Goal: Task Accomplishment & Management: Complete application form

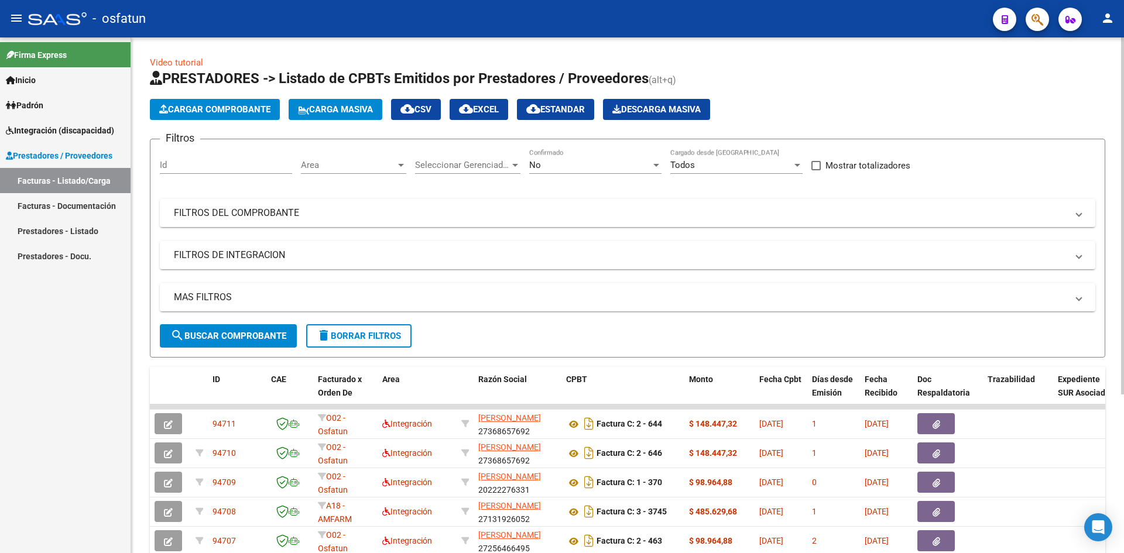
click at [215, 111] on span "Cargar Comprobante" at bounding box center [214, 109] width 111 height 11
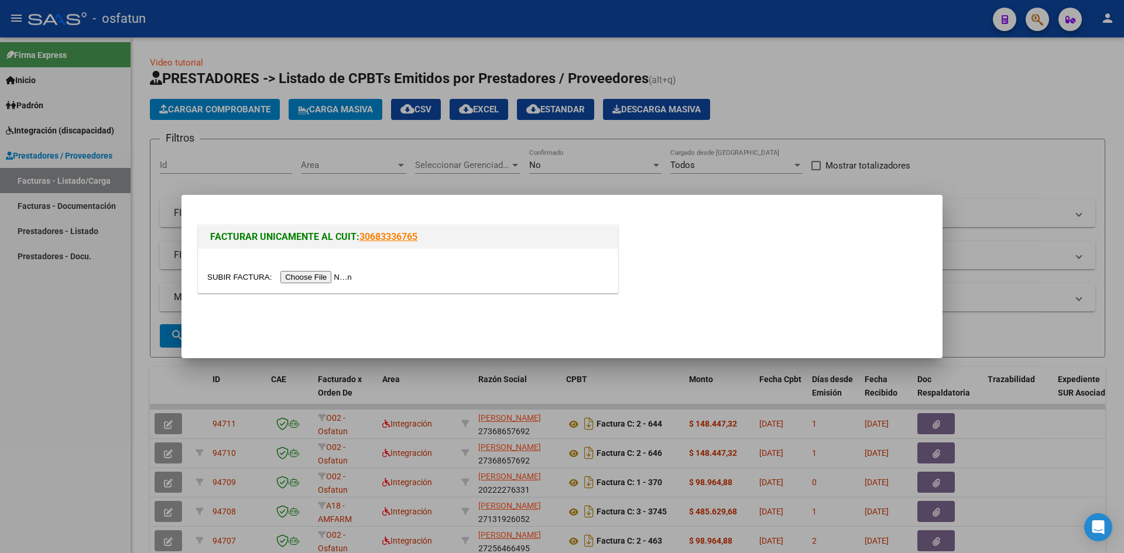
click at [311, 276] on input "file" at bounding box center [281, 277] width 148 height 12
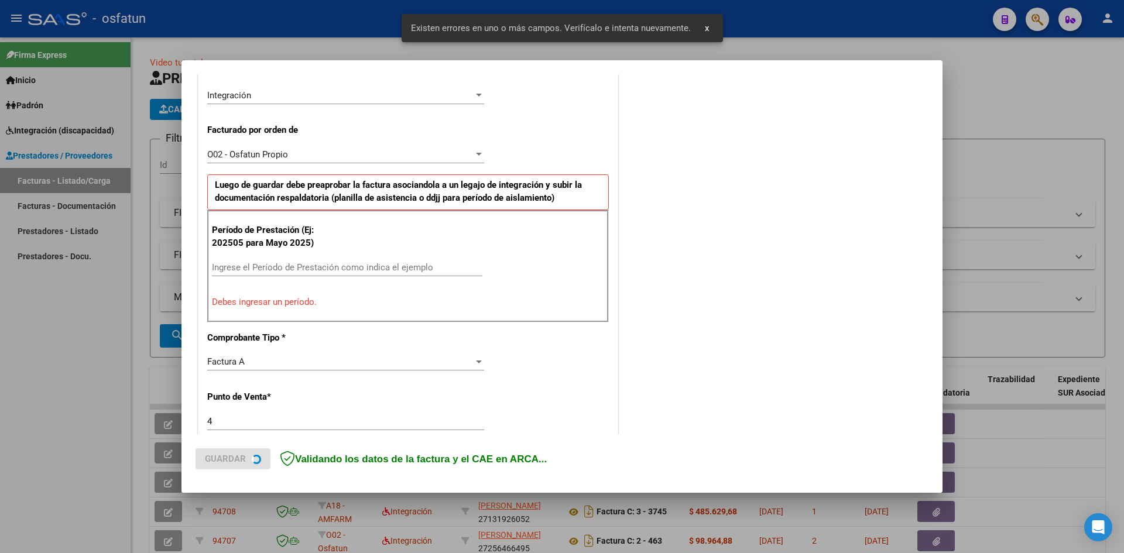
scroll to position [287, 0]
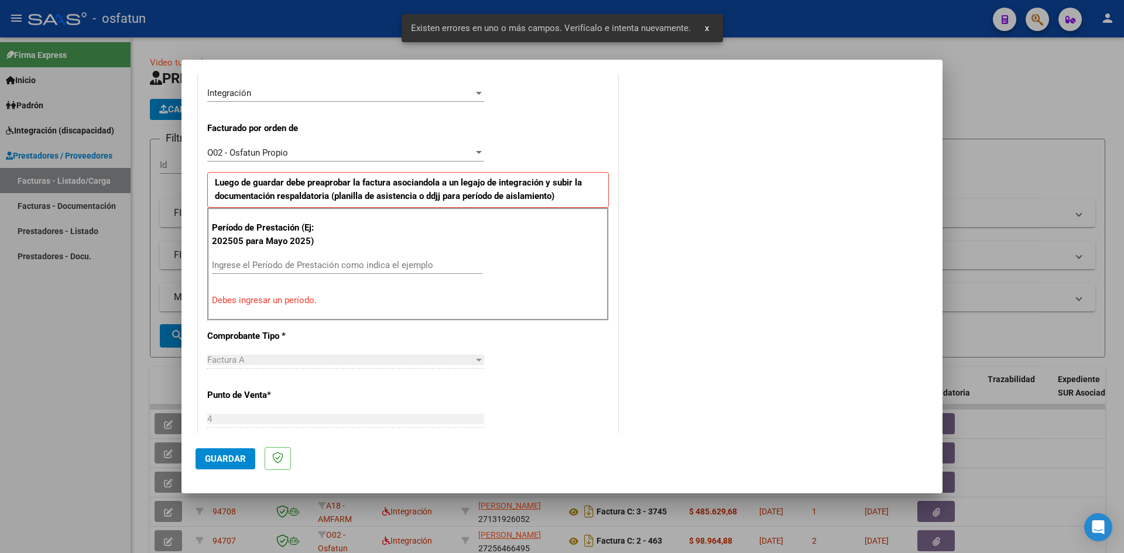
click at [248, 265] on input "Ingrese el Período de Prestación como indica el ejemplo" at bounding box center [347, 265] width 270 height 11
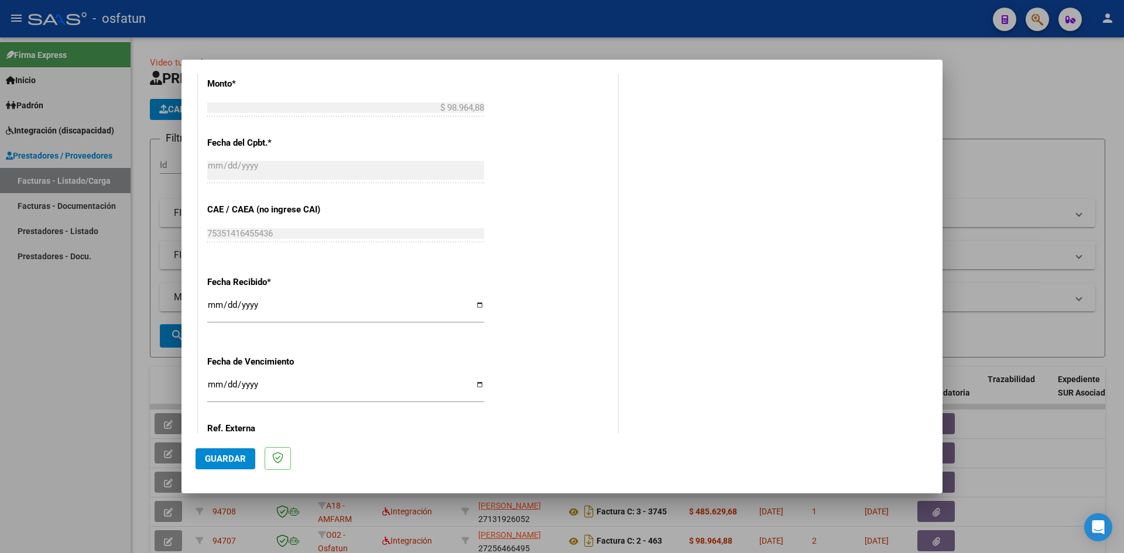
scroll to position [756, 0]
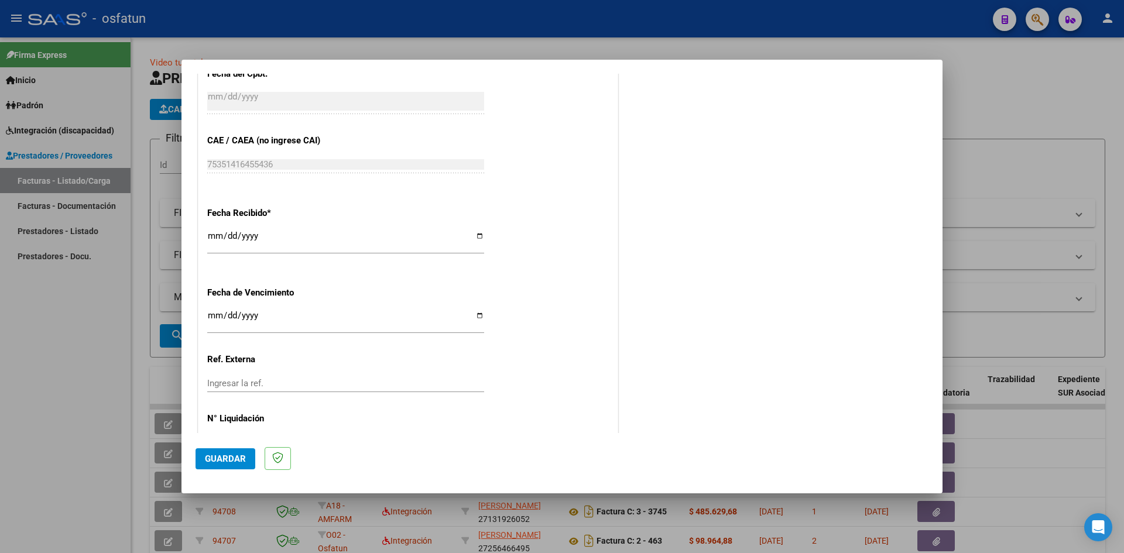
type input "202508"
click at [215, 313] on input "Ingresar la fecha" at bounding box center [345, 320] width 277 height 19
type input "[DATE]"
click at [231, 461] on span "Guardar" at bounding box center [225, 459] width 41 height 11
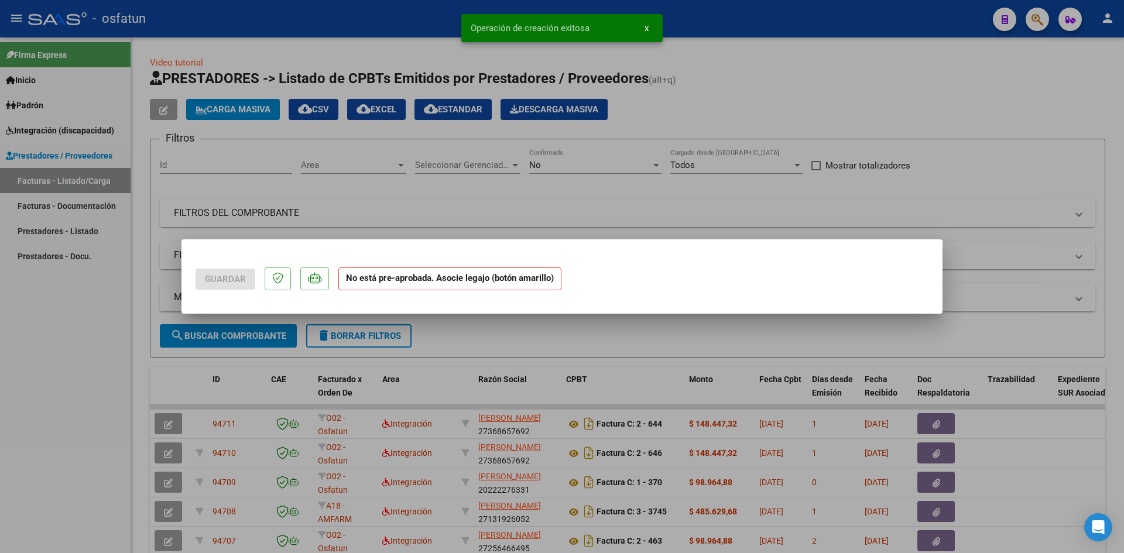
scroll to position [0, 0]
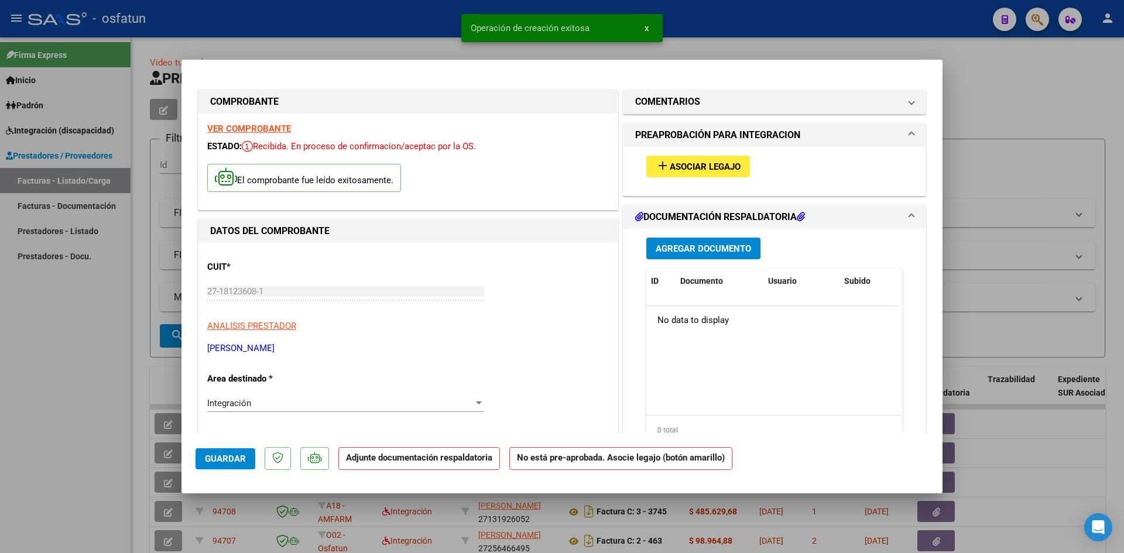
click at [673, 247] on span "Agregar Documento" at bounding box center [702, 248] width 95 height 11
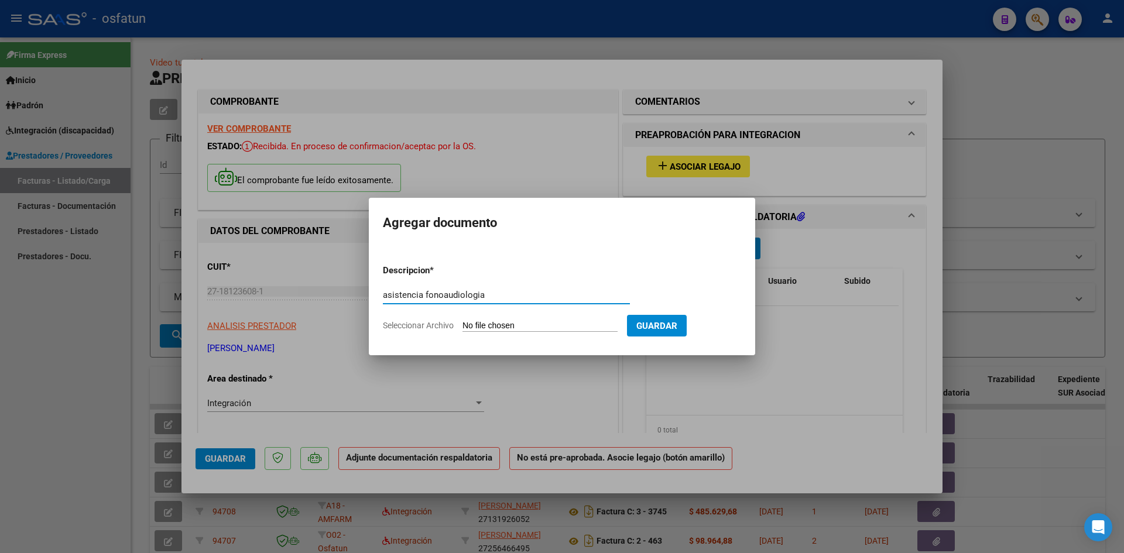
type input "asistencia fonoaudiologia"
click at [485, 326] on input "Seleccionar Archivo" at bounding box center [539, 326] width 155 height 11
type input "C:\fakepath\[PERSON_NAME] asistencia fono.pdf"
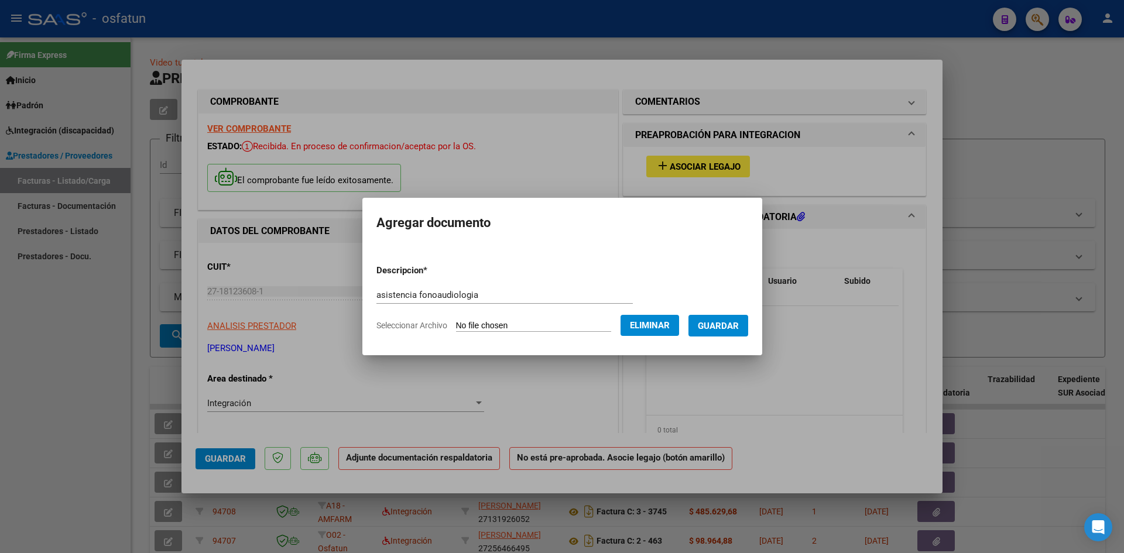
click at [733, 327] on span "Guardar" at bounding box center [718, 326] width 41 height 11
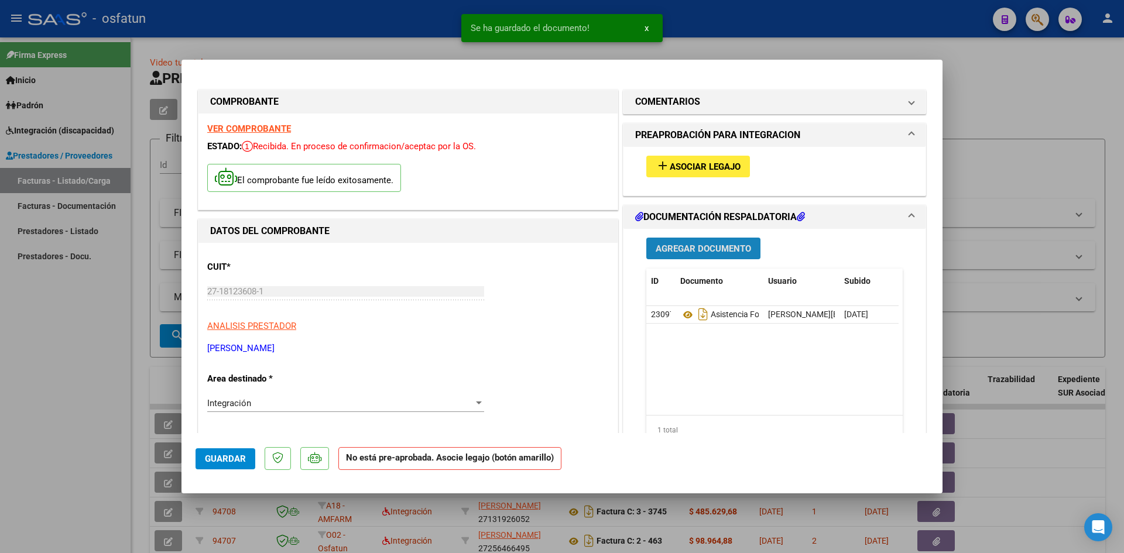
click at [692, 250] on span "Agregar Documento" at bounding box center [702, 248] width 95 height 11
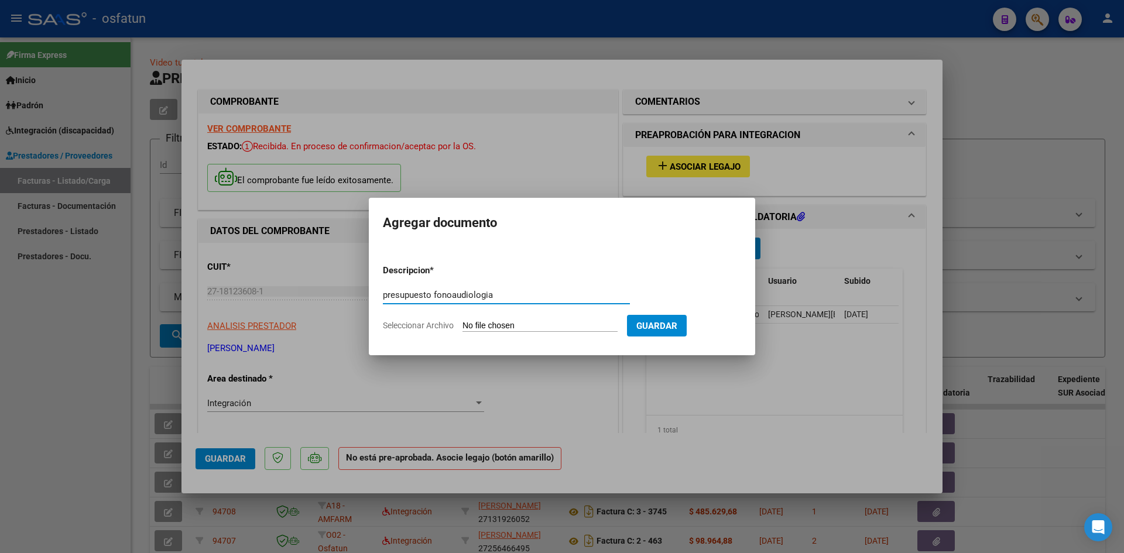
type input "presupuesto fonoaudiologia"
click at [483, 329] on input "Seleccionar Archivo" at bounding box center [539, 326] width 155 height 11
type input "C:\fakepath\[PERSON_NAME] presupuesto fono.pdf"
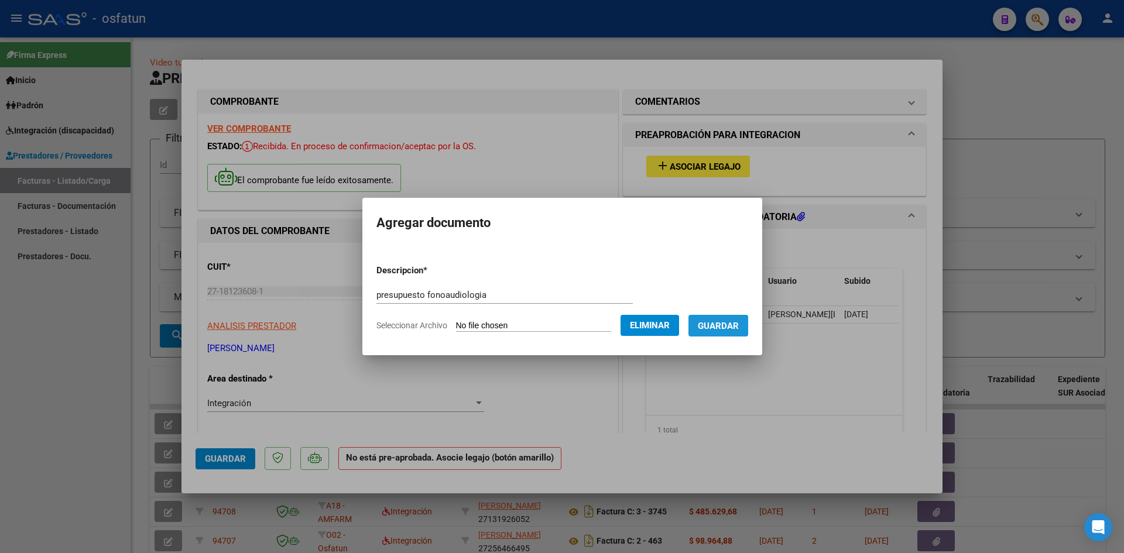
click at [731, 324] on span "Guardar" at bounding box center [718, 326] width 41 height 11
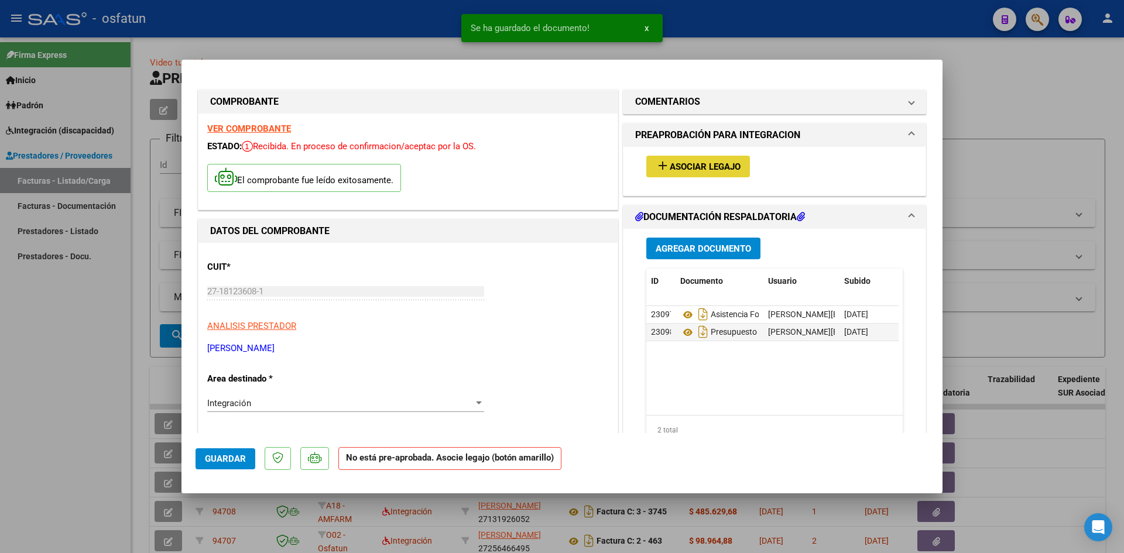
click at [694, 167] on span "Asociar Legajo" at bounding box center [705, 167] width 71 height 11
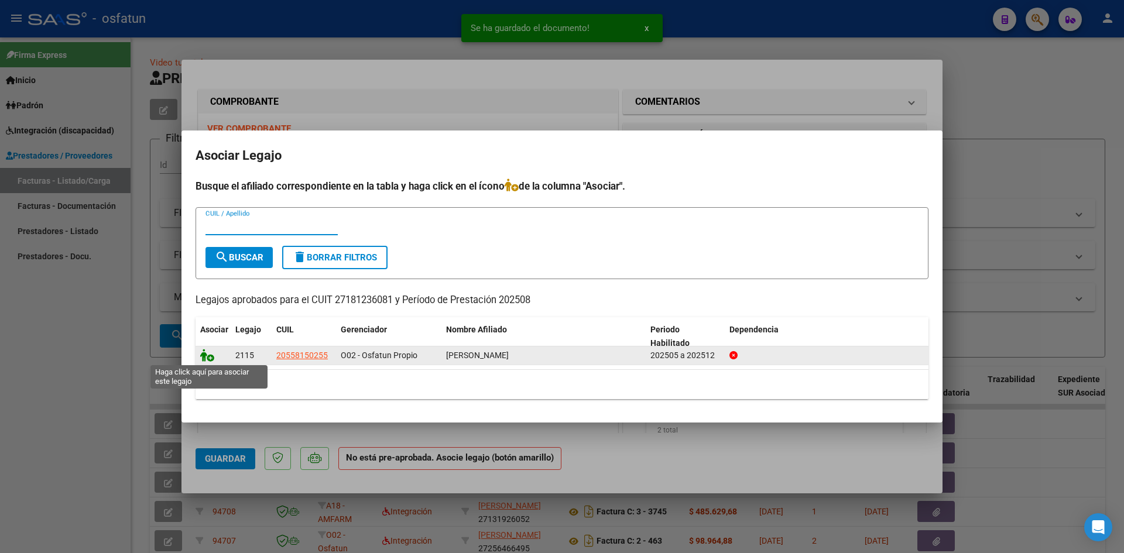
click at [207, 356] on icon at bounding box center [207, 355] width 14 height 13
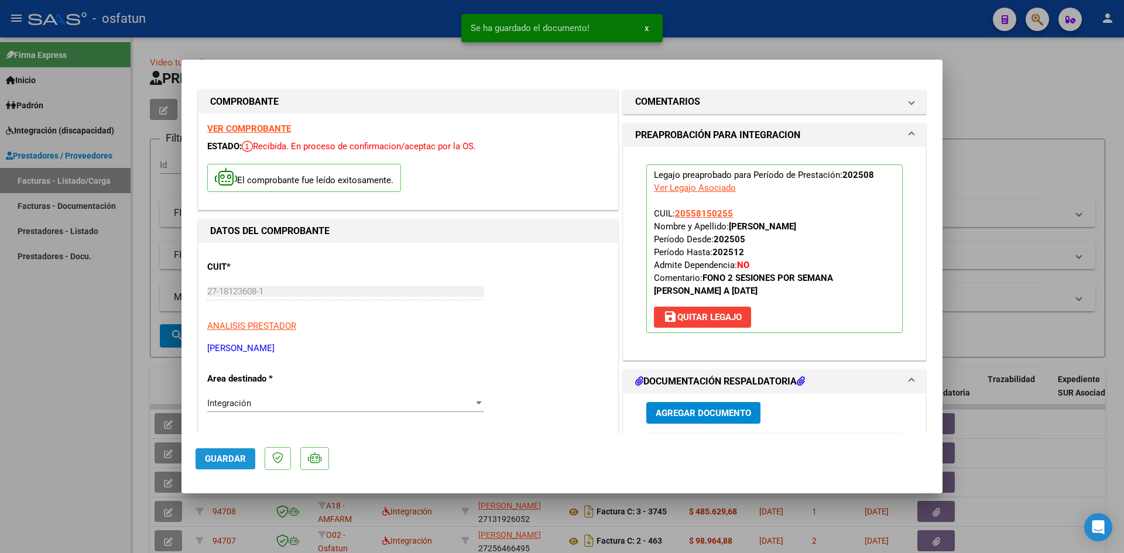
click at [218, 461] on span "Guardar" at bounding box center [225, 459] width 41 height 11
click at [997, 65] on div at bounding box center [562, 276] width 1124 height 553
type input "$ 0,00"
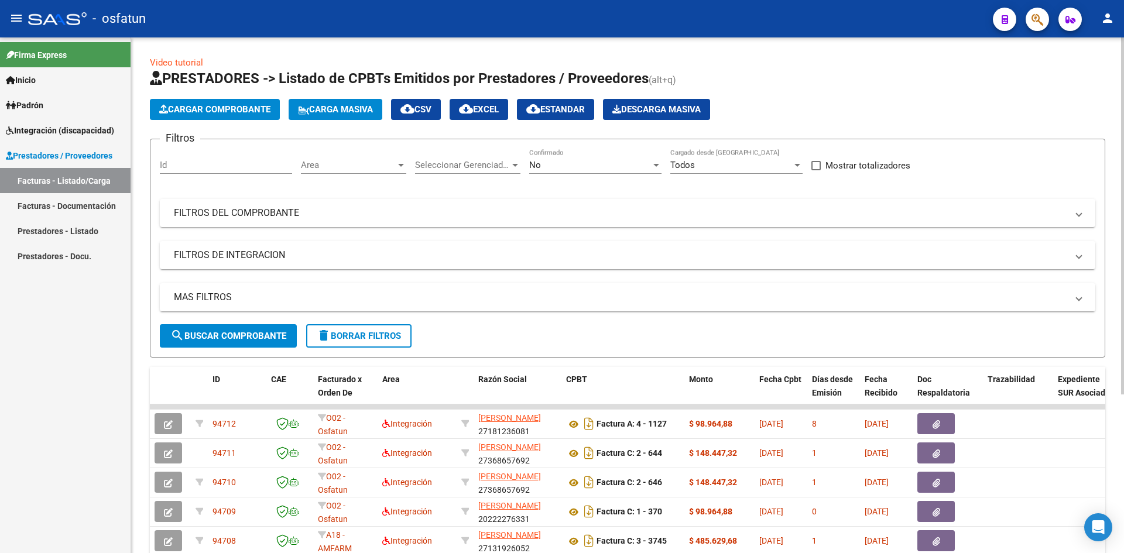
click at [225, 101] on button "Cargar Comprobante" at bounding box center [215, 109] width 130 height 21
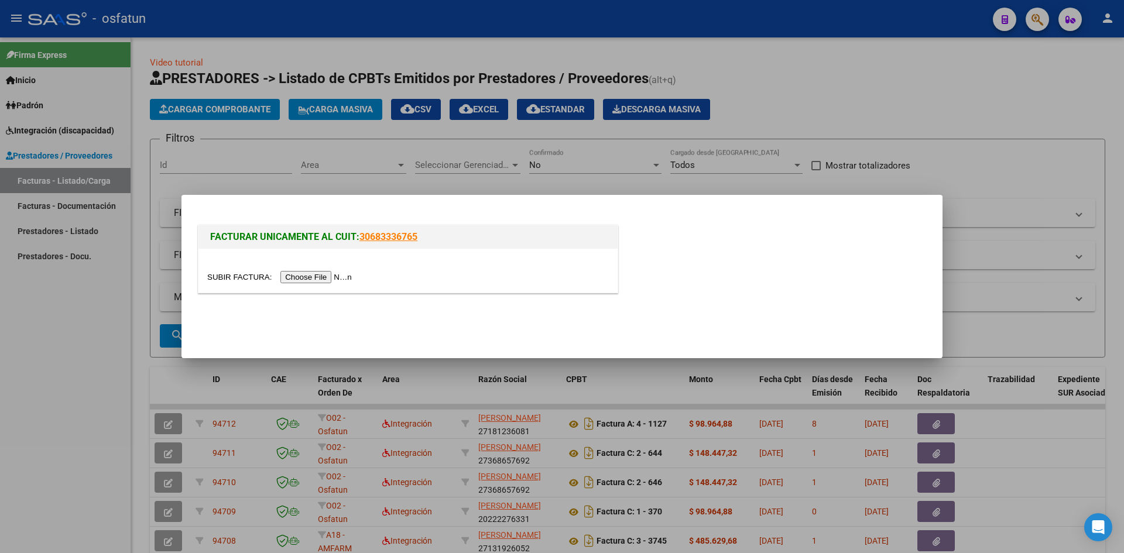
click at [310, 276] on input "file" at bounding box center [281, 277] width 148 height 12
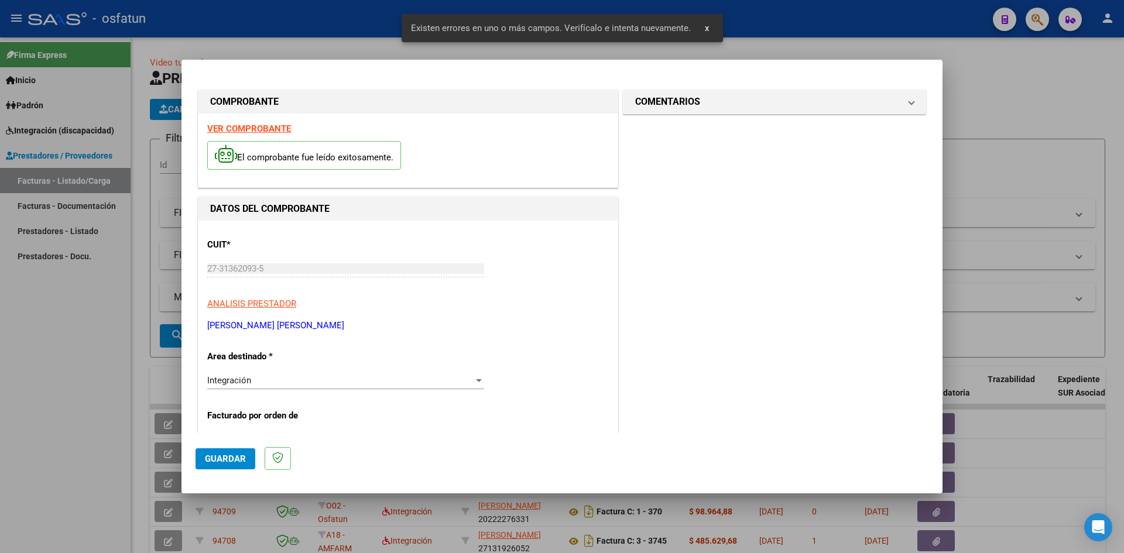
click at [241, 129] on strong "VER COMPROBANTE" at bounding box center [249, 128] width 84 height 11
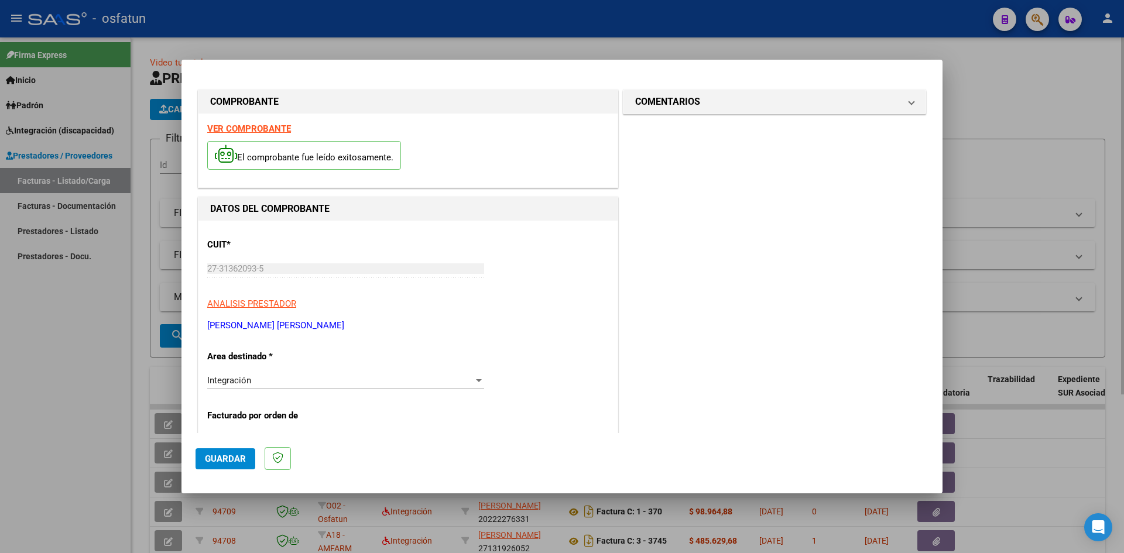
click at [1024, 99] on div at bounding box center [562, 276] width 1124 height 553
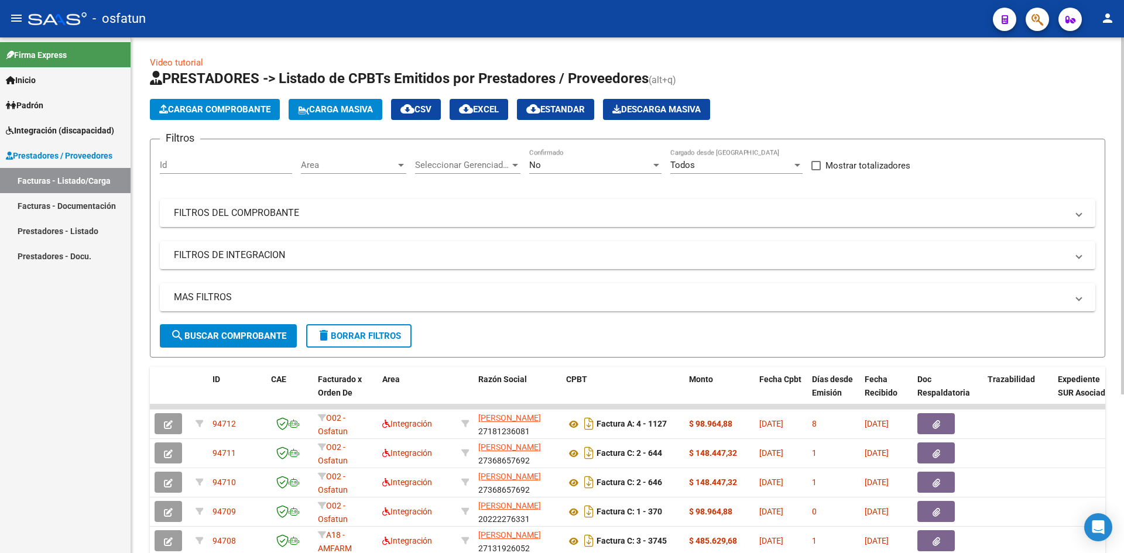
click at [191, 109] on span "Cargar Comprobante" at bounding box center [214, 109] width 111 height 11
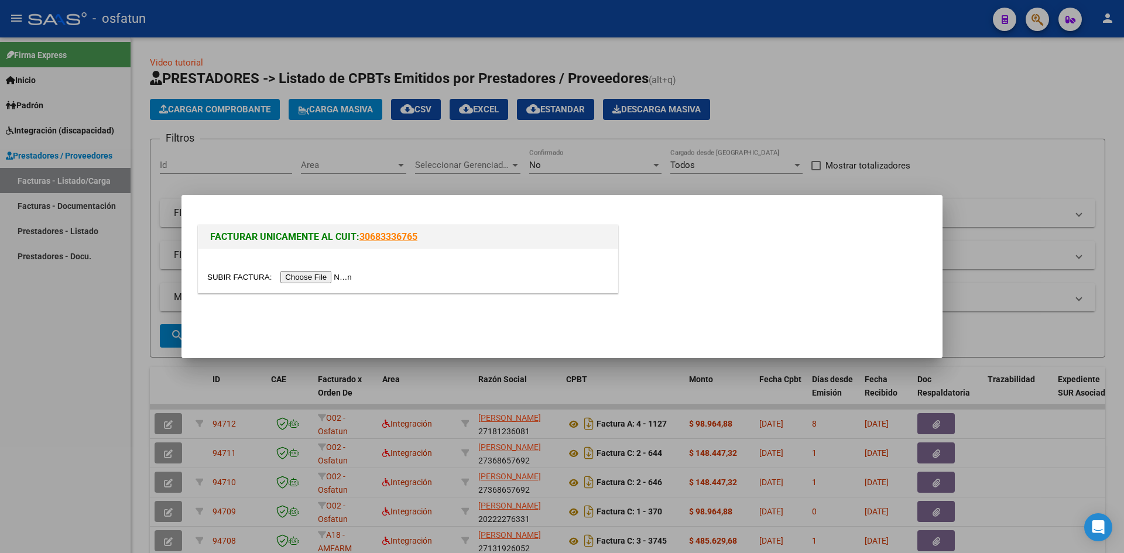
click at [296, 279] on input "file" at bounding box center [281, 277] width 148 height 12
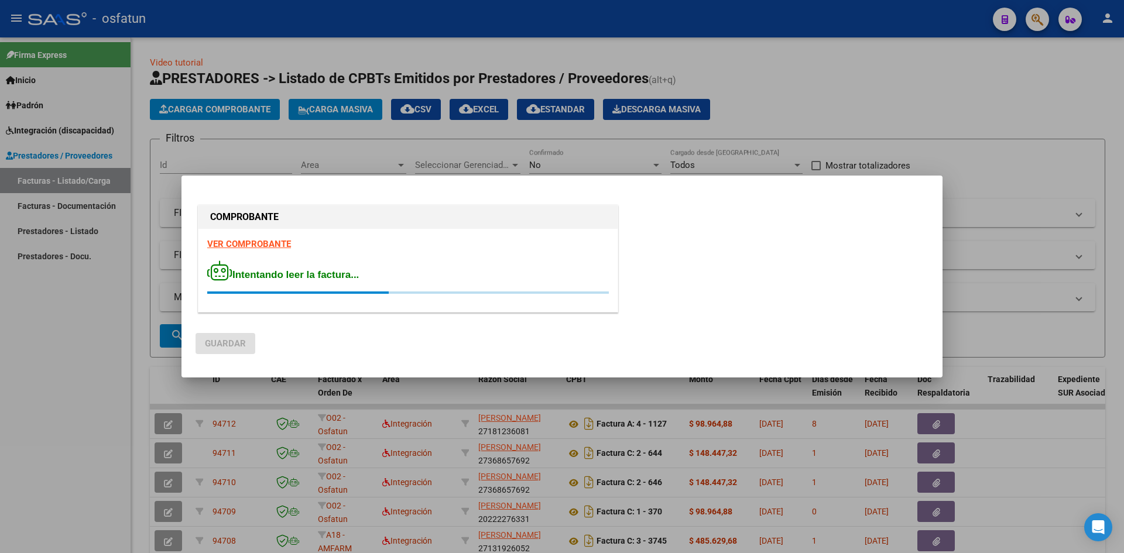
click at [932, 111] on div at bounding box center [562, 276] width 1124 height 553
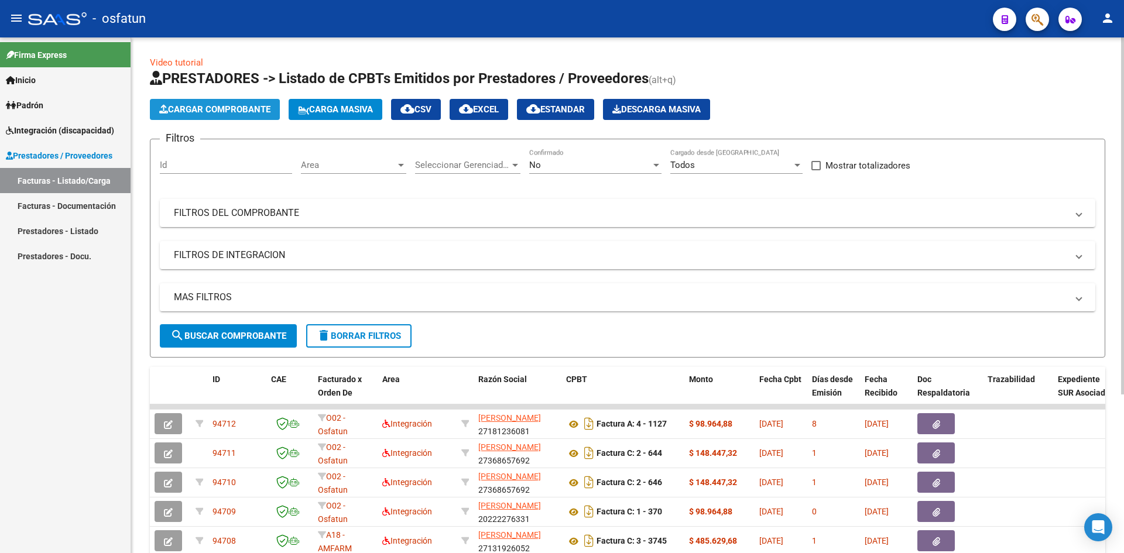
click at [238, 108] on span "Cargar Comprobante" at bounding box center [214, 109] width 111 height 11
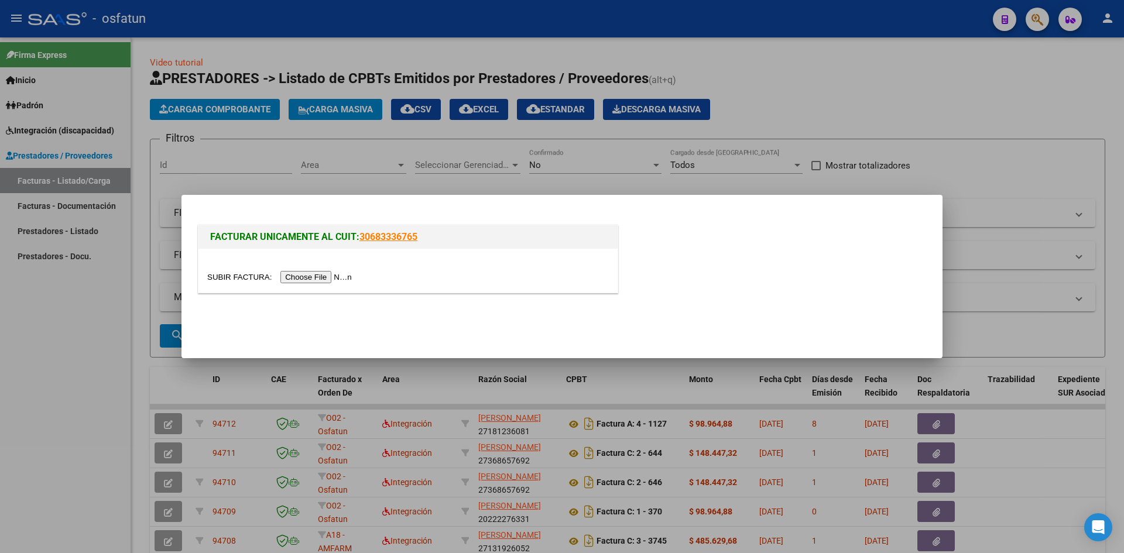
click at [308, 278] on input "file" at bounding box center [281, 277] width 148 height 12
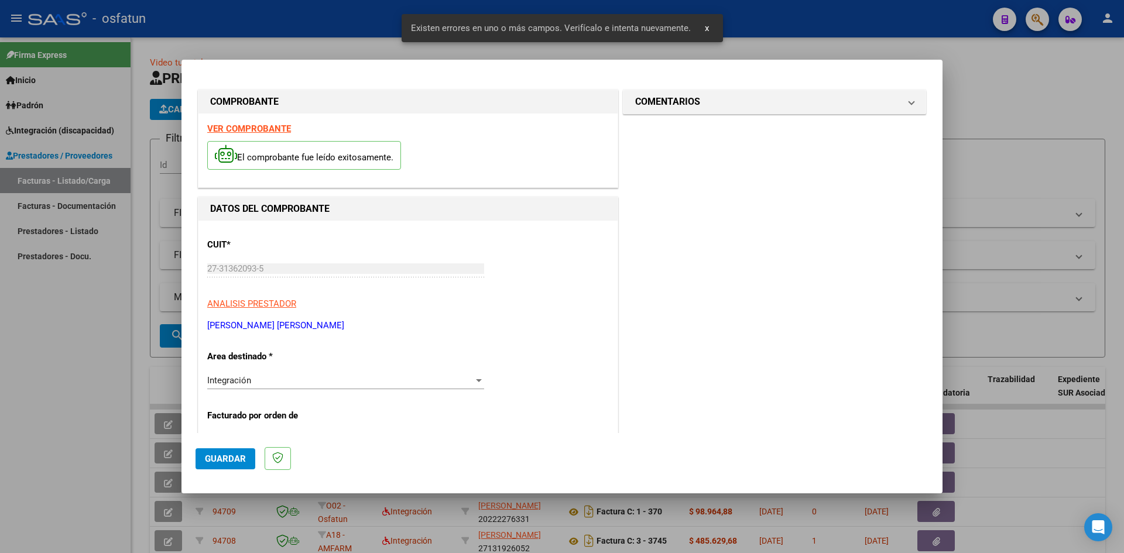
click at [253, 129] on strong "VER COMPROBANTE" at bounding box center [249, 128] width 84 height 11
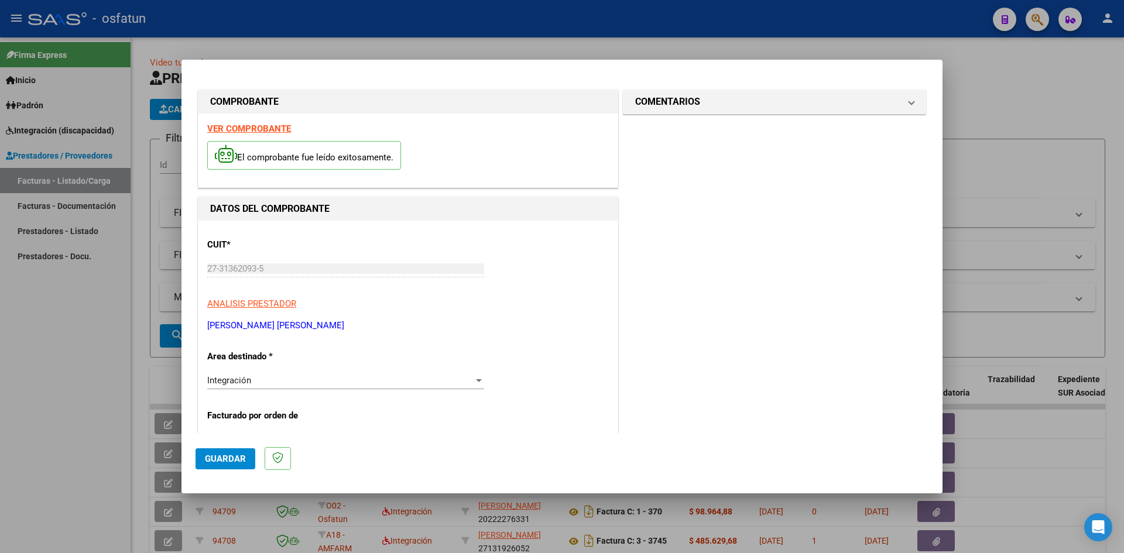
click at [1034, 125] on div at bounding box center [562, 276] width 1124 height 553
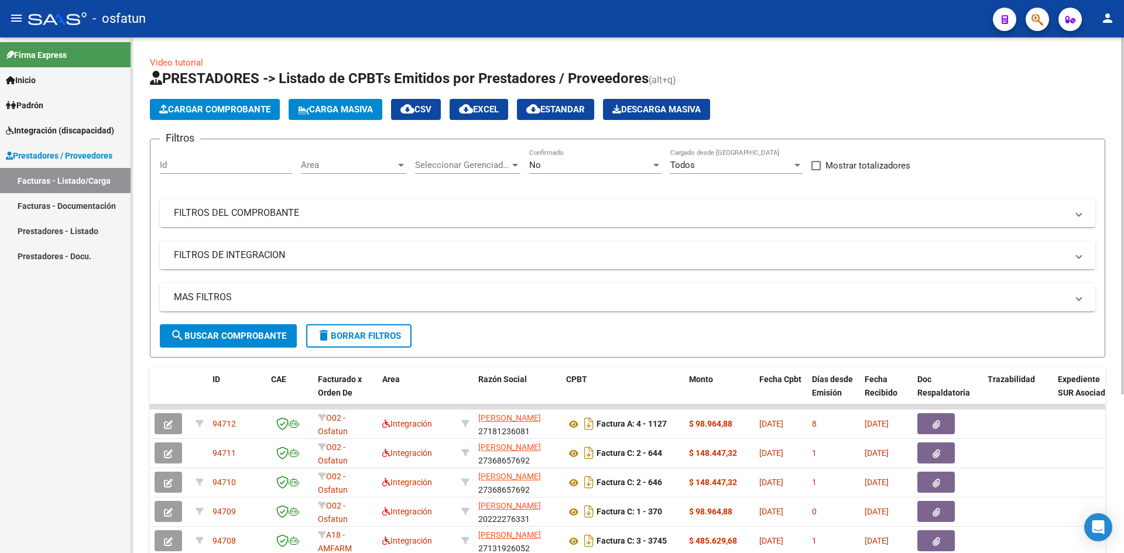
click at [233, 103] on button "Cargar Comprobante" at bounding box center [215, 109] width 130 height 21
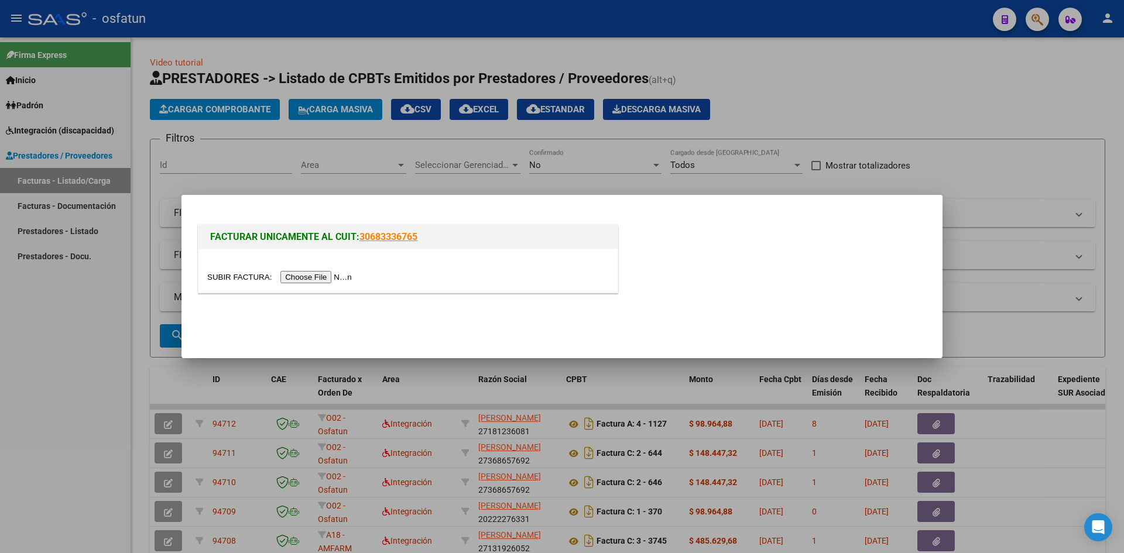
click at [323, 274] on input "file" at bounding box center [281, 277] width 148 height 12
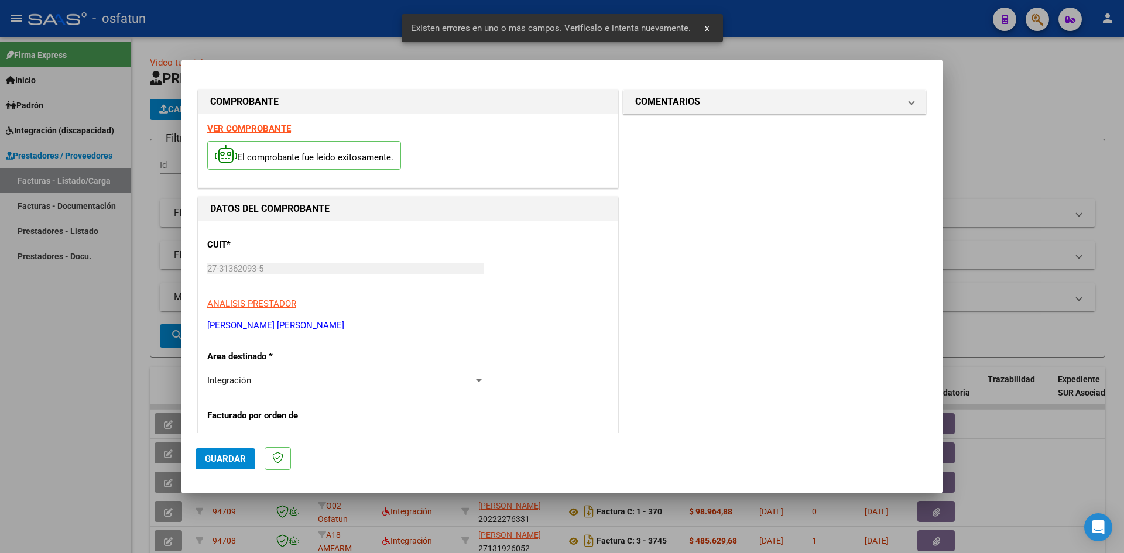
click at [252, 126] on strong "VER COMPROBANTE" at bounding box center [249, 128] width 84 height 11
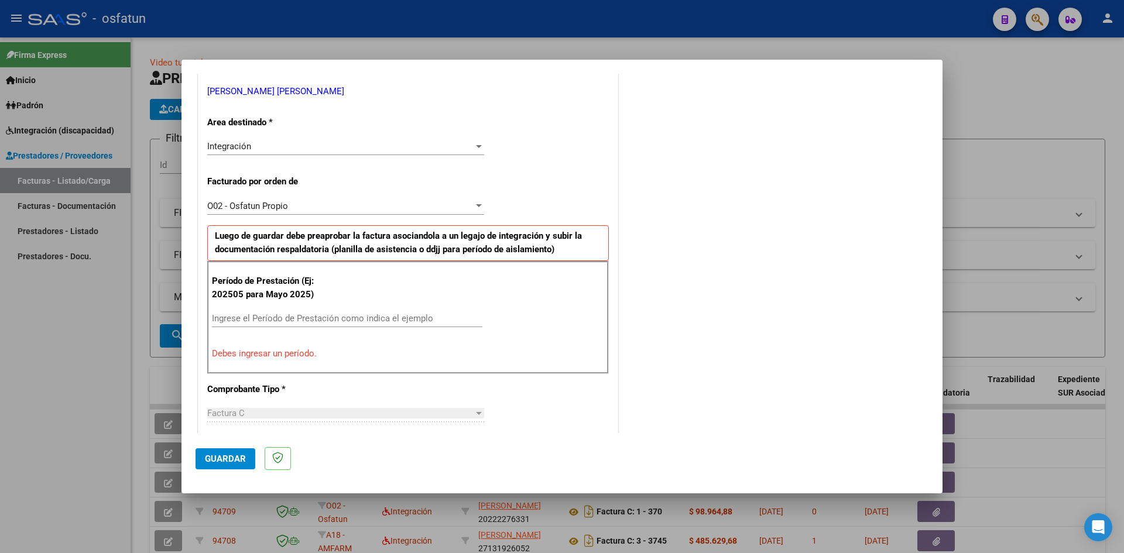
scroll to position [293, 0]
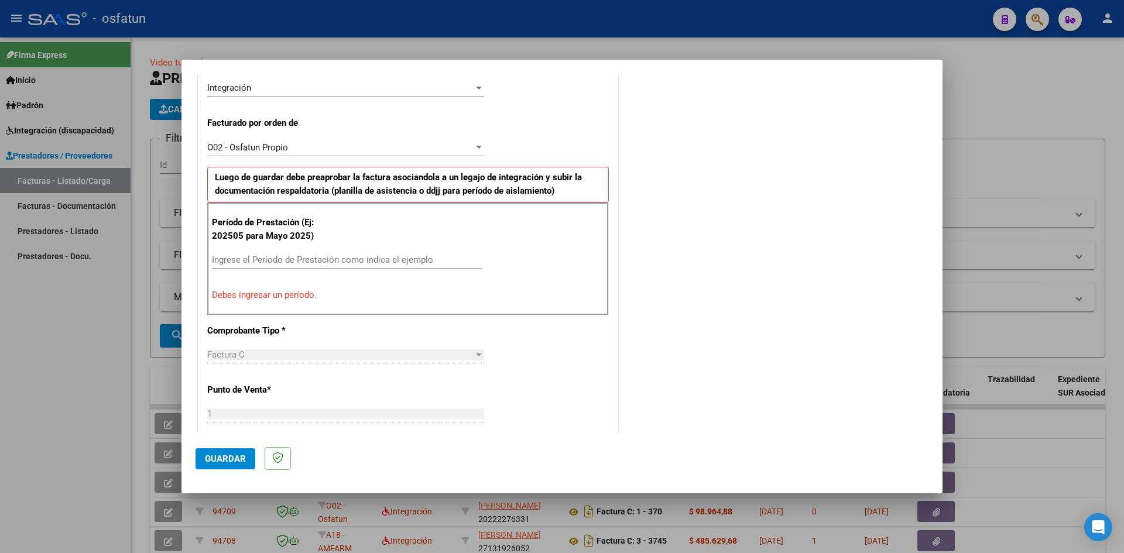
click at [252, 263] on input "Ingrese el Período de Prestación como indica el ejemplo" at bounding box center [347, 260] width 270 height 11
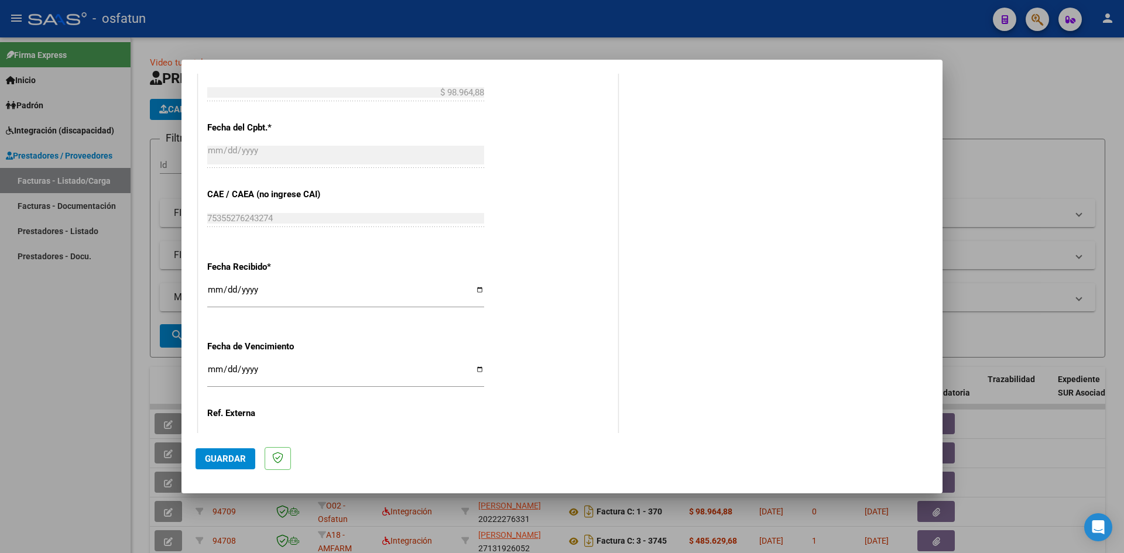
scroll to position [702, 0]
type input "202508"
click at [211, 368] on input "Ingresar la fecha" at bounding box center [345, 373] width 277 height 19
type input "0005-09-11"
type input "[DATE]"
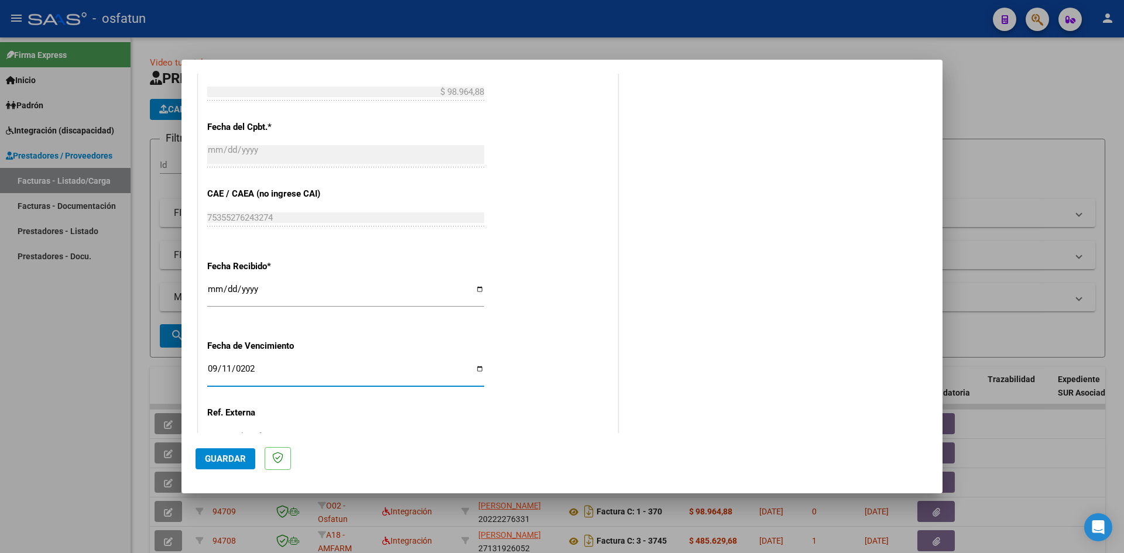
click at [235, 460] on span "Guardar" at bounding box center [225, 459] width 41 height 11
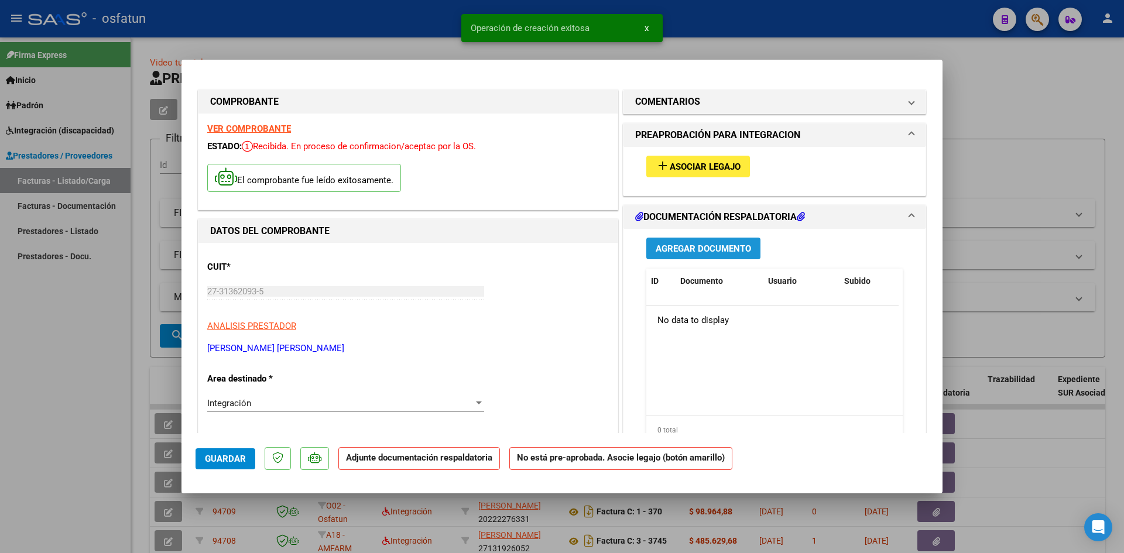
click at [698, 250] on span "Agregar Documento" at bounding box center [702, 248] width 95 height 11
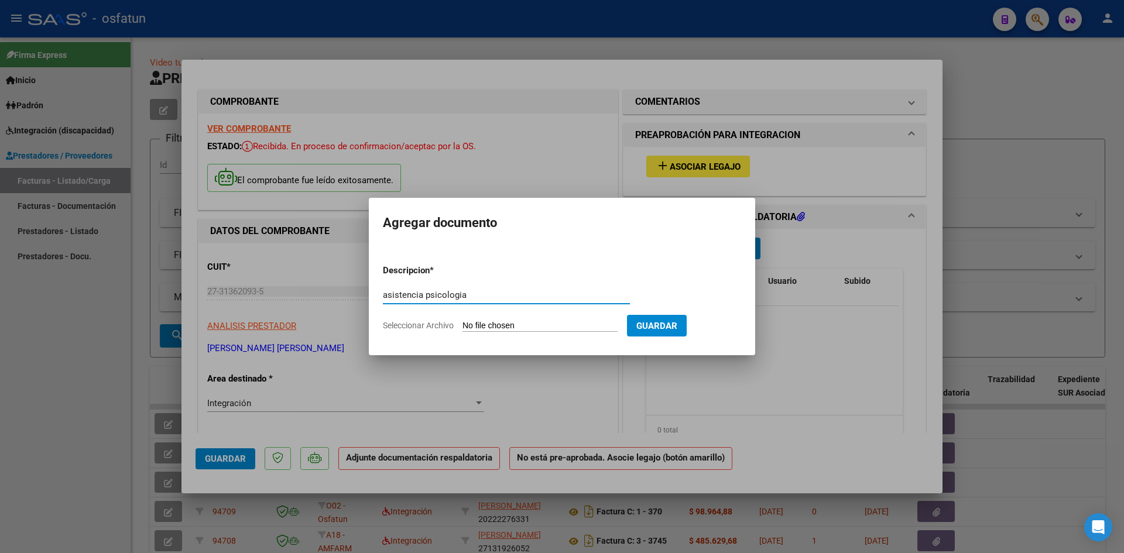
type input "asistencia psicologia"
click at [497, 325] on input "Seleccionar Archivo" at bounding box center [539, 326] width 155 height 11
type input "C:\fakepath\[PERSON_NAME] asistencia psl.pdf"
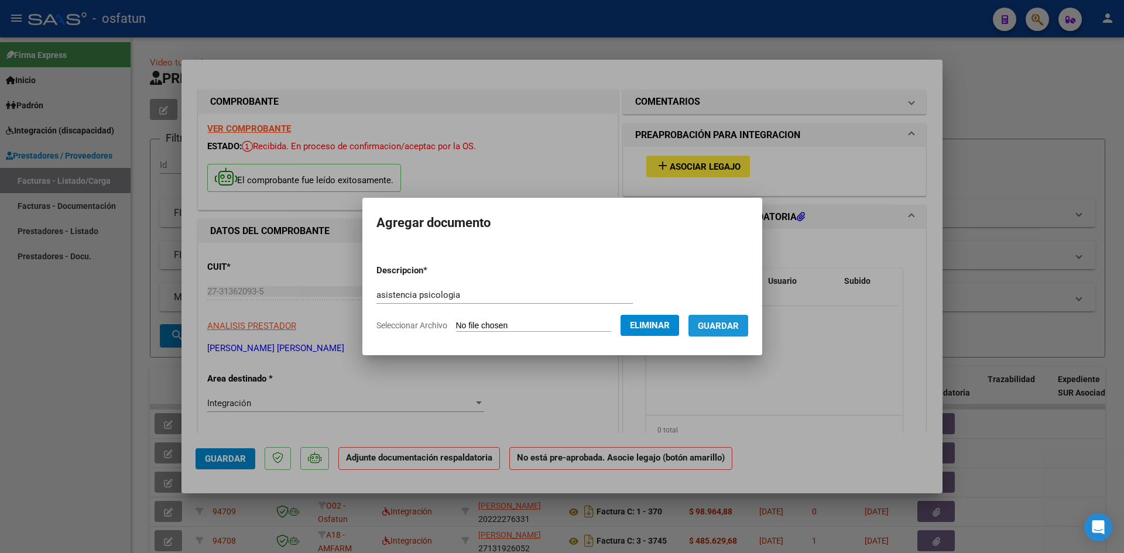
click at [727, 329] on span "Guardar" at bounding box center [718, 326] width 41 height 11
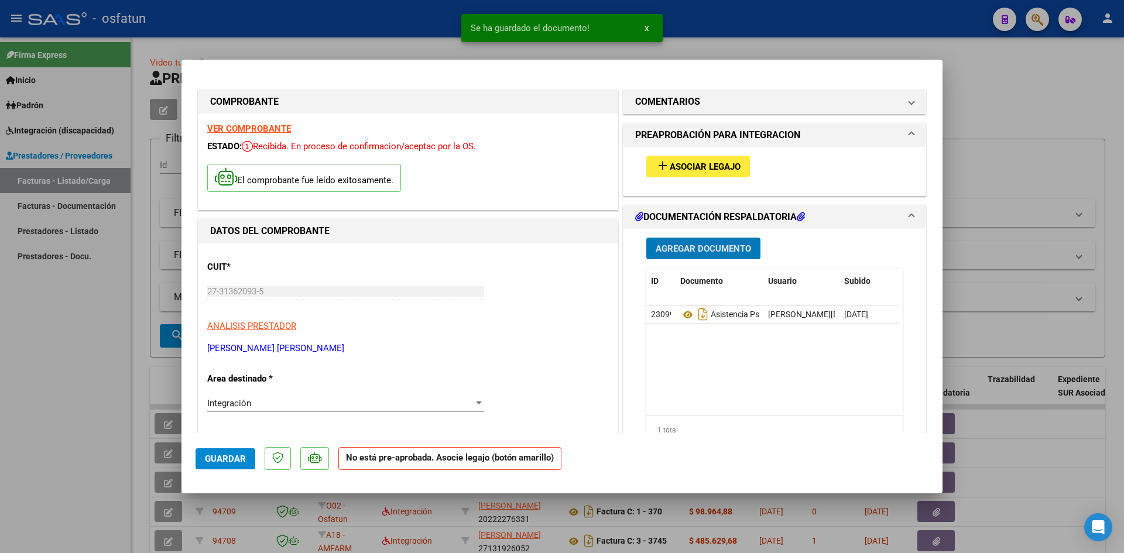
click at [692, 253] on span "Agregar Documento" at bounding box center [702, 248] width 95 height 11
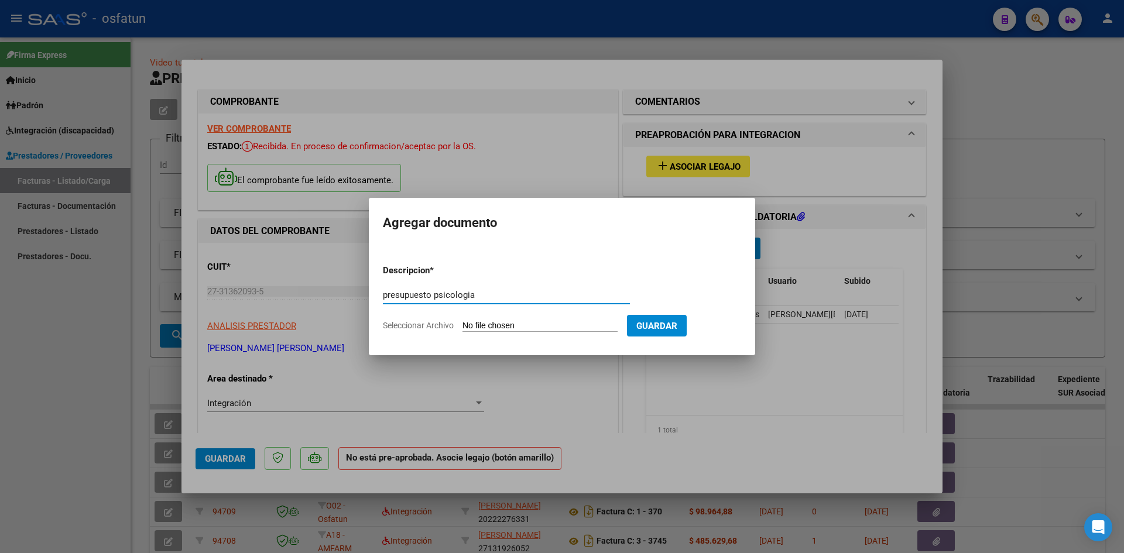
type input "presupuesto psicologia"
click at [475, 326] on input "Seleccionar Archivo" at bounding box center [539, 326] width 155 height 11
type input "C:\fakepath\[PERSON_NAME] psl.pdf"
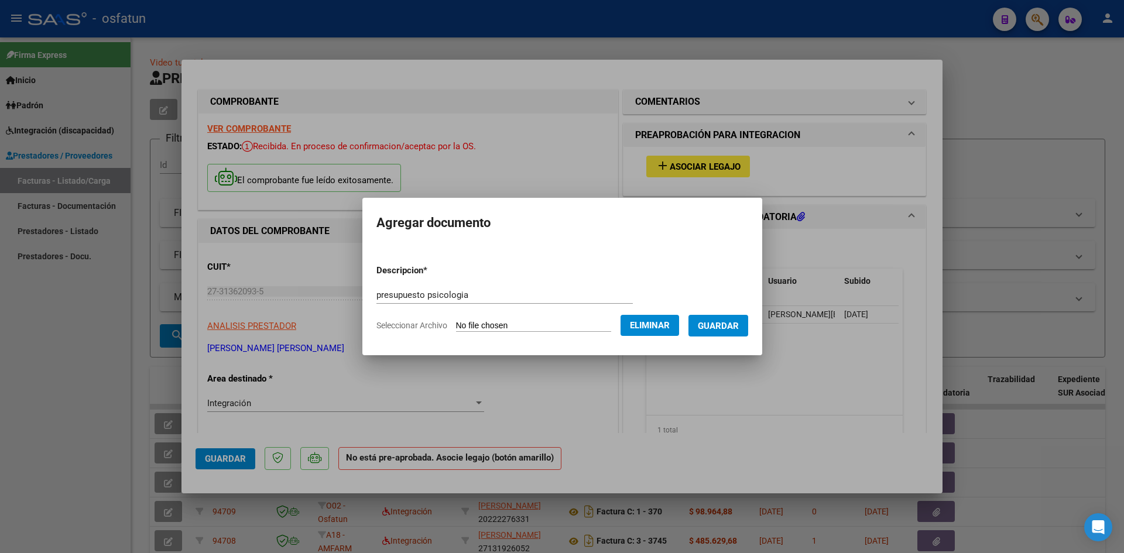
click at [731, 330] on span "Guardar" at bounding box center [718, 326] width 41 height 11
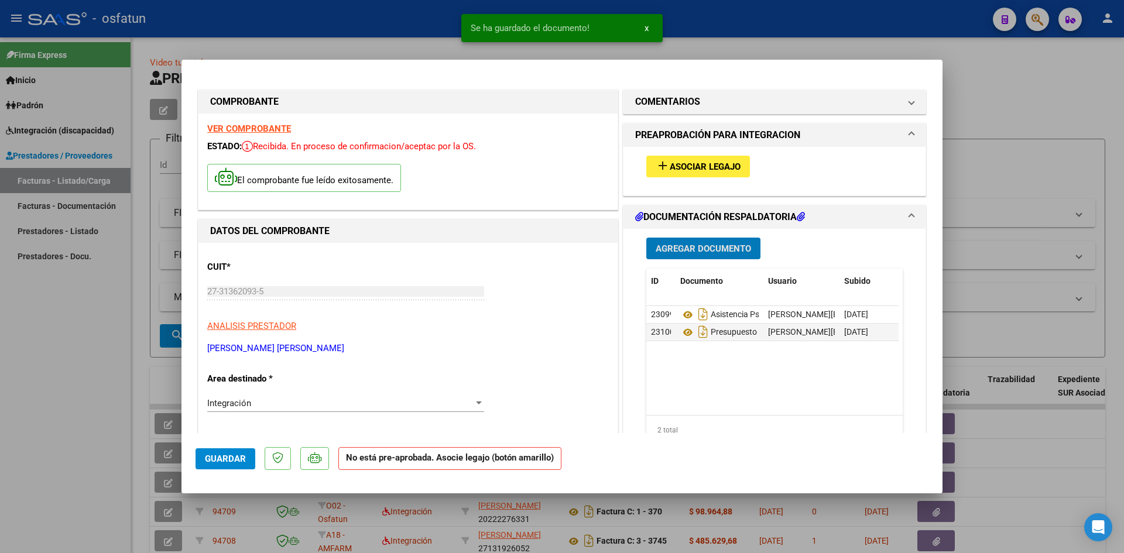
click at [691, 168] on span "Asociar Legajo" at bounding box center [705, 167] width 71 height 11
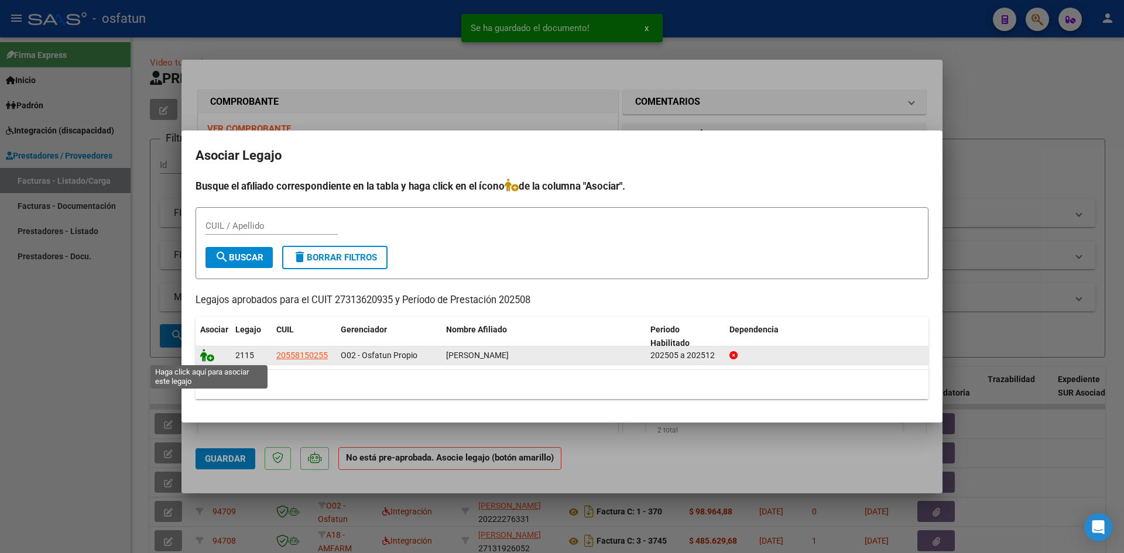
click at [202, 356] on icon at bounding box center [207, 355] width 14 height 13
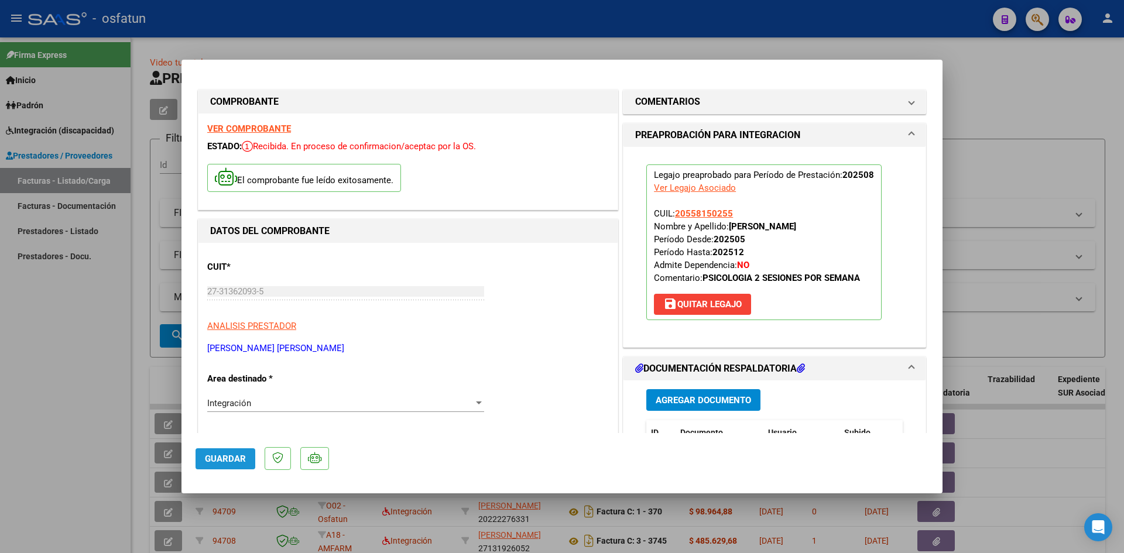
drag, startPoint x: 217, startPoint y: 462, endPoint x: 267, endPoint y: 438, distance: 55.0
click at [217, 461] on span "Guardar" at bounding box center [225, 459] width 41 height 11
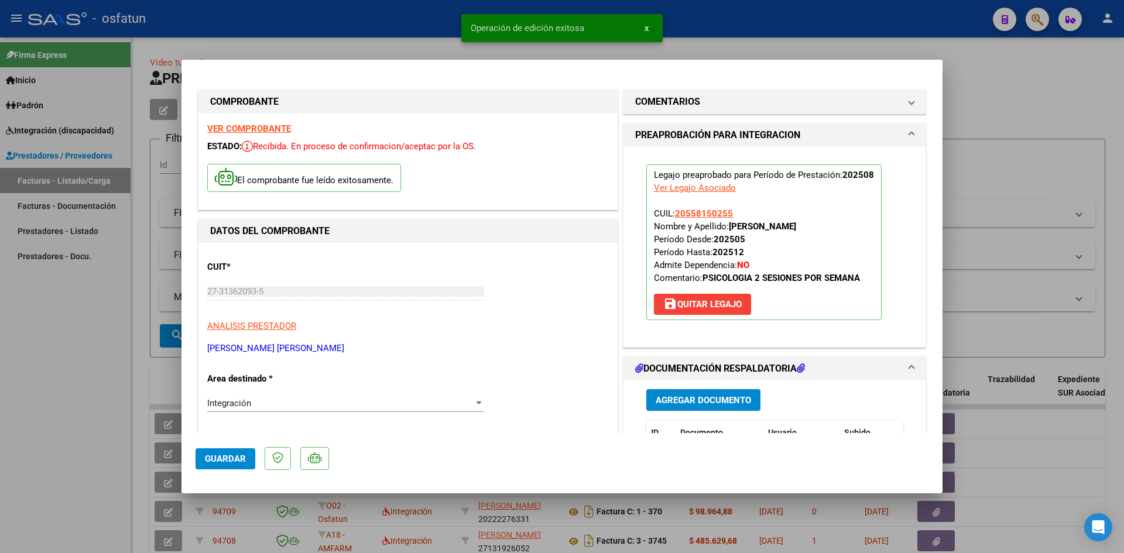
click at [1004, 90] on div at bounding box center [562, 276] width 1124 height 553
type input "$ 0,00"
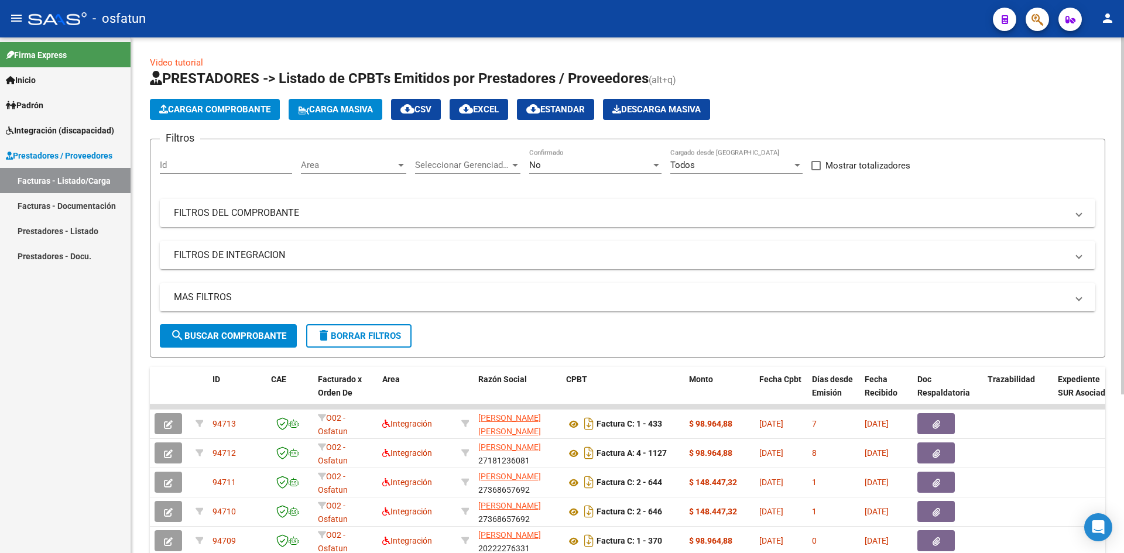
click at [211, 105] on span "Cargar Comprobante" at bounding box center [214, 109] width 111 height 11
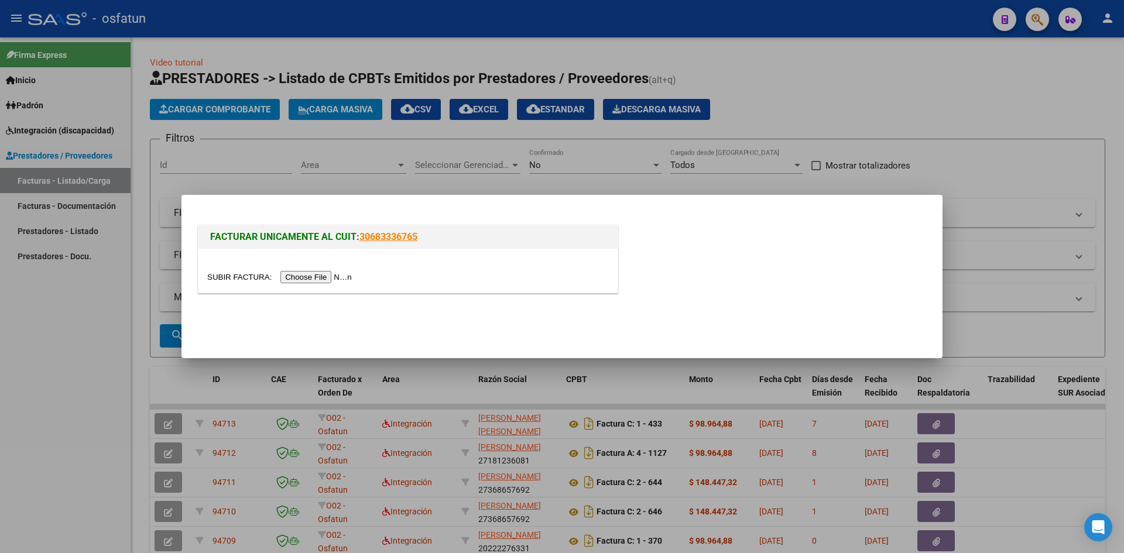
click at [302, 280] on input "file" at bounding box center [281, 277] width 148 height 12
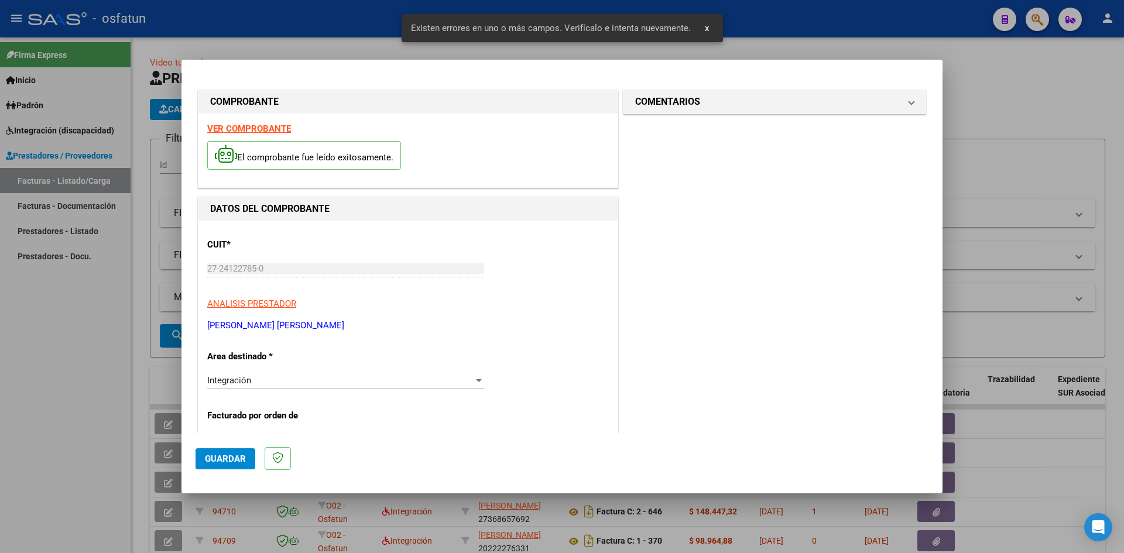
click at [259, 129] on strong "VER COMPROBANTE" at bounding box center [249, 128] width 84 height 11
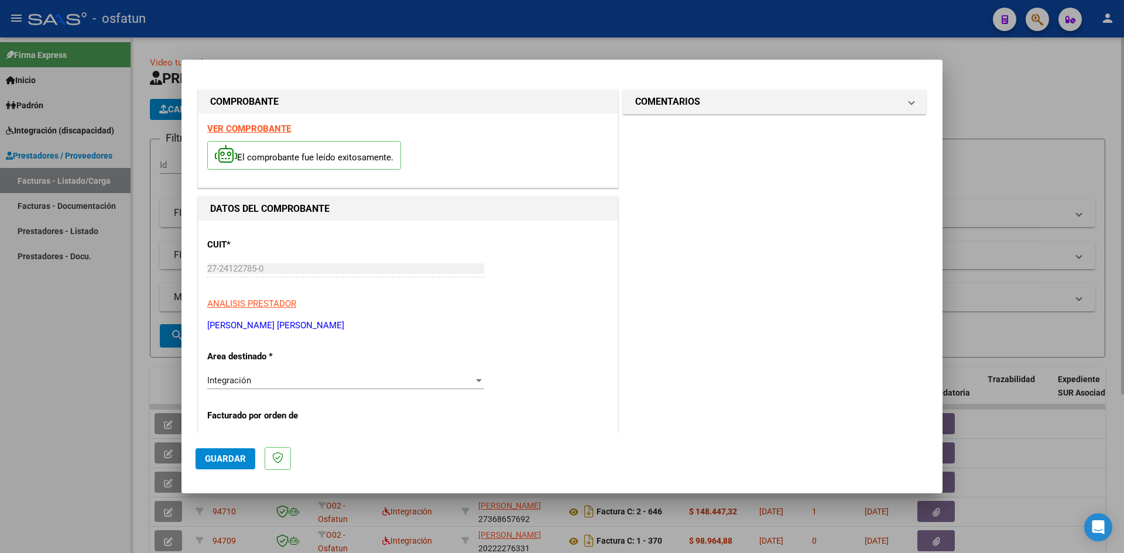
drag, startPoint x: 1029, startPoint y: 140, endPoint x: 1001, endPoint y: 115, distance: 37.8
click at [1029, 137] on div at bounding box center [562, 276] width 1124 height 553
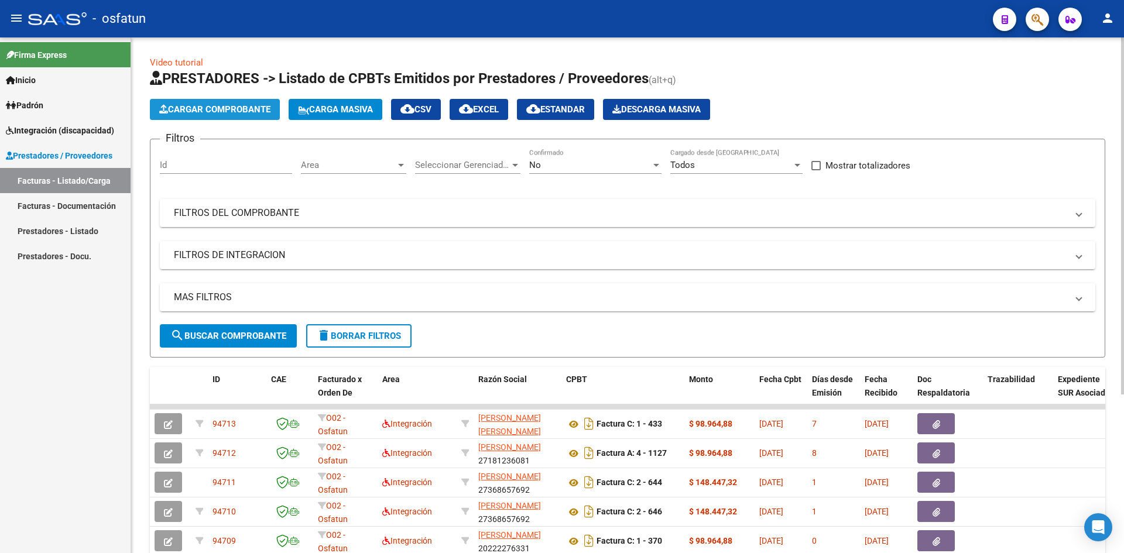
click at [243, 105] on span "Cargar Comprobante" at bounding box center [214, 109] width 111 height 11
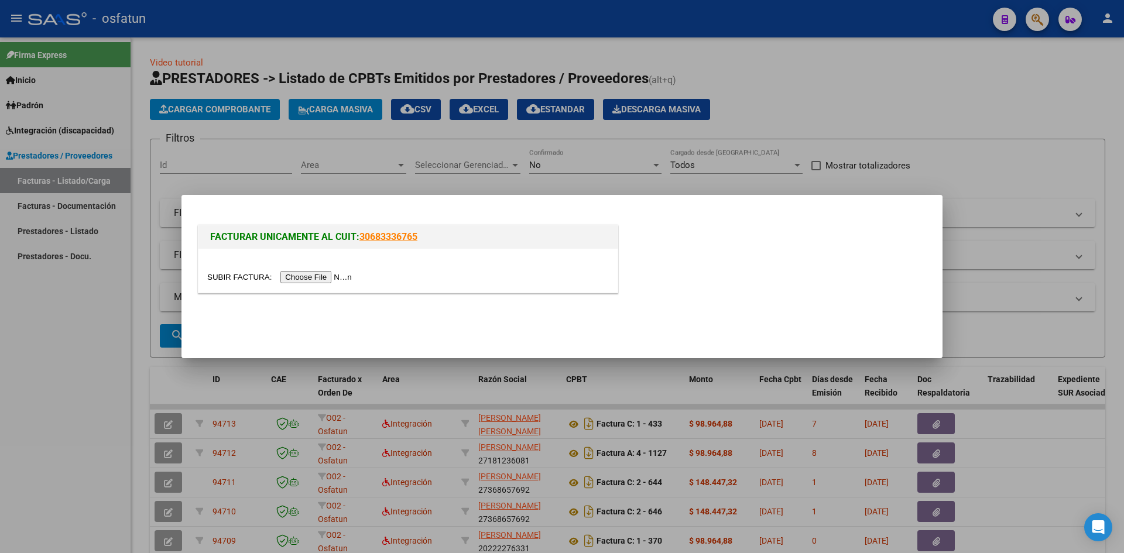
click at [296, 279] on input "file" at bounding box center [281, 277] width 148 height 12
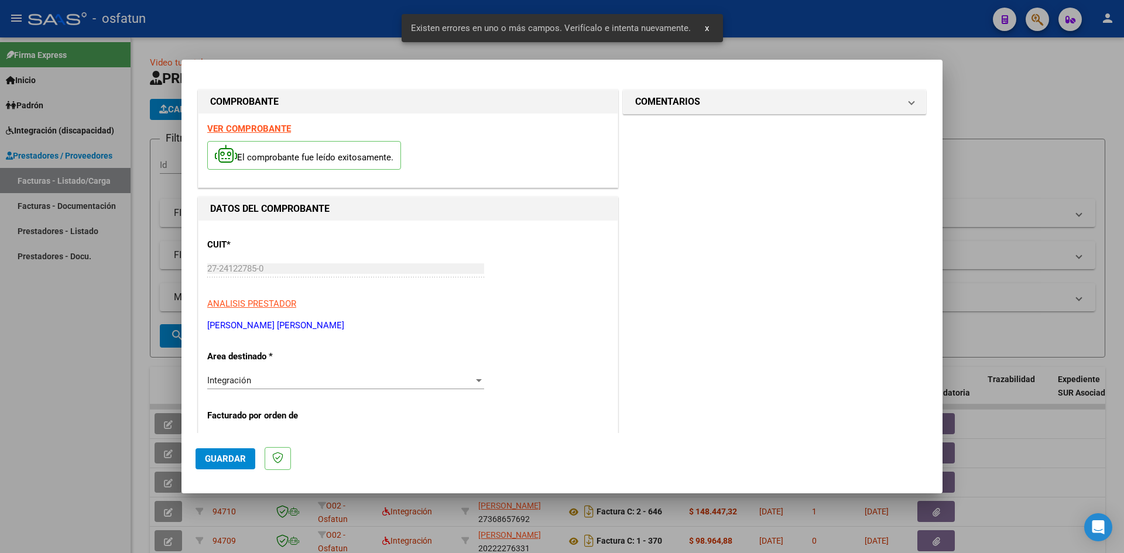
click at [258, 128] on strong "VER COMPROBANTE" at bounding box center [249, 128] width 84 height 11
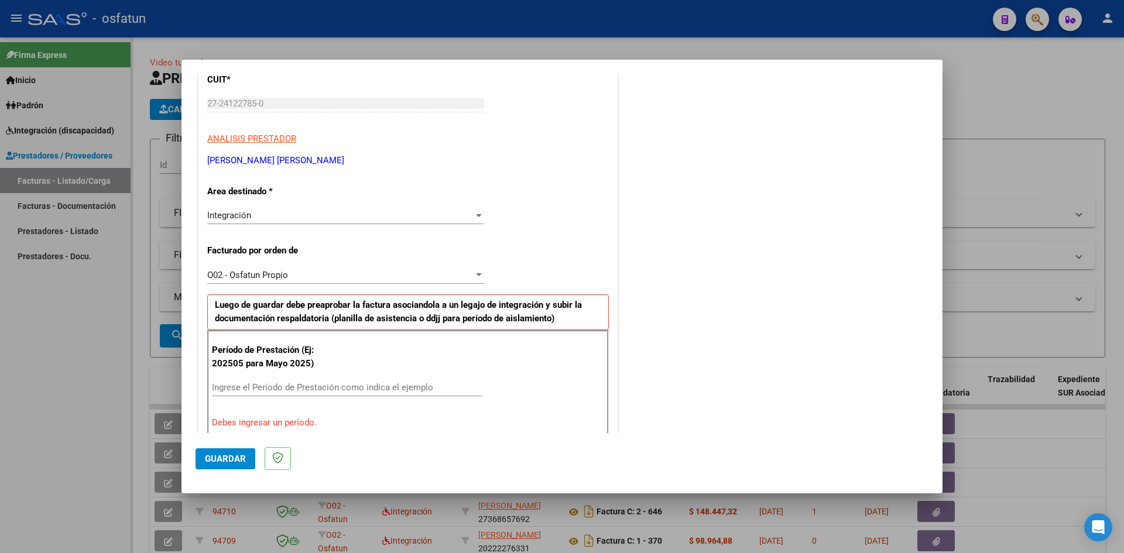
scroll to position [234, 0]
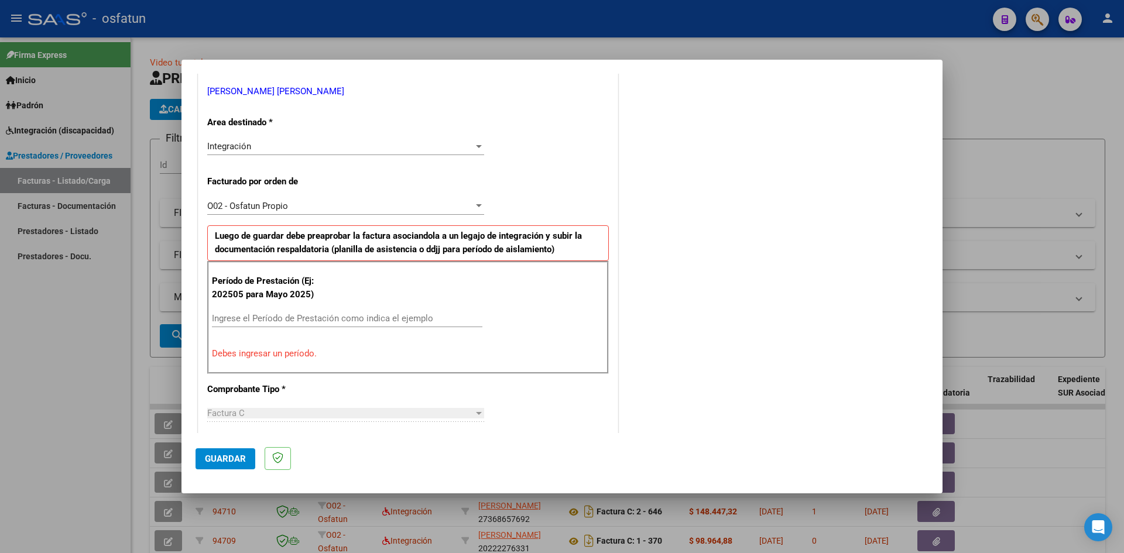
click at [241, 317] on input "Ingrese el Período de Prestación como indica el ejemplo" at bounding box center [347, 318] width 270 height 11
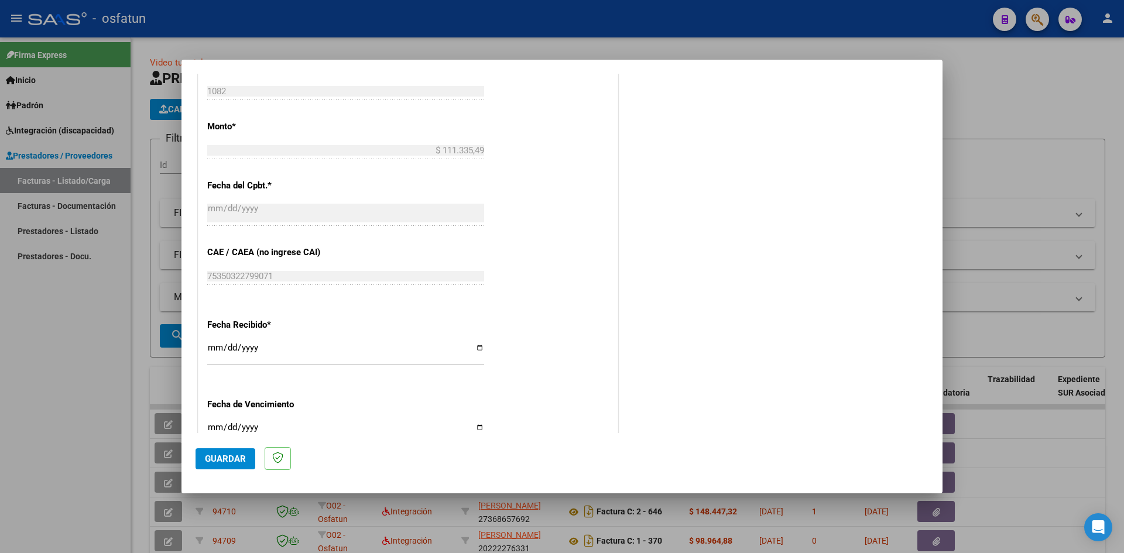
scroll to position [761, 0]
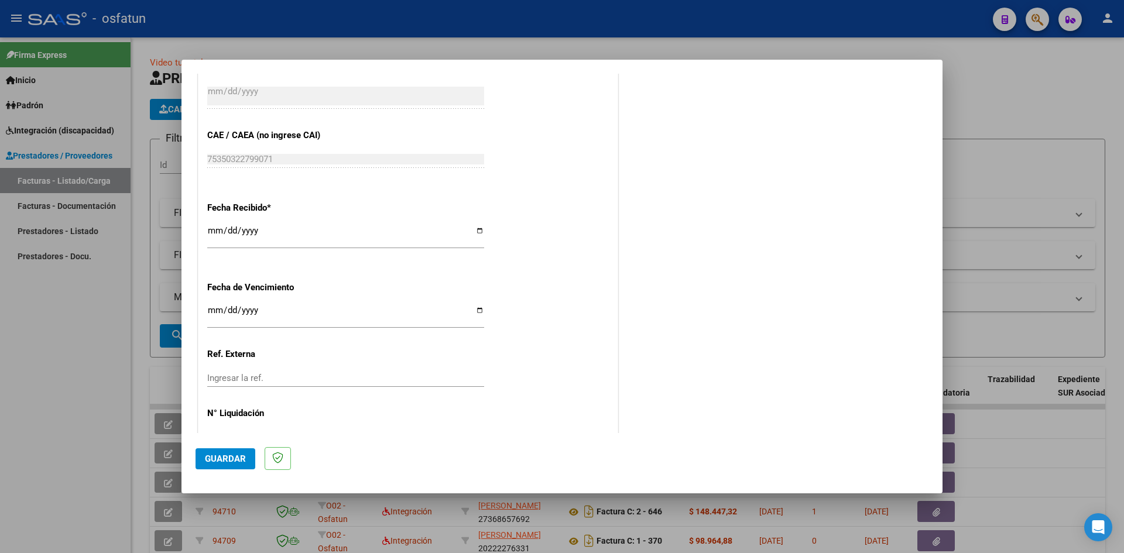
type input "202508"
click at [213, 309] on input "Ingresar la fecha" at bounding box center [345, 314] width 277 height 19
type input "[DATE]"
click at [229, 462] on span "Guardar" at bounding box center [225, 459] width 41 height 11
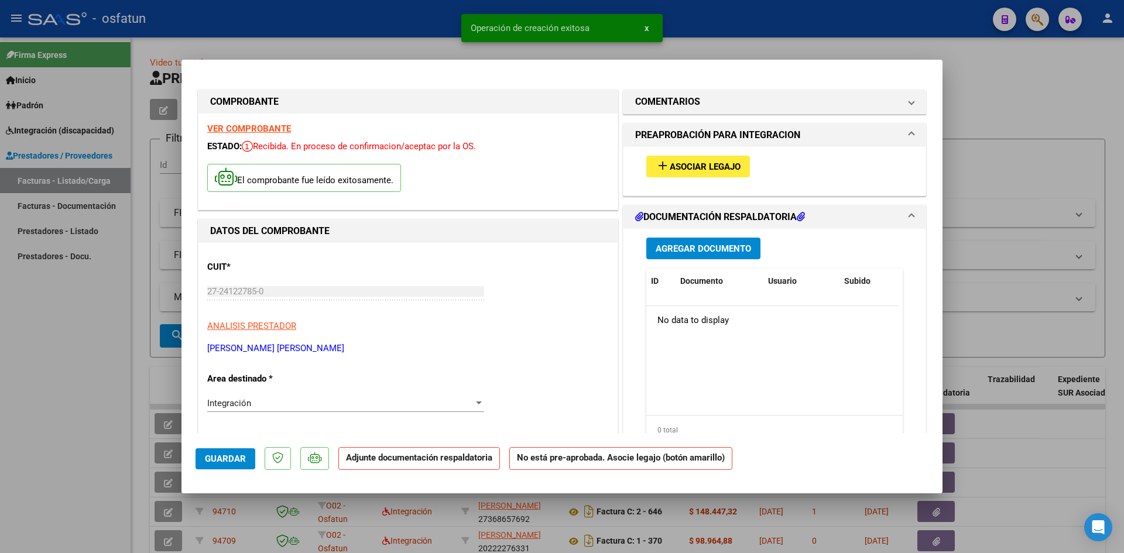
click at [708, 239] on button "Agregar Documento" at bounding box center [703, 249] width 114 height 22
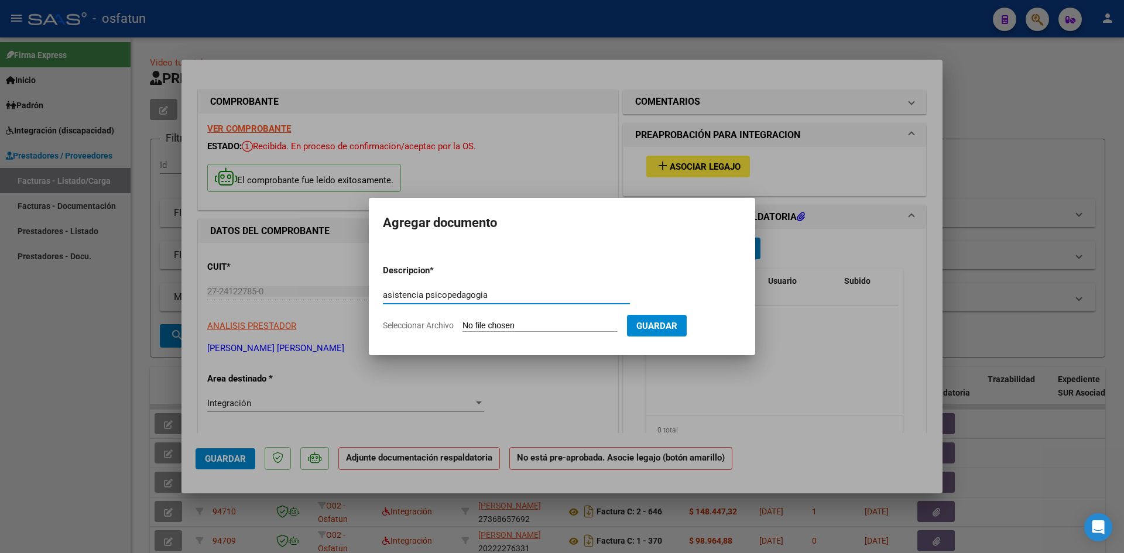
type input "asistencia psicopedagogia"
click at [478, 326] on input "Seleccionar Archivo" at bounding box center [539, 326] width 155 height 11
type input "C:\fakepath\[PERSON_NAME] asistencia psp.pdf"
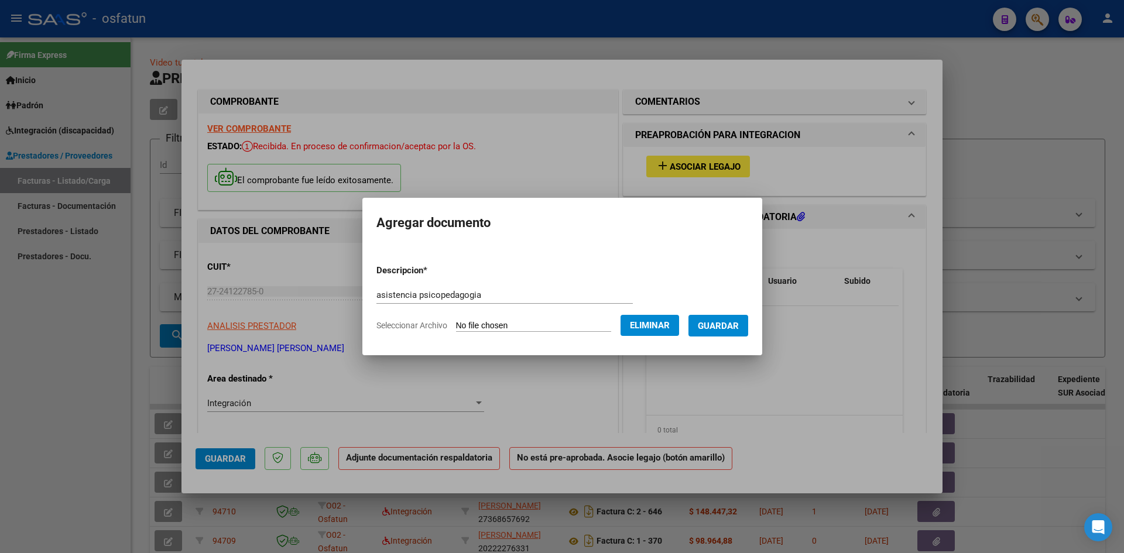
click at [729, 324] on span "Guardar" at bounding box center [718, 326] width 41 height 11
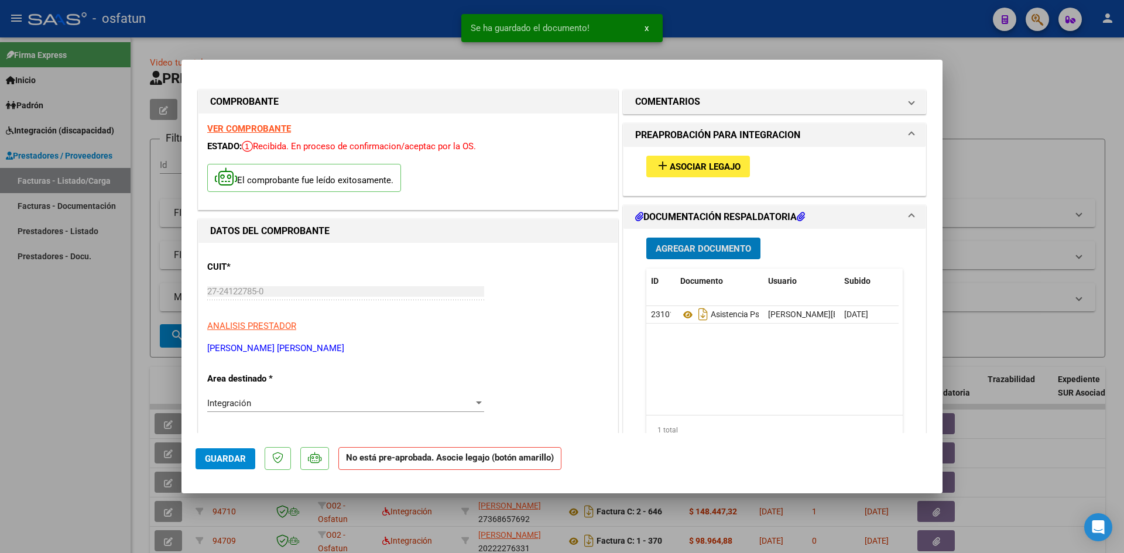
click at [690, 249] on span "Agregar Documento" at bounding box center [702, 248] width 95 height 11
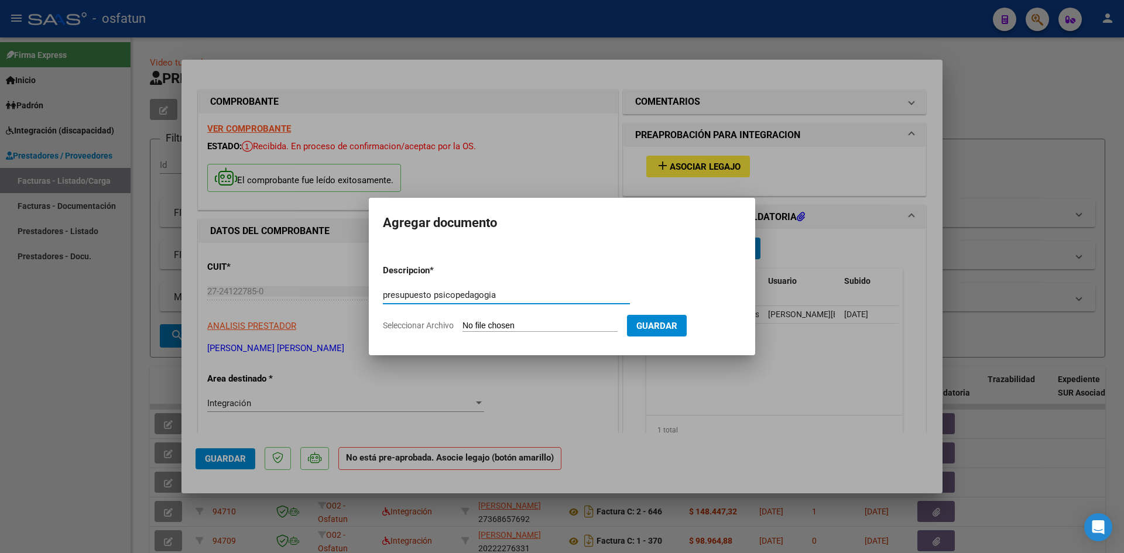
type input "presupuesto psicopedagogia"
click at [478, 324] on input "Seleccionar Archivo" at bounding box center [539, 326] width 155 height 11
type input "C:\fakepath\[PERSON_NAME] presupuesto pesp.pdf"
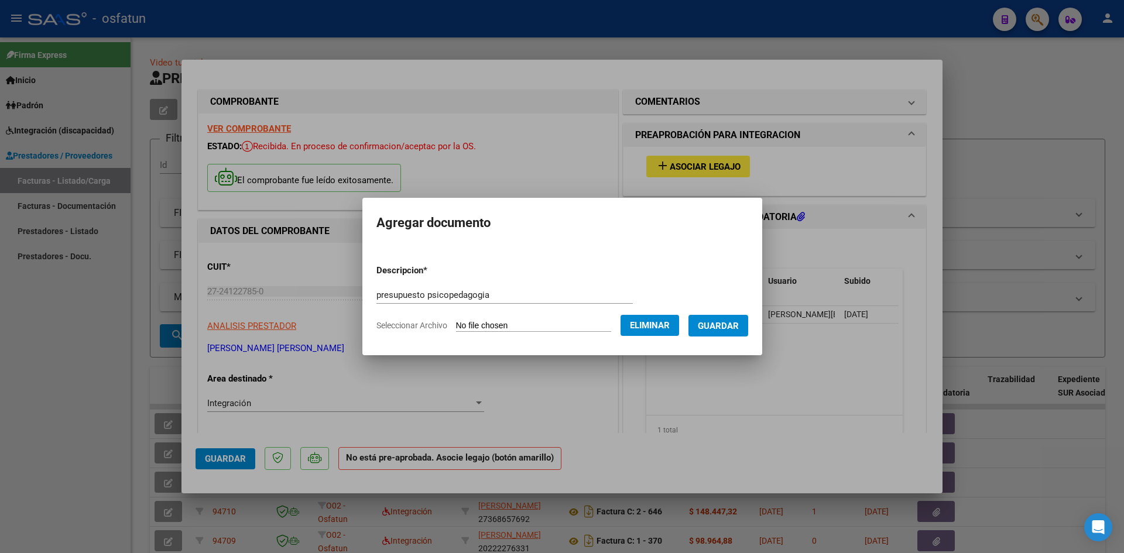
click at [726, 324] on span "Guardar" at bounding box center [718, 326] width 41 height 11
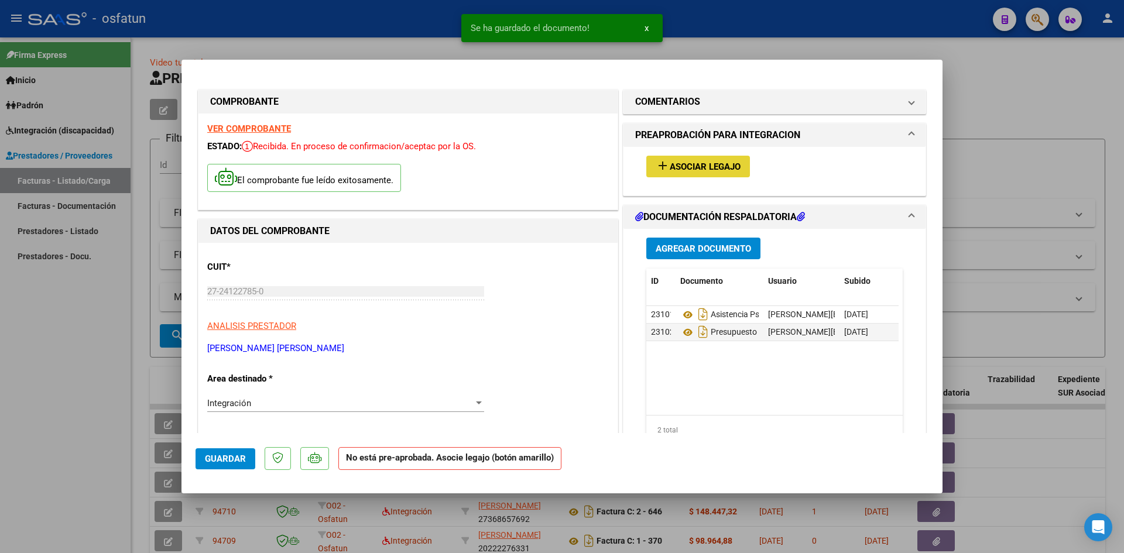
click at [688, 165] on span "Asociar Legajo" at bounding box center [705, 167] width 71 height 11
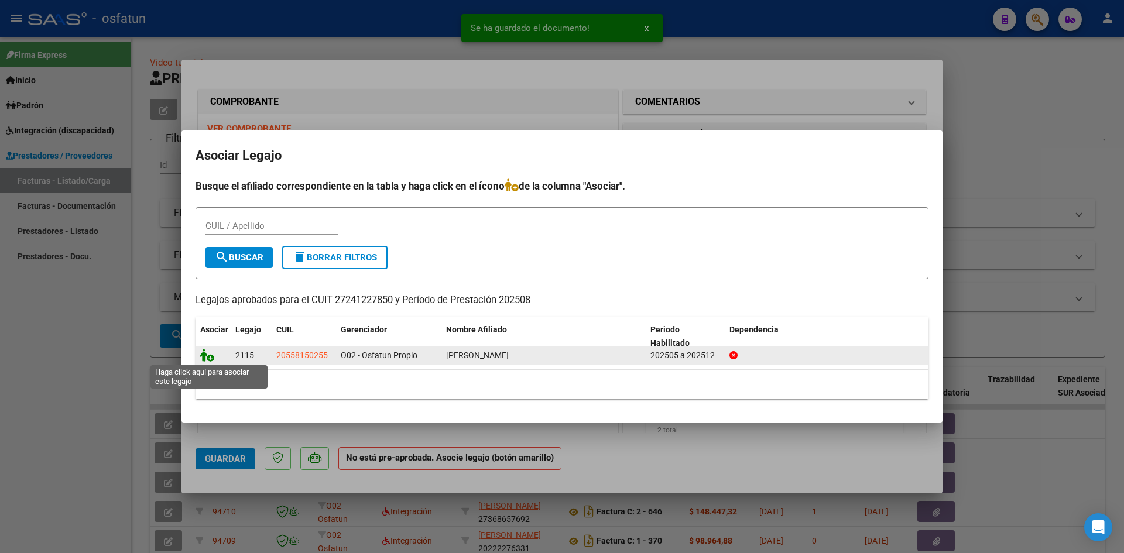
click at [204, 354] on icon at bounding box center [207, 355] width 14 height 13
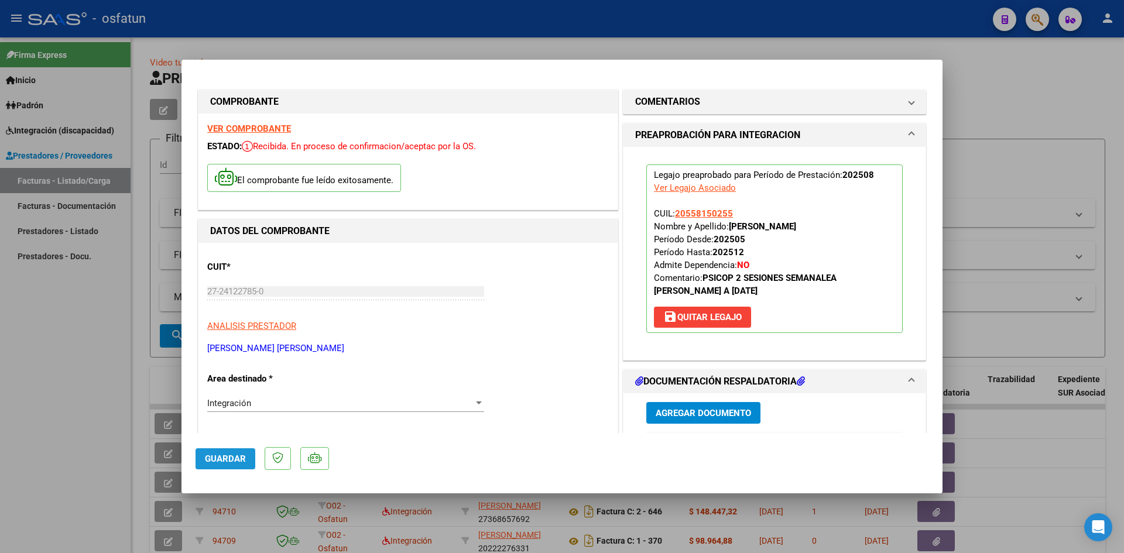
click at [234, 466] on button "Guardar" at bounding box center [225, 458] width 60 height 21
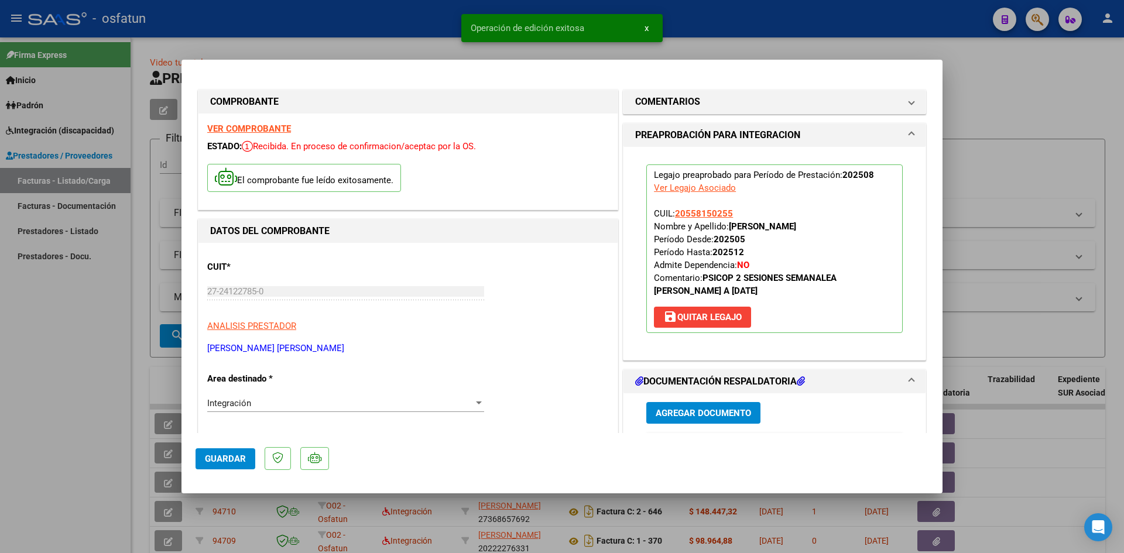
click at [1012, 102] on div at bounding box center [562, 276] width 1124 height 553
type input "$ 0,00"
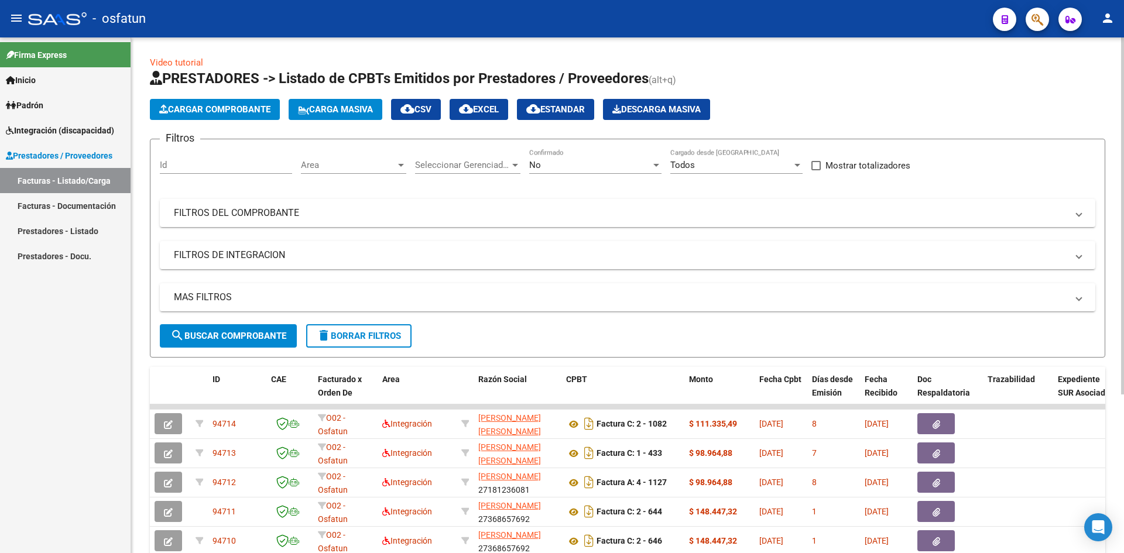
click at [215, 107] on span "Cargar Comprobante" at bounding box center [214, 109] width 111 height 11
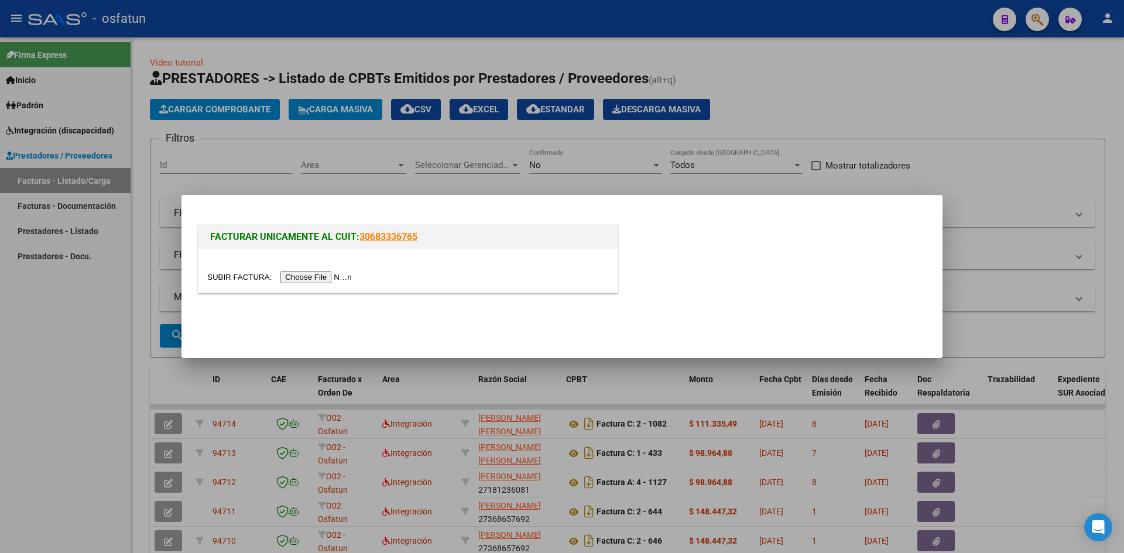
click at [329, 281] on input "file" at bounding box center [281, 277] width 148 height 12
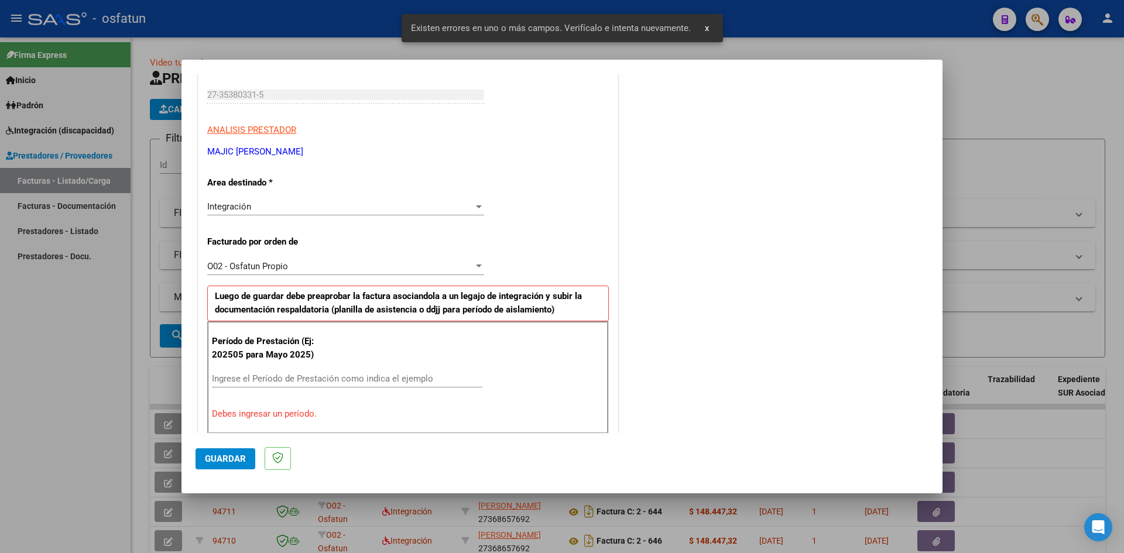
scroll to position [287, 0]
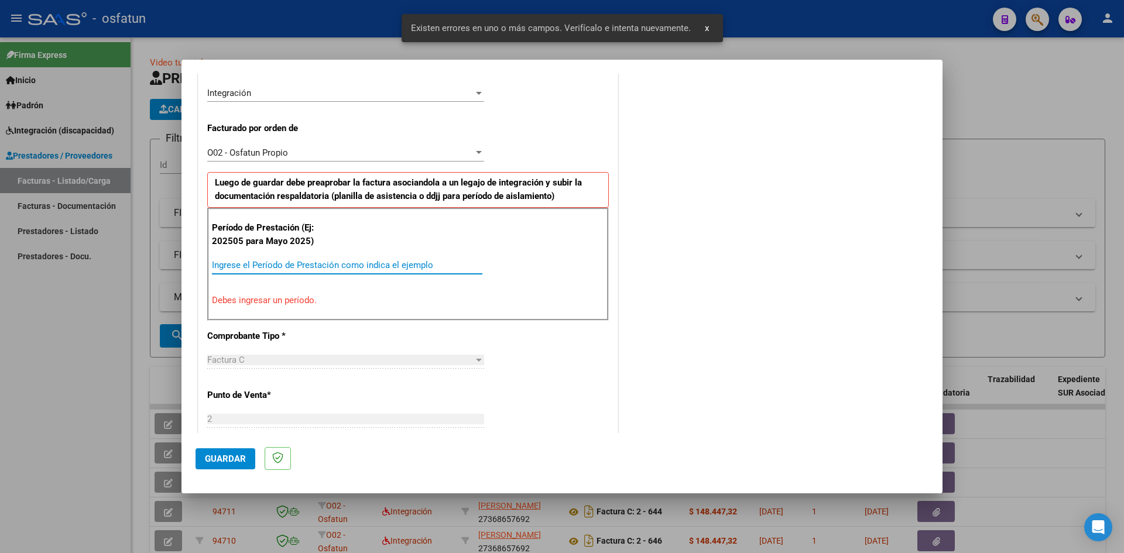
click at [245, 261] on input "Ingrese el Período de Prestación como indica el ejemplo" at bounding box center [347, 265] width 270 height 11
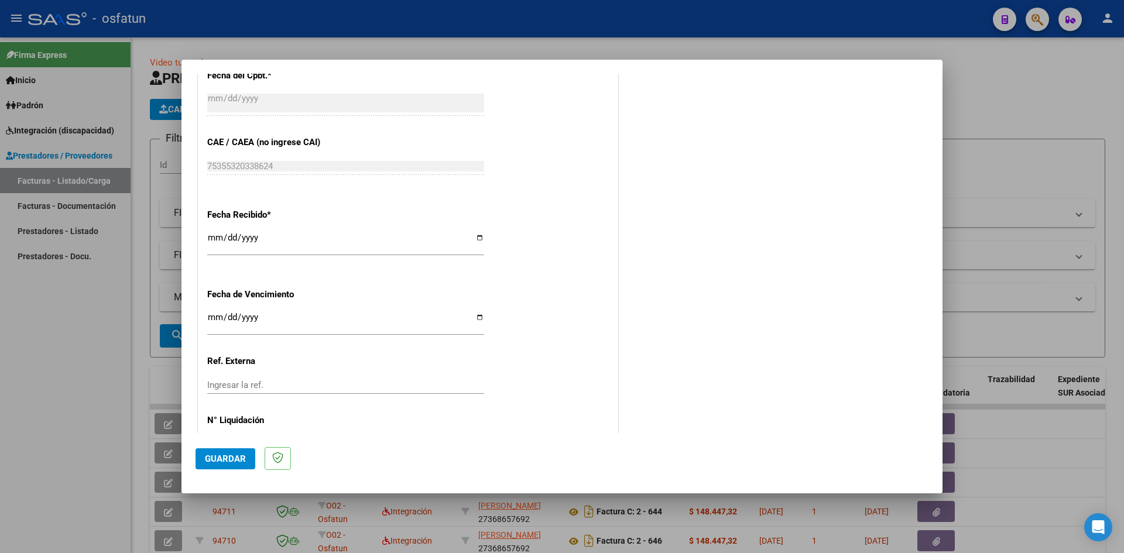
scroll to position [756, 0]
type input "202508"
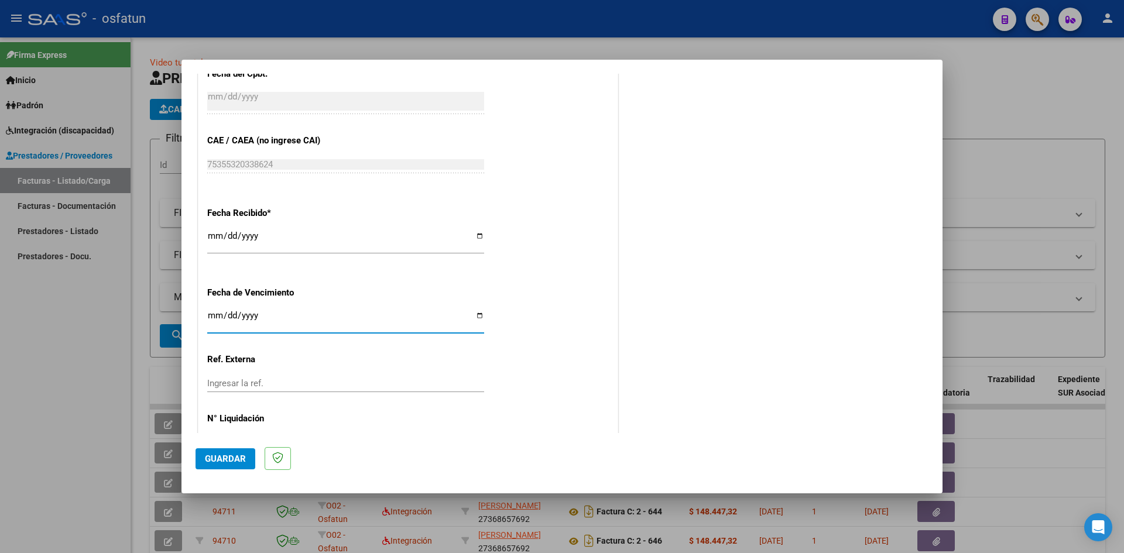
click at [214, 313] on input "Ingresar la fecha" at bounding box center [345, 320] width 277 height 19
type input "[DATE]"
click at [223, 458] on span "Guardar" at bounding box center [225, 459] width 41 height 11
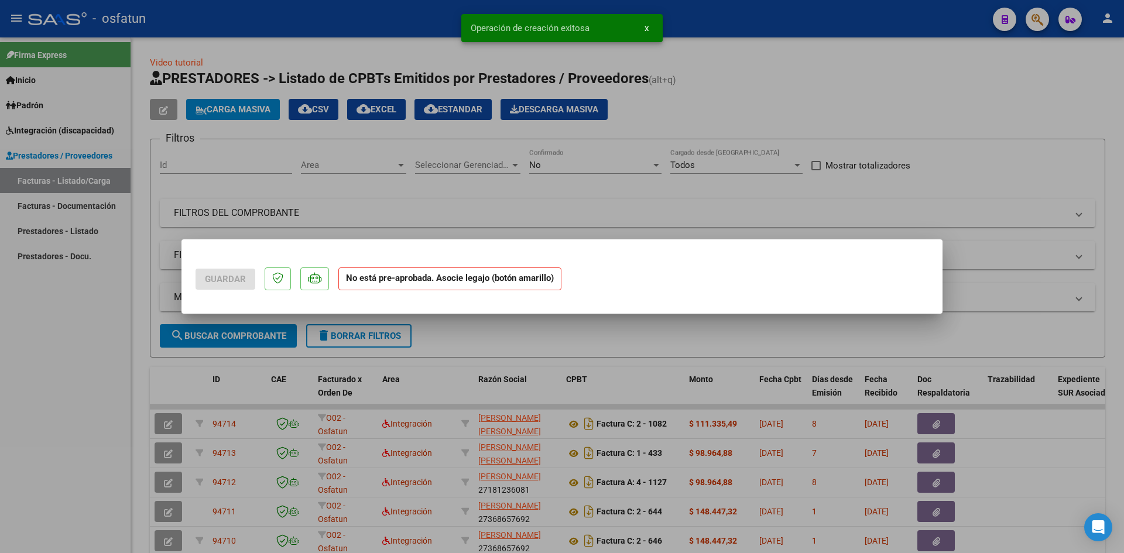
scroll to position [0, 0]
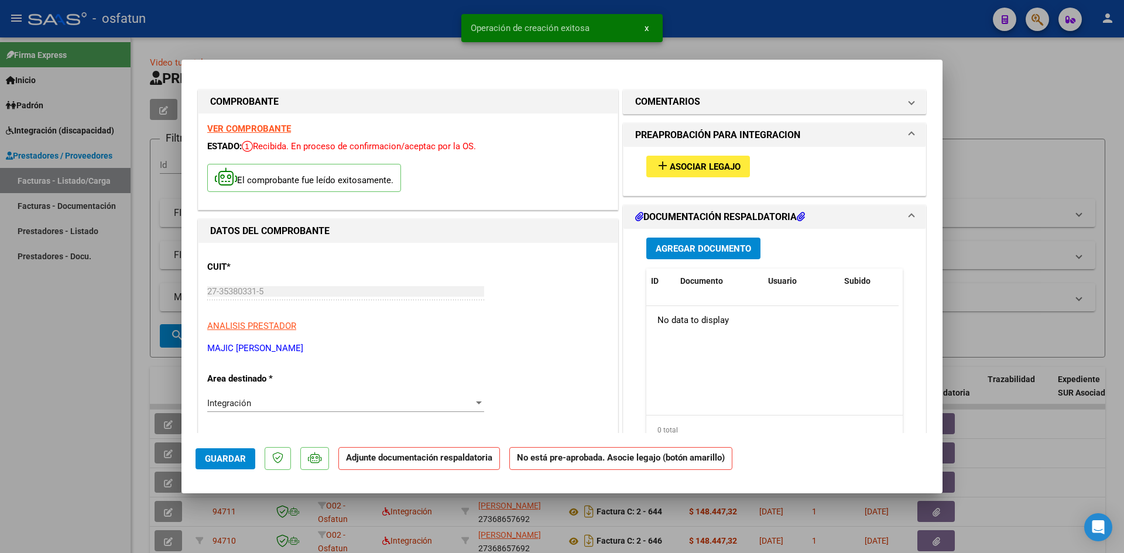
click at [709, 245] on span "Agregar Documento" at bounding box center [702, 248] width 95 height 11
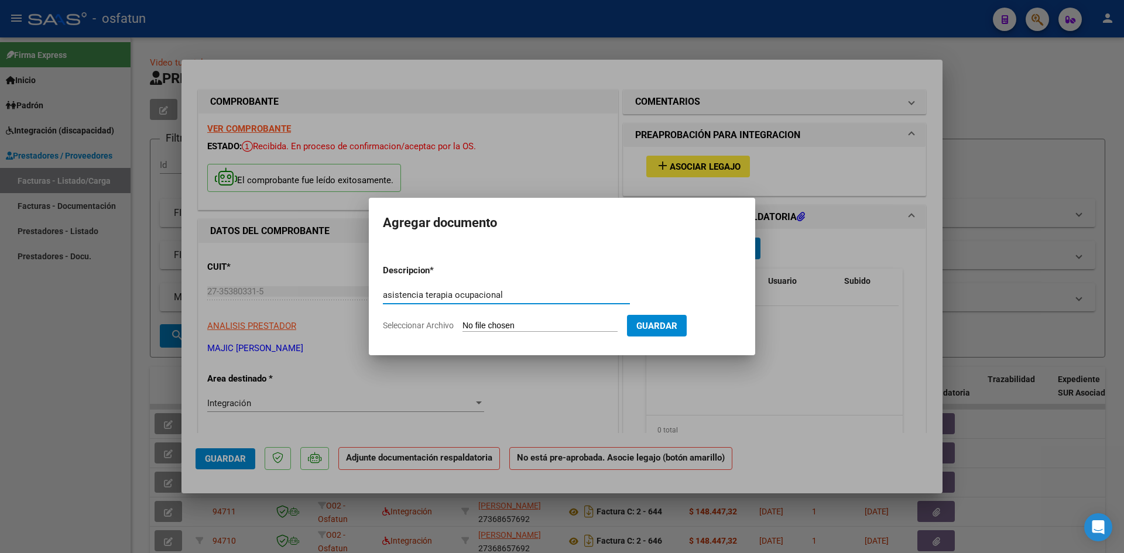
type input "asistencia terapia ocupacional"
click at [551, 327] on input "Seleccionar Archivo" at bounding box center [539, 326] width 155 height 11
type input "C:\fakepath\[PERSON_NAME] asistencia to.pdf"
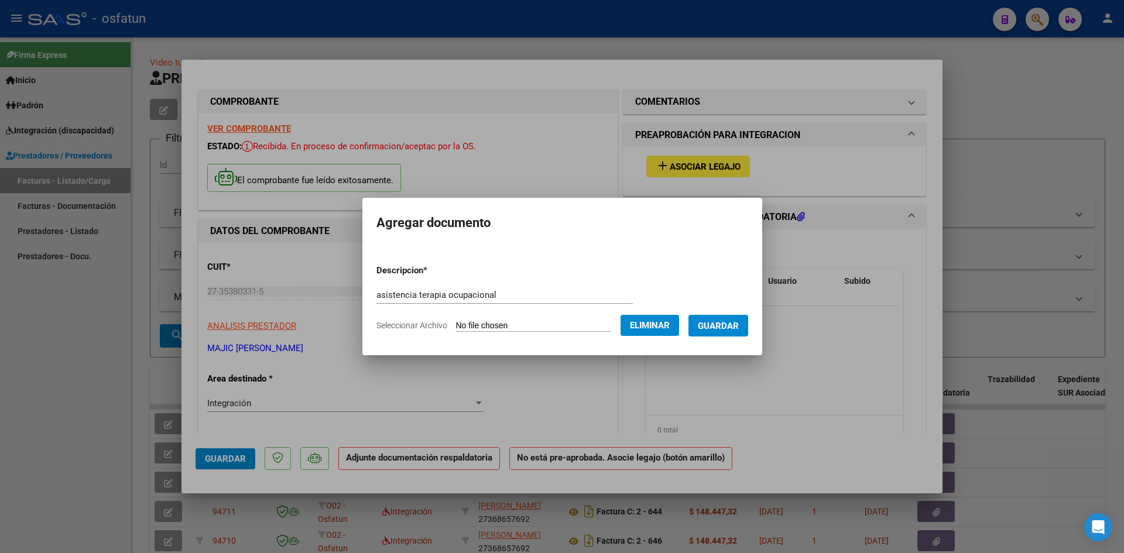
click at [721, 327] on span "Guardar" at bounding box center [718, 326] width 41 height 11
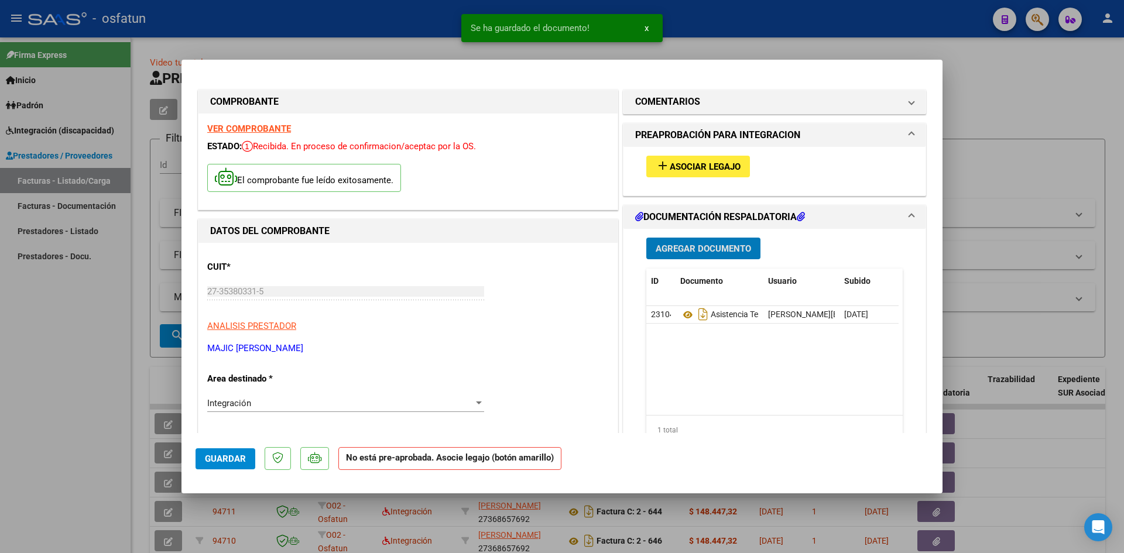
click at [691, 252] on span "Agregar Documento" at bounding box center [702, 248] width 95 height 11
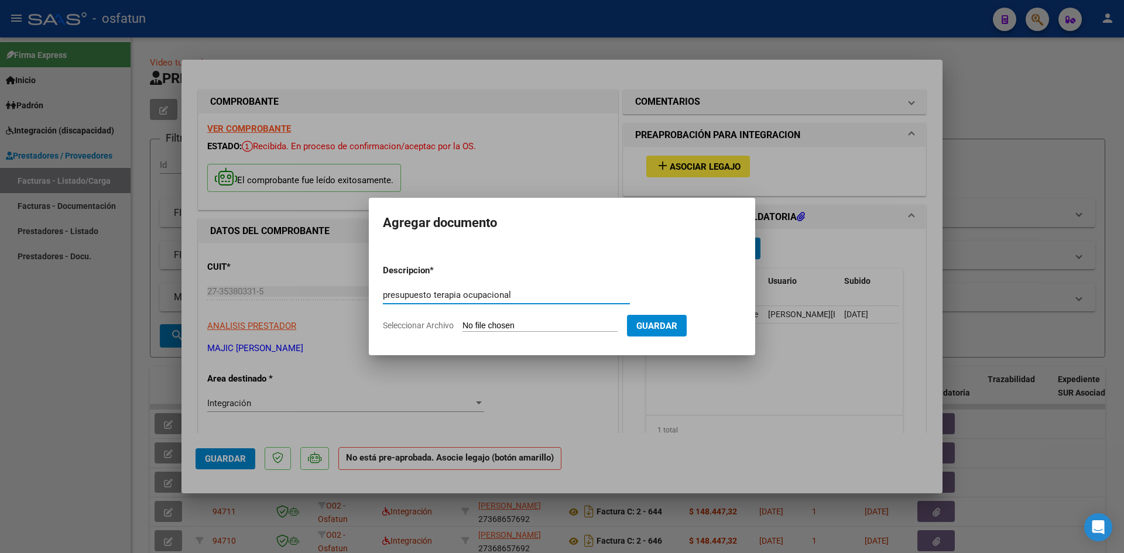
type input "presupuesto terapia ocupacional"
click at [477, 324] on input "Seleccionar Archivo" at bounding box center [539, 326] width 155 height 11
type input "C:\fakepath\[PERSON_NAME] asistencia to.pdf"
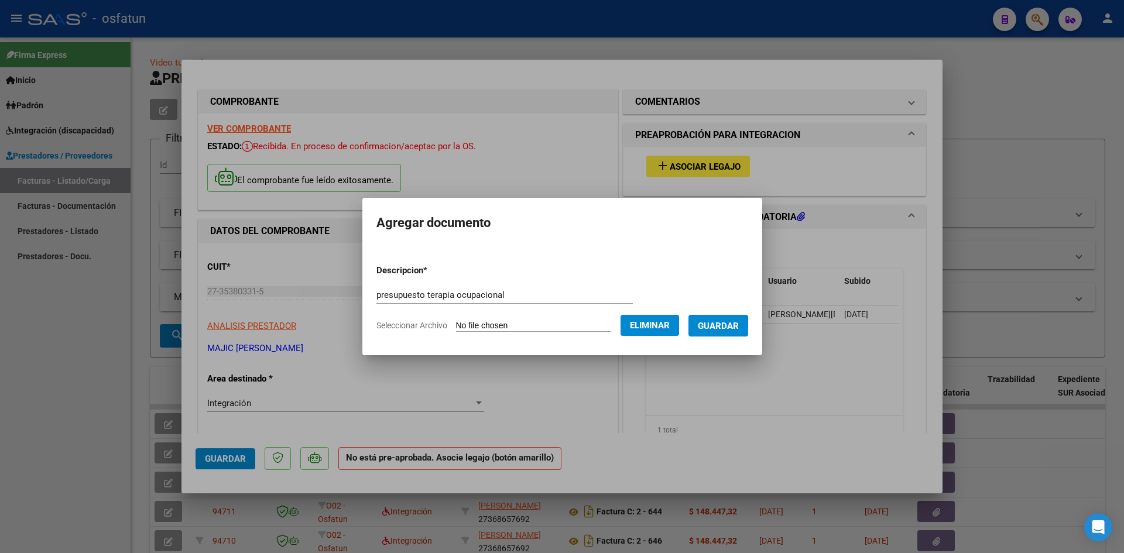
click at [729, 326] on span "Guardar" at bounding box center [718, 326] width 41 height 11
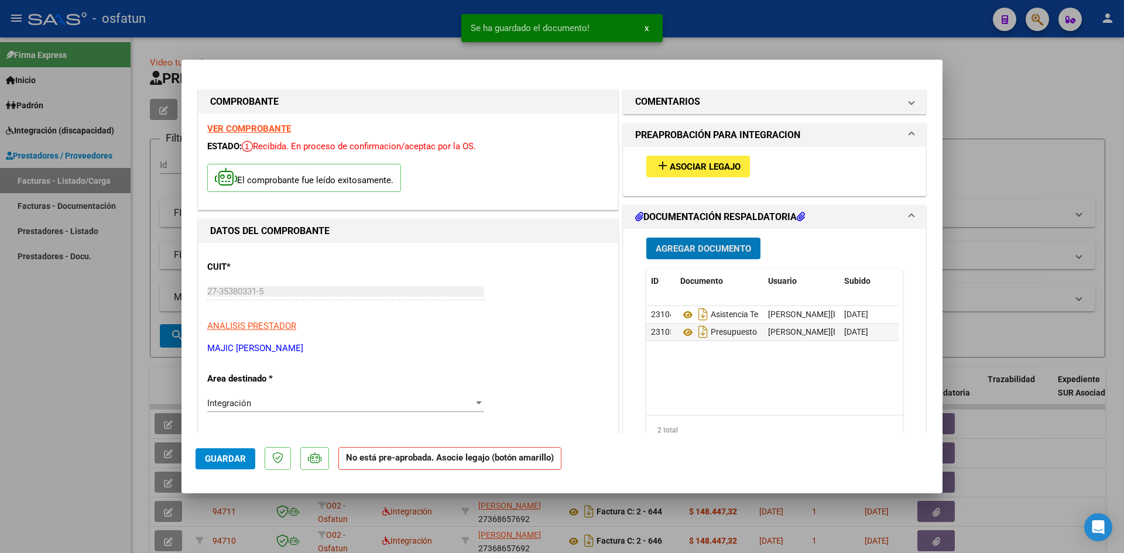
click at [692, 166] on span "Asociar Legajo" at bounding box center [705, 167] width 71 height 11
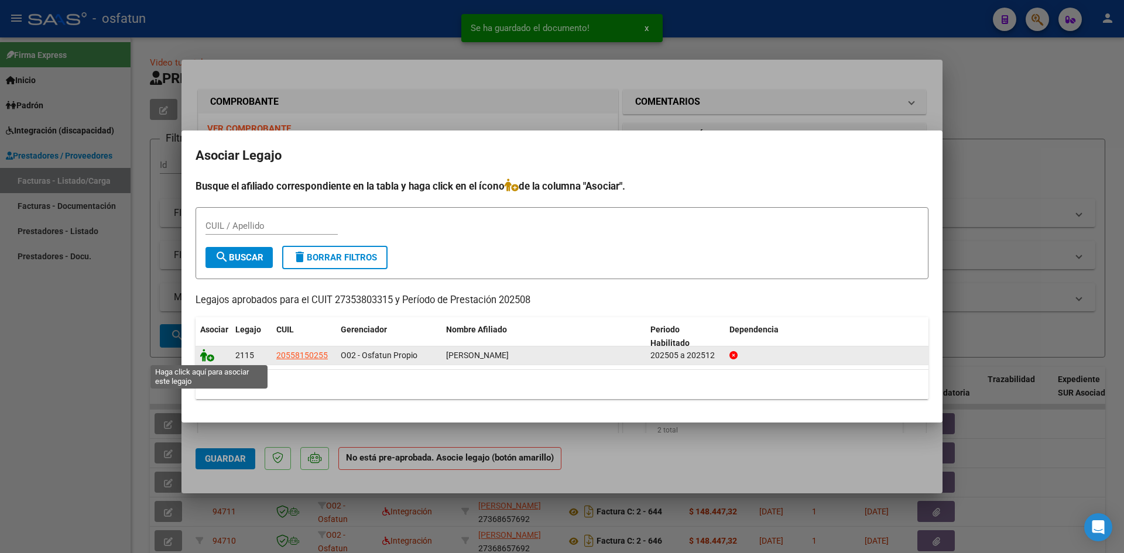
click at [207, 355] on icon at bounding box center [207, 355] width 14 height 13
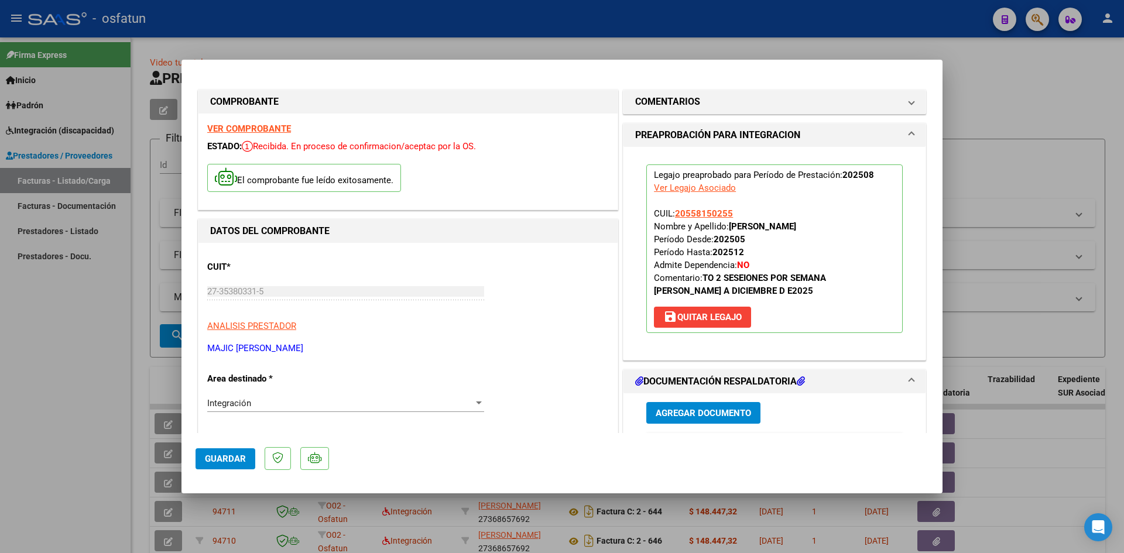
click at [226, 464] on span "Guardar" at bounding box center [225, 459] width 41 height 11
click at [1022, 87] on div at bounding box center [562, 276] width 1124 height 553
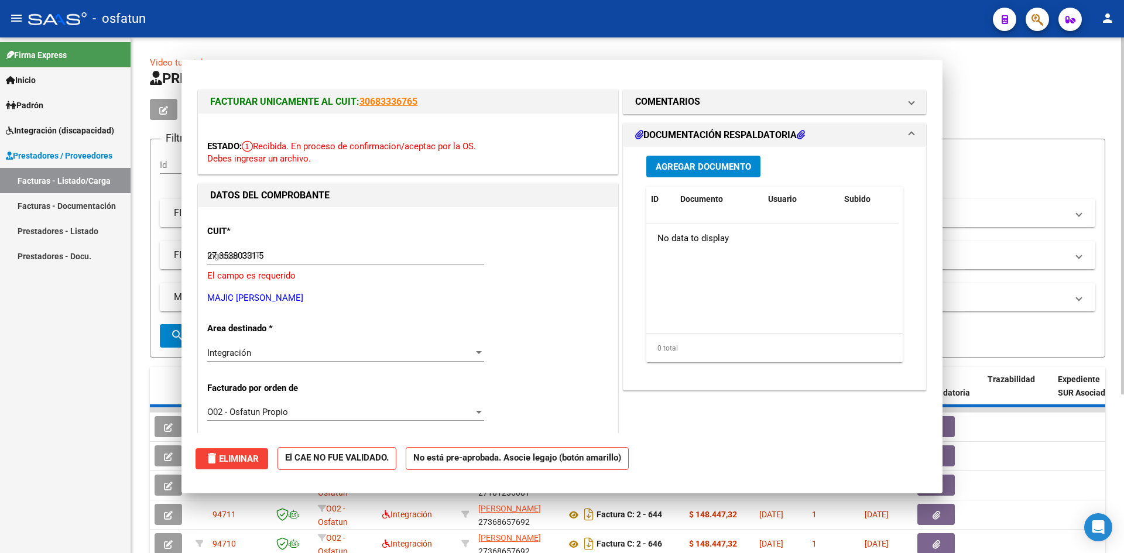
type input "$ 0,00"
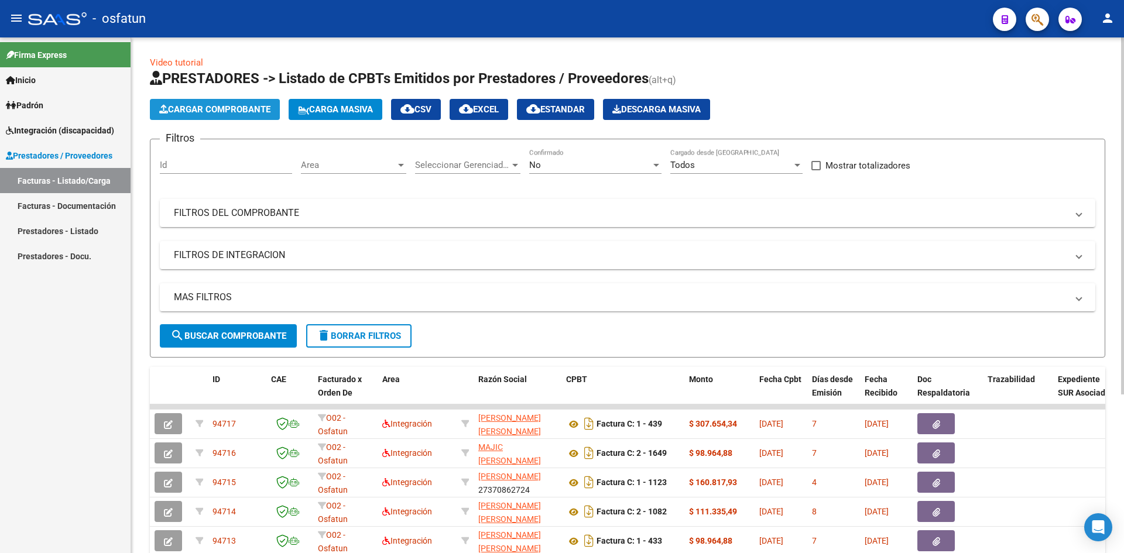
click at [215, 107] on span "Cargar Comprobante" at bounding box center [214, 109] width 111 height 11
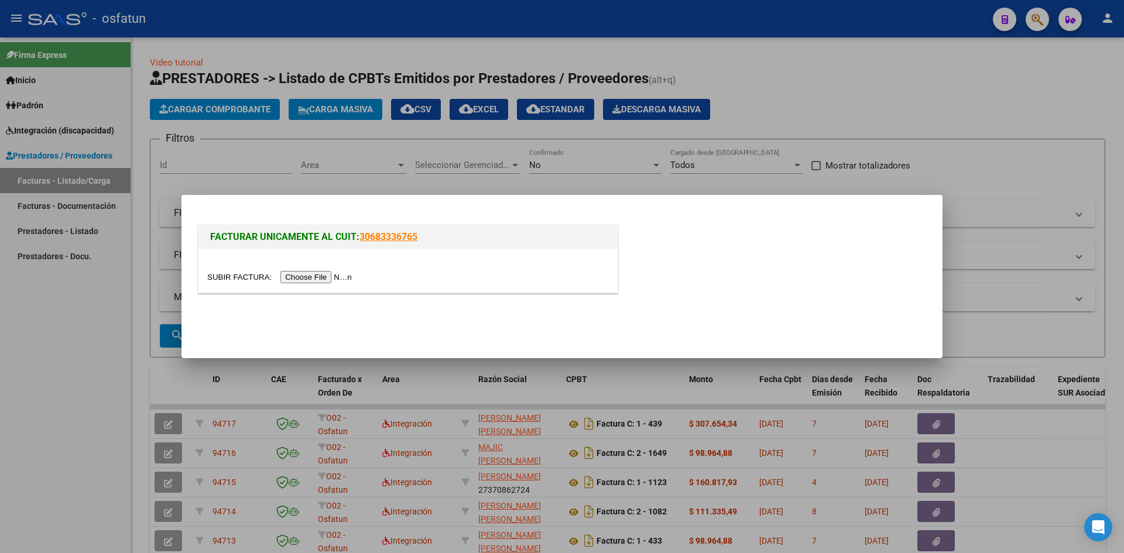
click at [298, 275] on input "file" at bounding box center [281, 277] width 148 height 12
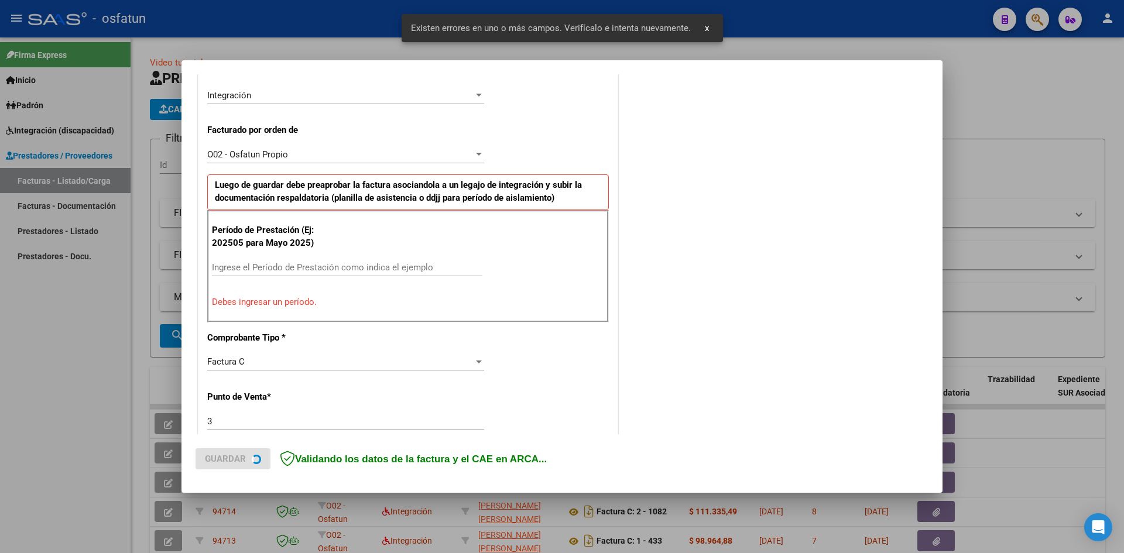
scroll to position [287, 0]
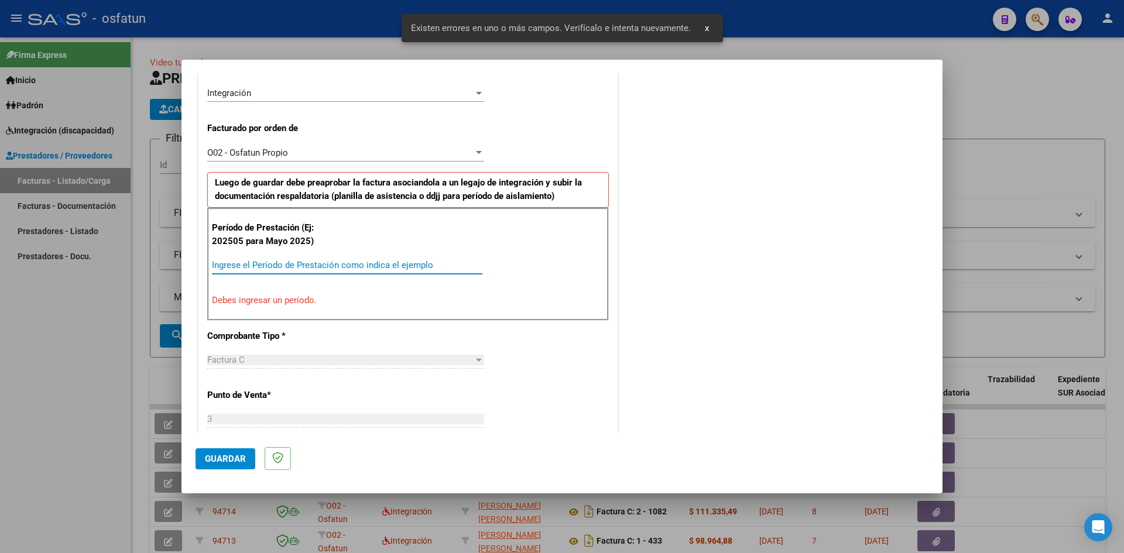
click at [271, 269] on input "Ingrese el Período de Prestación como indica el ejemplo" at bounding box center [347, 265] width 270 height 11
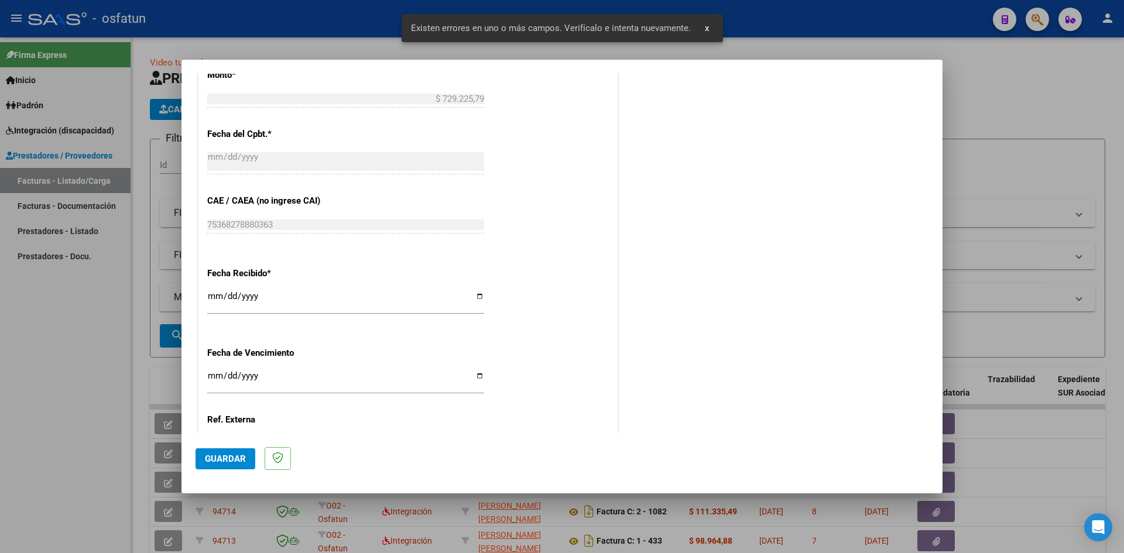
scroll to position [796, 0]
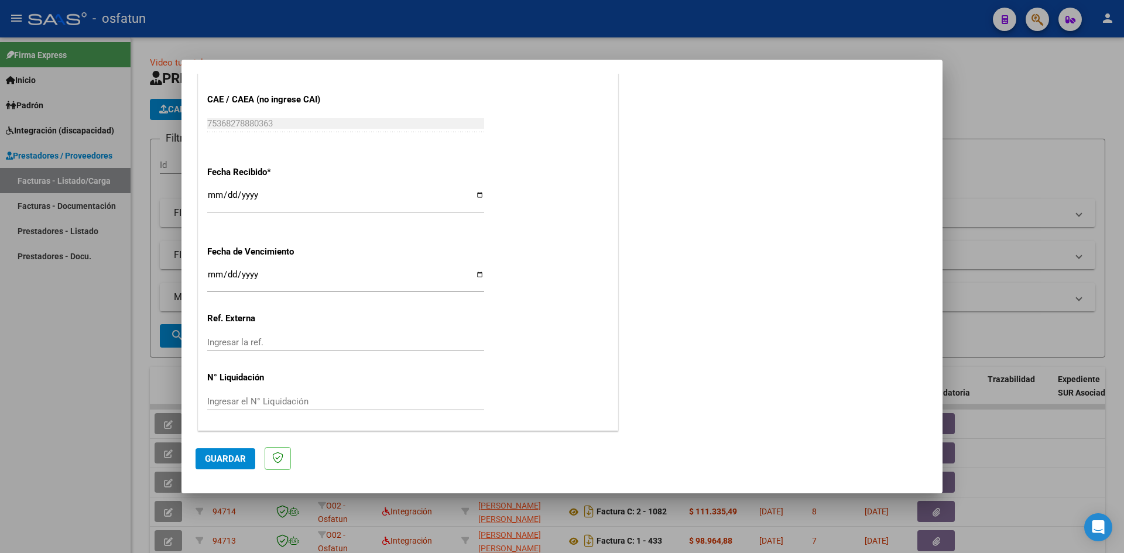
type input "202508"
click at [212, 270] on input "Ingresar la fecha" at bounding box center [345, 279] width 277 height 19
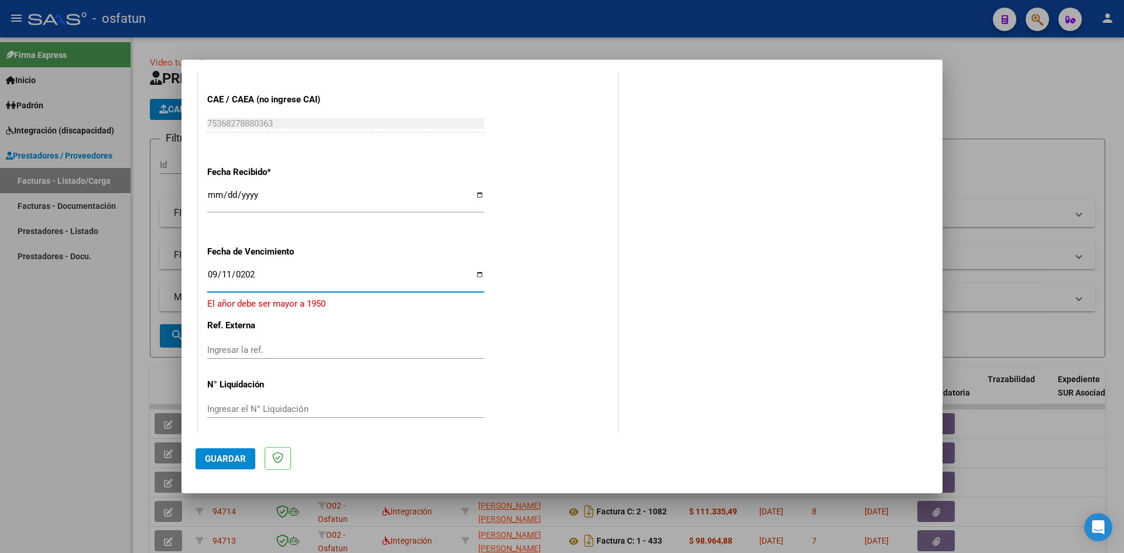
type input "[DATE]"
click at [227, 462] on span "Guardar" at bounding box center [225, 459] width 41 height 11
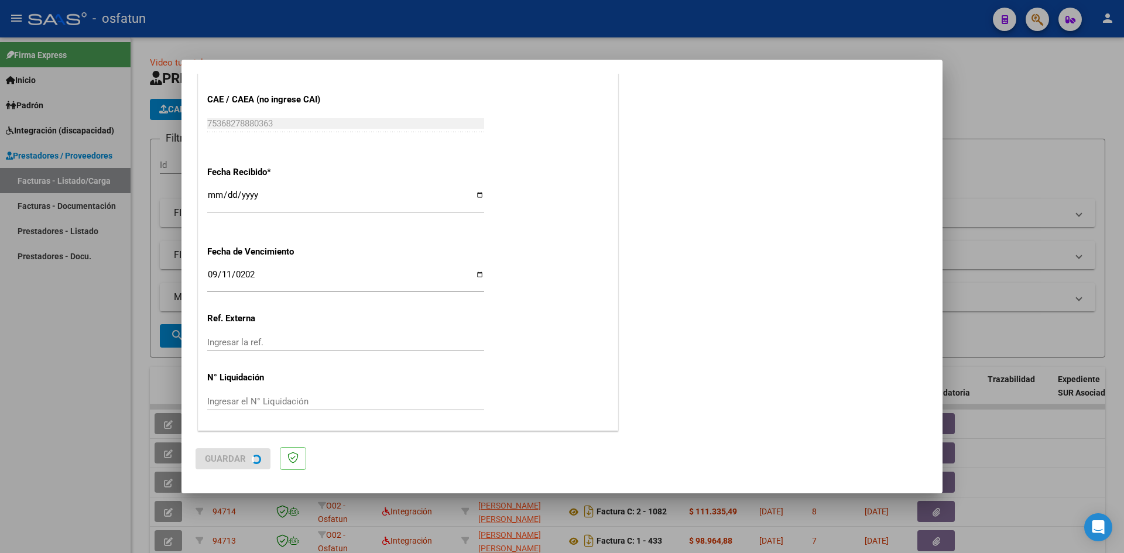
scroll to position [0, 0]
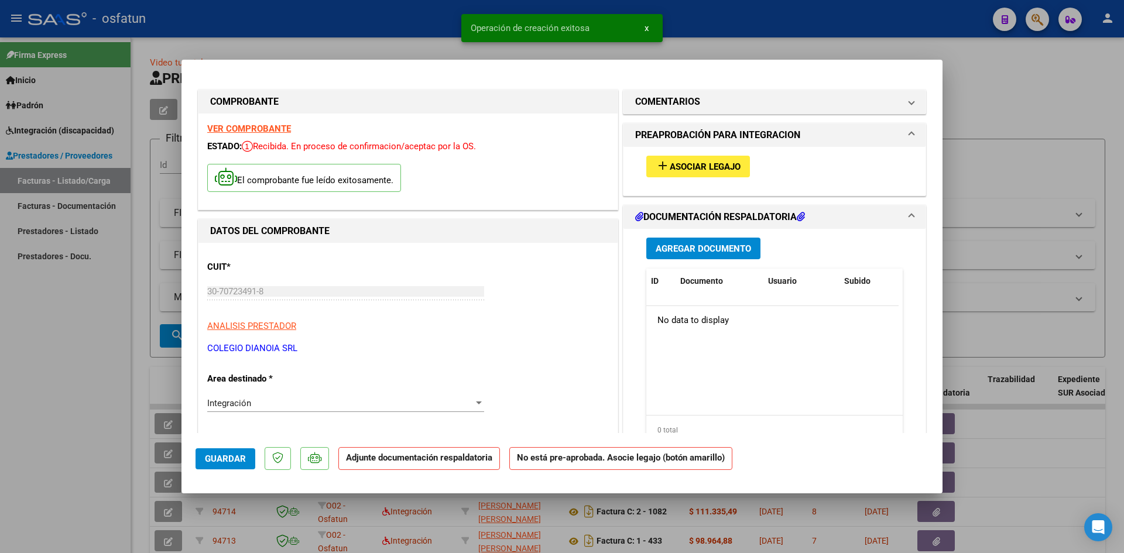
click at [678, 249] on span "Agregar Documento" at bounding box center [702, 248] width 95 height 11
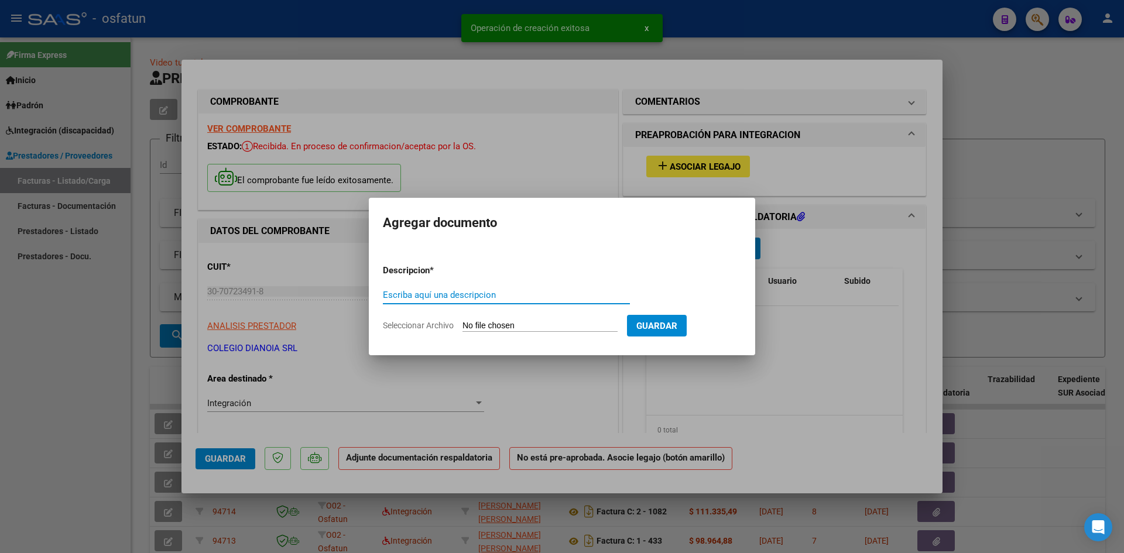
click at [411, 290] on input "Escriba aquí una descripcion" at bounding box center [506, 295] width 247 height 11
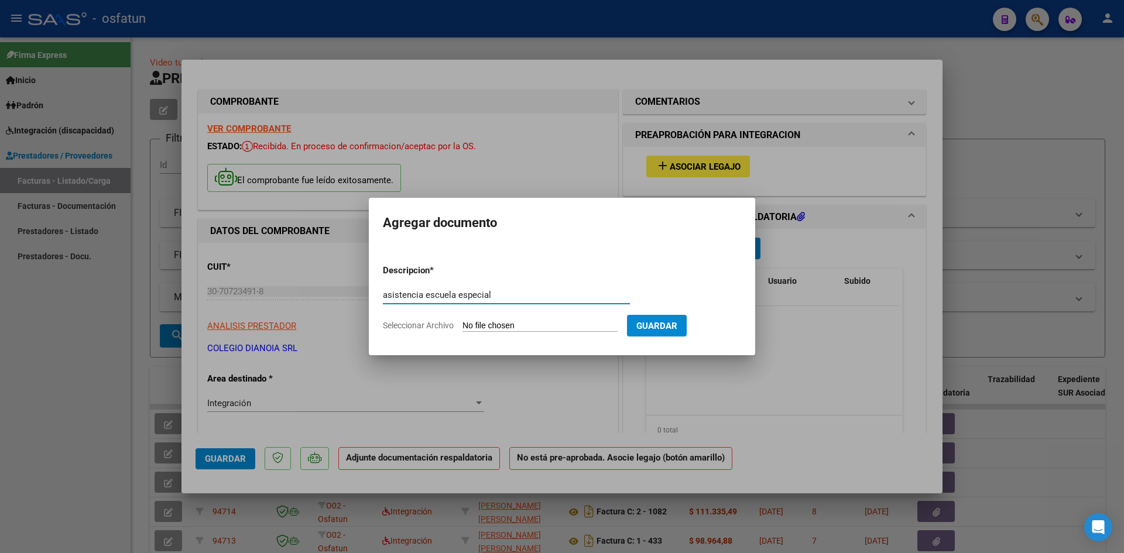
type input "asistencia escuela especial"
click at [493, 325] on input "Seleccionar Archivo" at bounding box center [539, 326] width 155 height 11
type input "C:\fakepath\[PERSON_NAME] asistencia escuela.pdf"
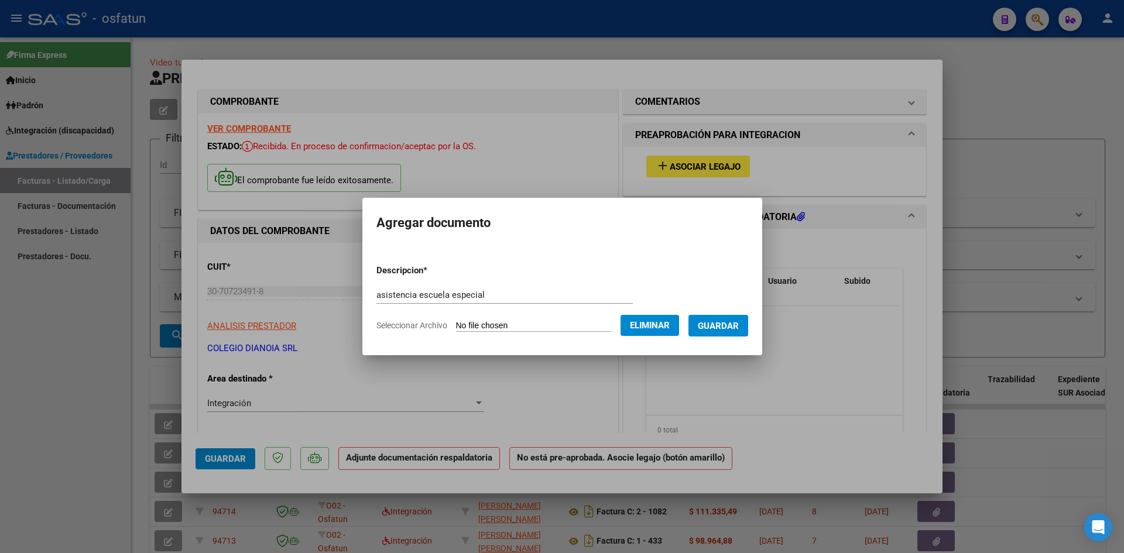
click at [722, 331] on button "Guardar" at bounding box center [718, 326] width 60 height 22
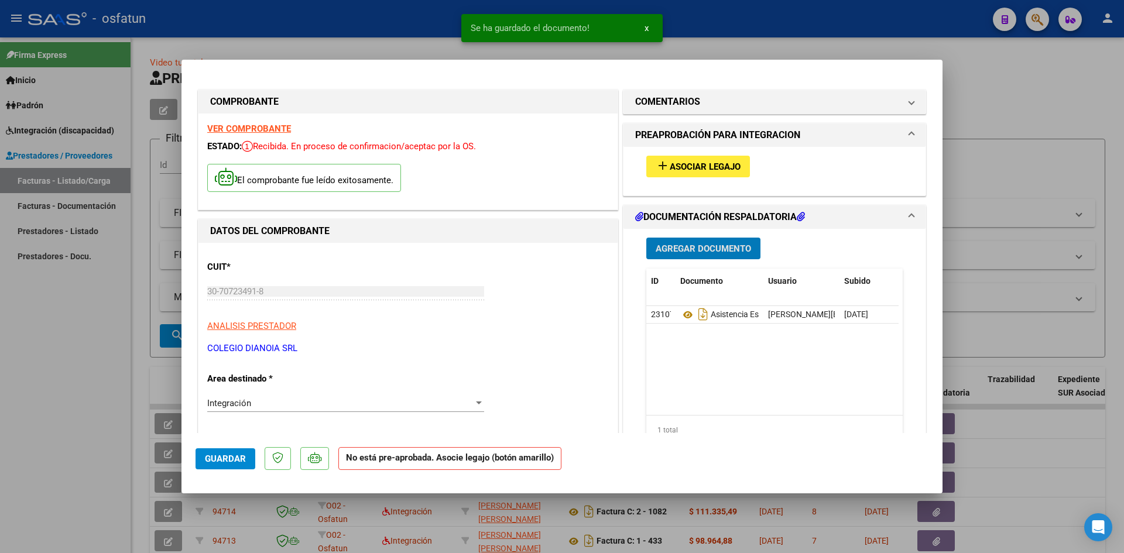
click at [708, 250] on span "Agregar Documento" at bounding box center [702, 248] width 95 height 11
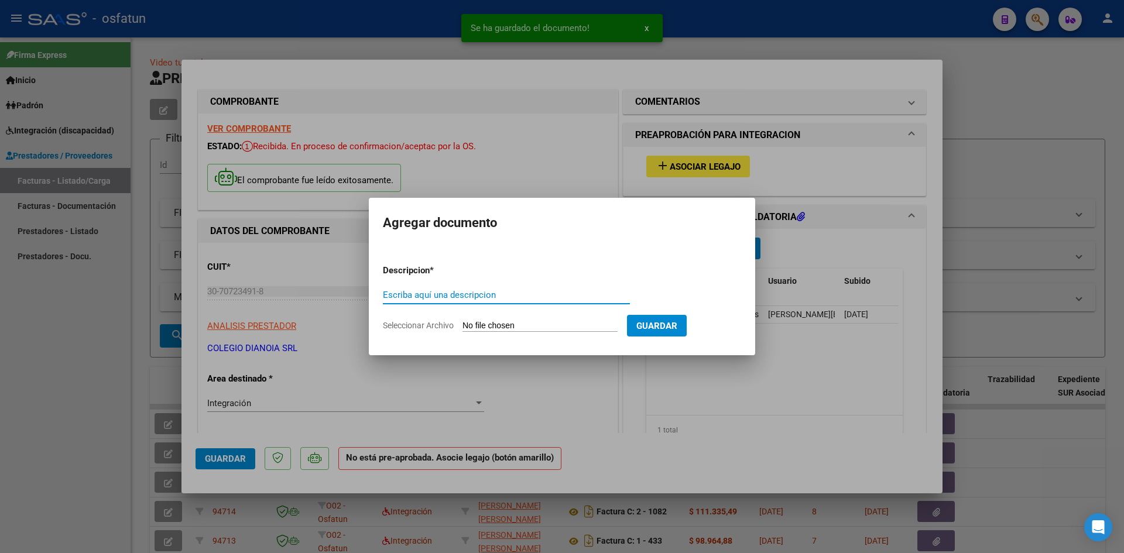
click at [479, 324] on input "Seleccionar Archivo" at bounding box center [539, 326] width 155 height 11
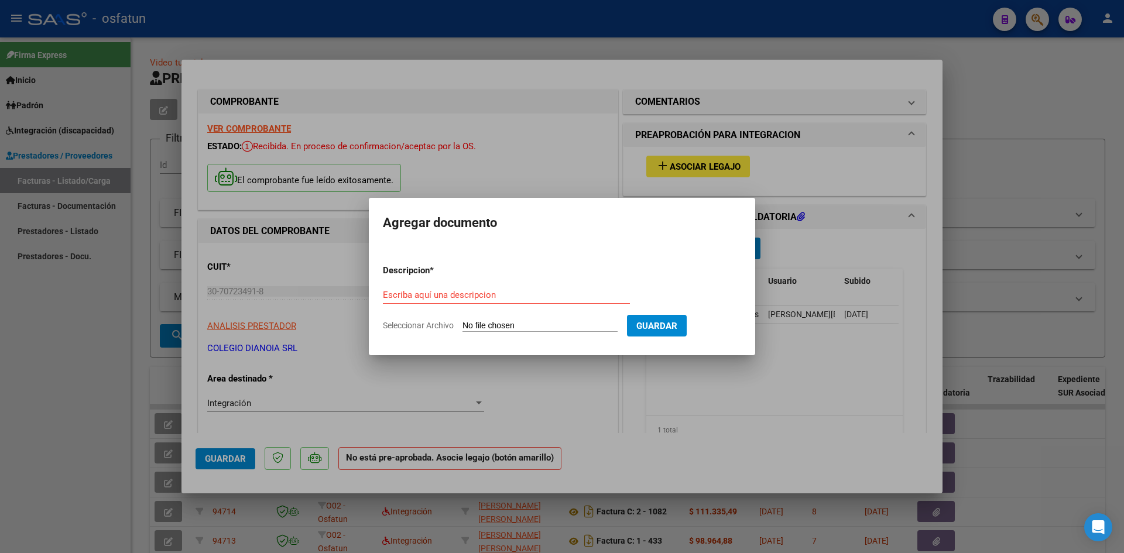
type input "C:\fakepath\[PERSON_NAME] presupuesto escuela.pdf"
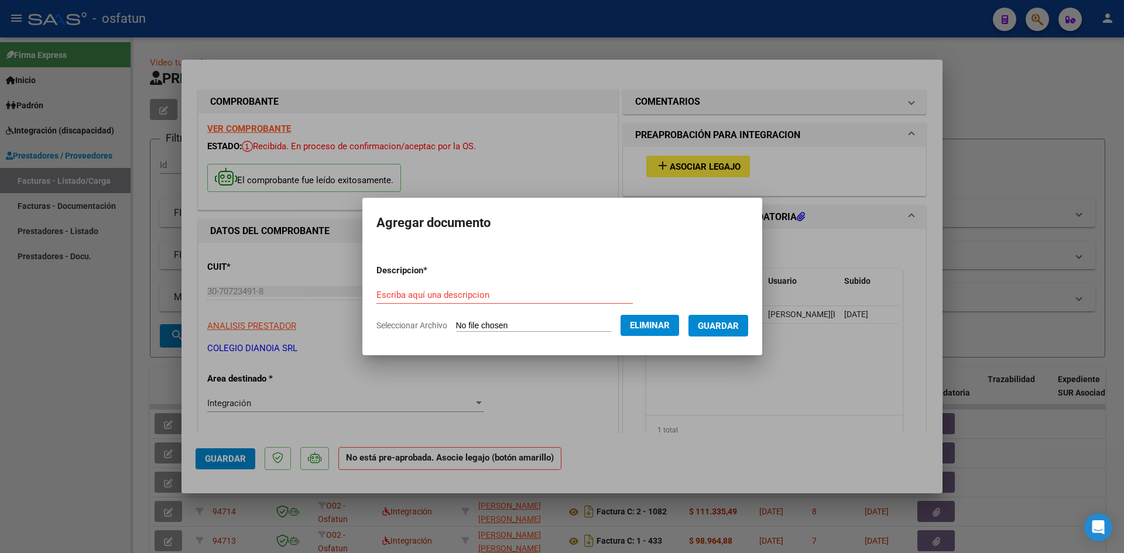
click at [427, 295] on input "Escriba aquí una descripcion" at bounding box center [504, 295] width 256 height 11
type input "presupuesto escuela especial"
click at [739, 331] on span "Guardar" at bounding box center [718, 326] width 41 height 11
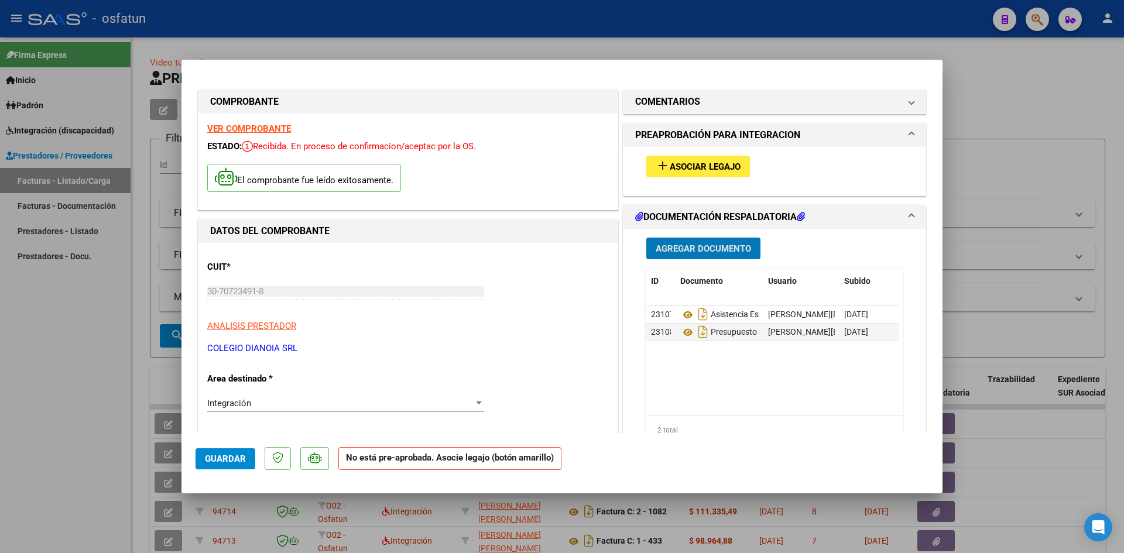
click at [682, 169] on span "Asociar Legajo" at bounding box center [705, 167] width 71 height 11
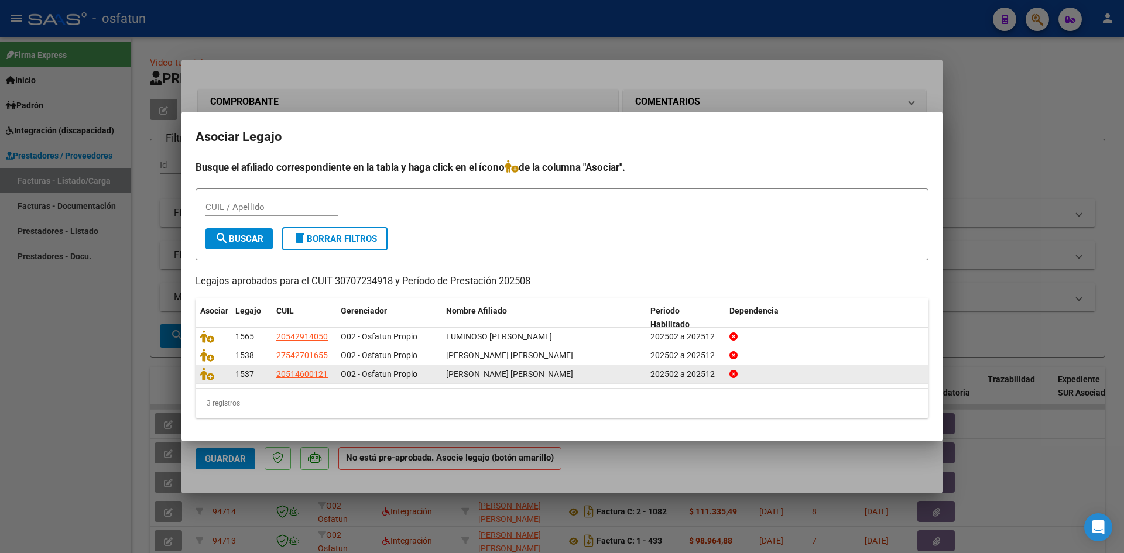
click at [200, 377] on datatable-body-cell at bounding box center [212, 374] width 35 height 18
click at [208, 378] on icon at bounding box center [207, 374] width 14 height 13
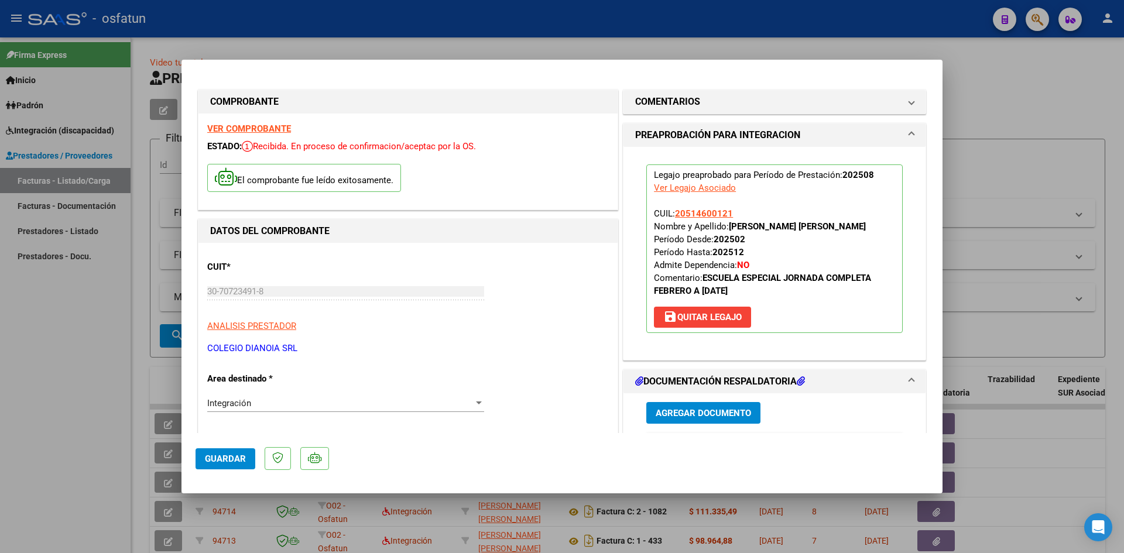
click at [221, 458] on span "Guardar" at bounding box center [225, 459] width 41 height 11
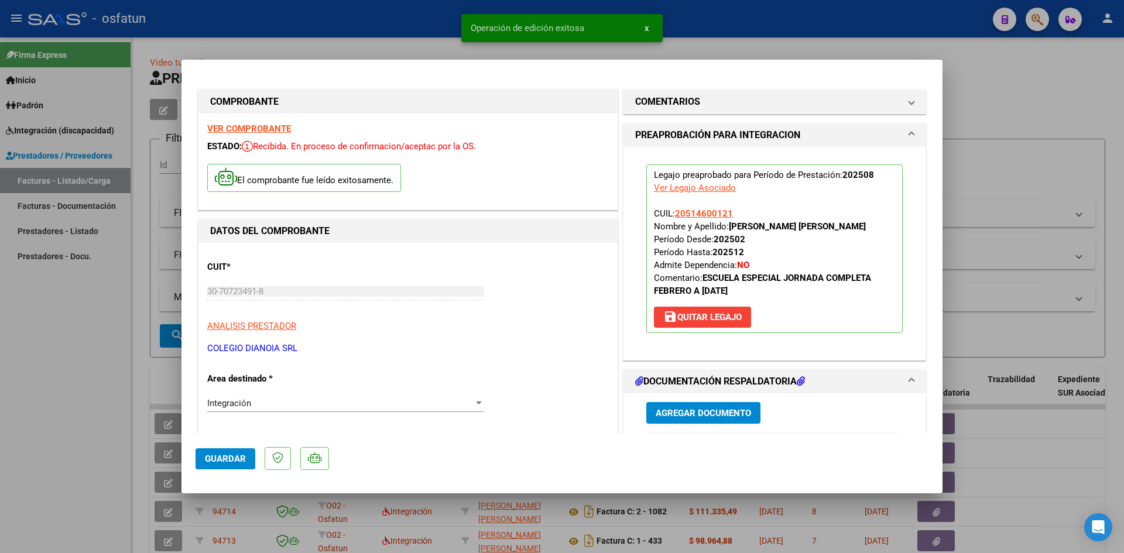
click at [1038, 111] on div at bounding box center [562, 276] width 1124 height 553
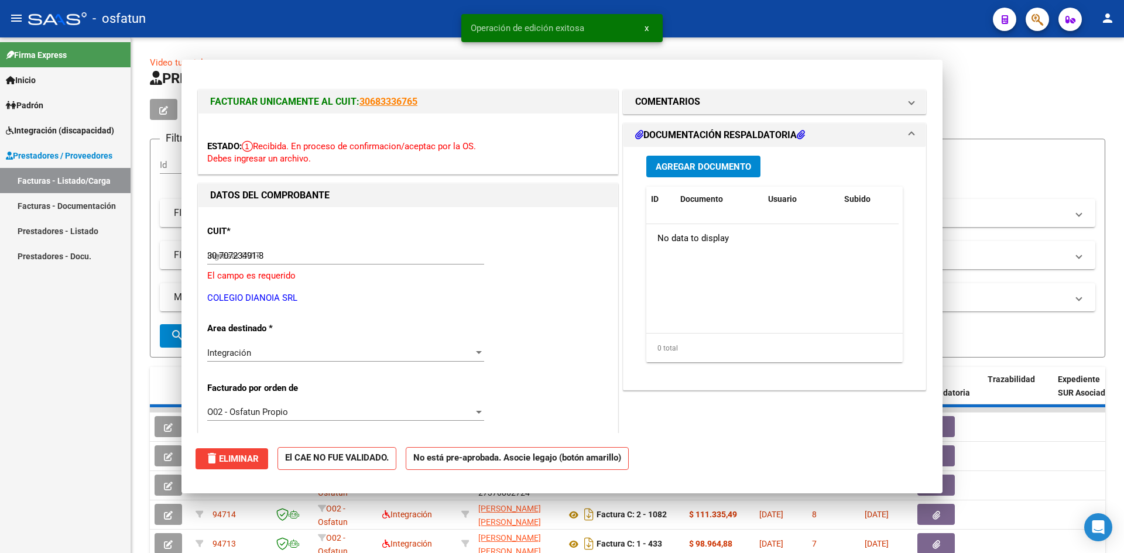
type input "$ 0,00"
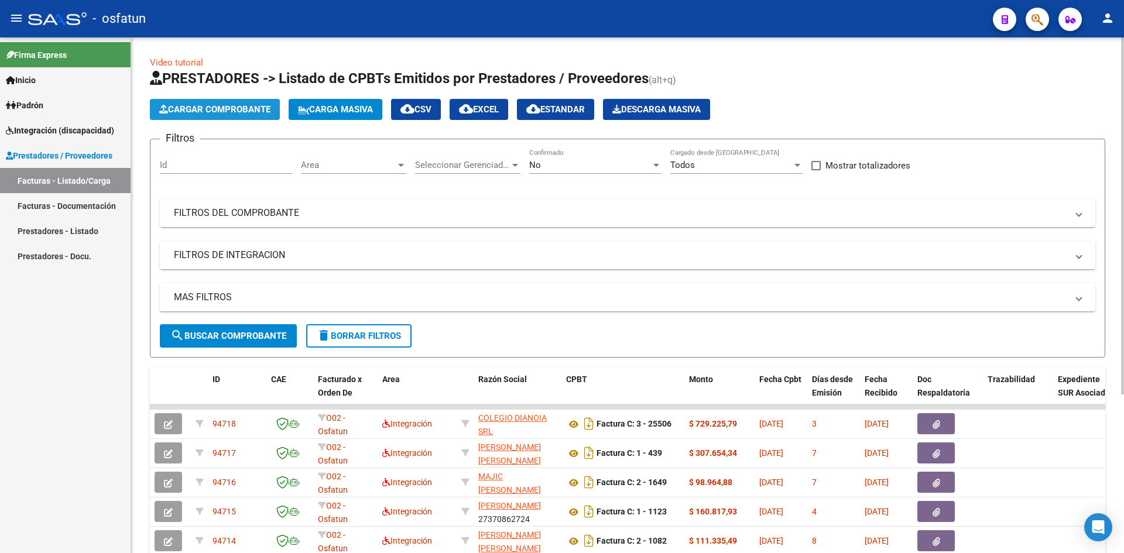
click at [238, 109] on span "Cargar Comprobante" at bounding box center [214, 109] width 111 height 11
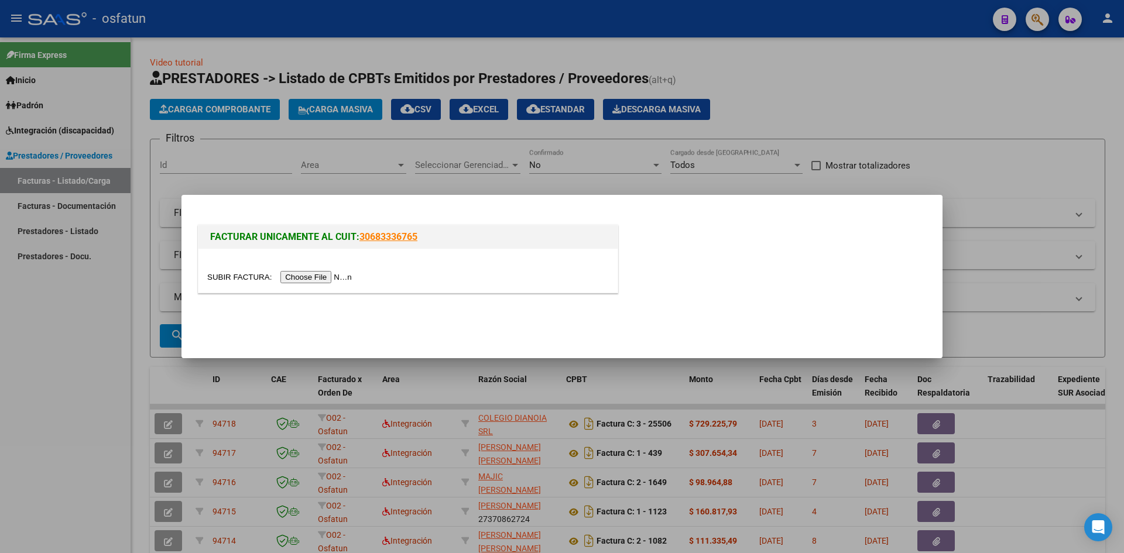
click at [314, 278] on input "file" at bounding box center [281, 277] width 148 height 12
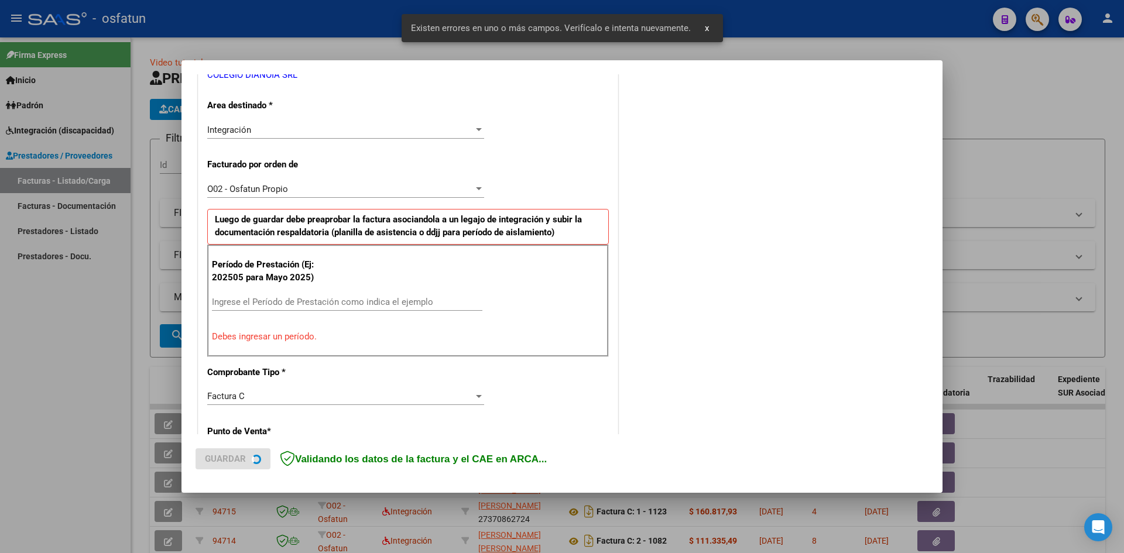
scroll to position [265, 0]
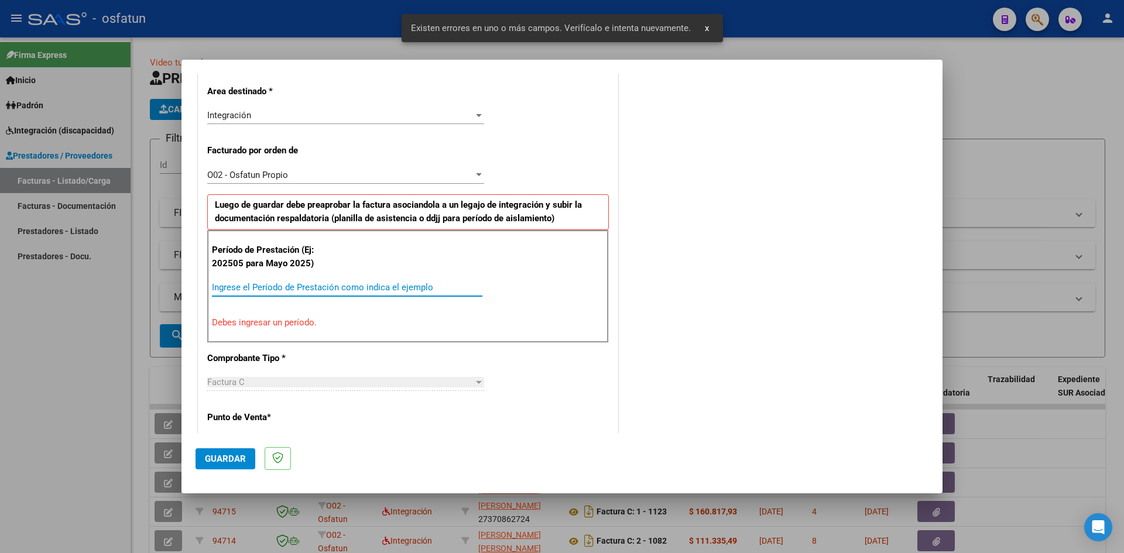
click at [270, 288] on input "Ingrese el Período de Prestación como indica el ejemplo" at bounding box center [347, 287] width 270 height 11
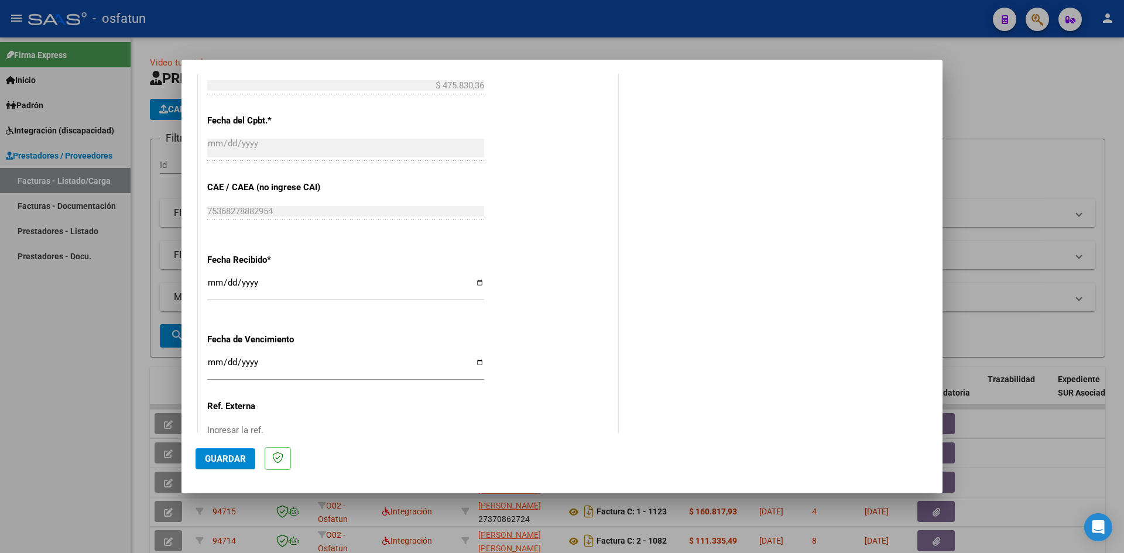
scroll to position [733, 0]
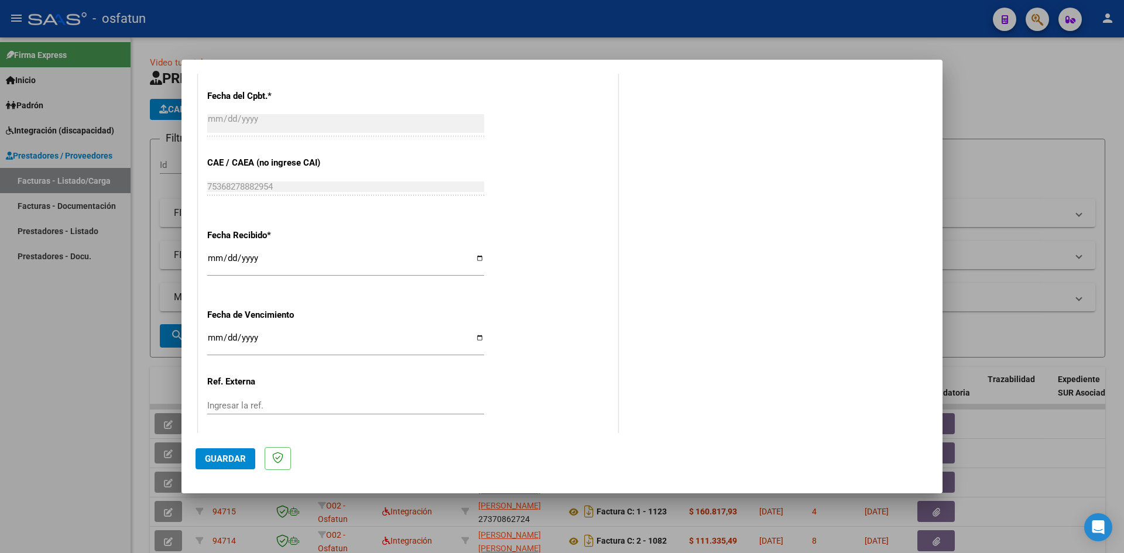
type input "202508"
click at [212, 337] on input "Ingresar la fecha" at bounding box center [345, 342] width 277 height 19
type input "[DATE]"
click at [215, 461] on span "Guardar" at bounding box center [225, 459] width 41 height 11
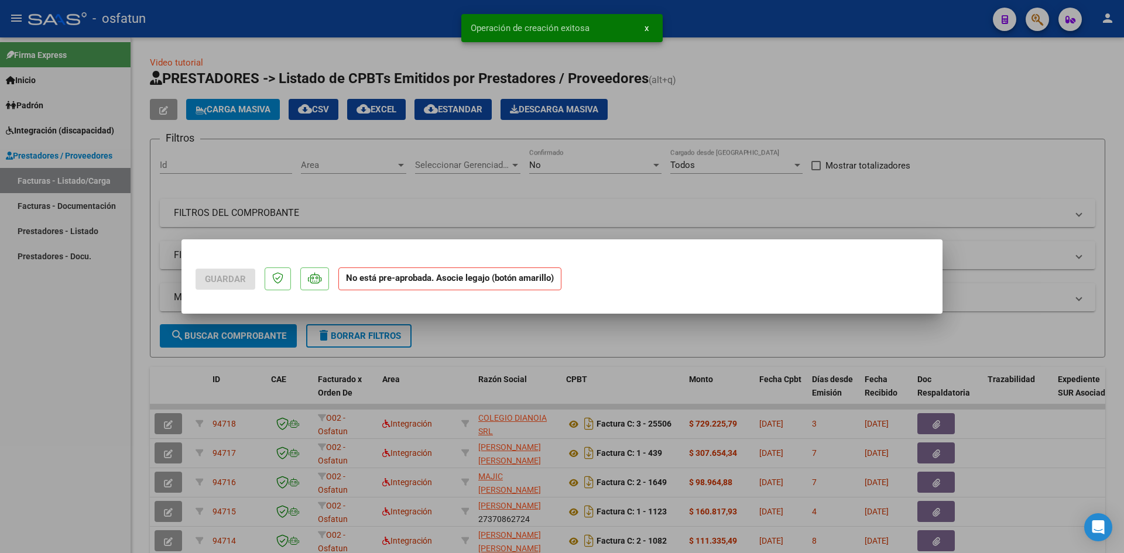
scroll to position [0, 0]
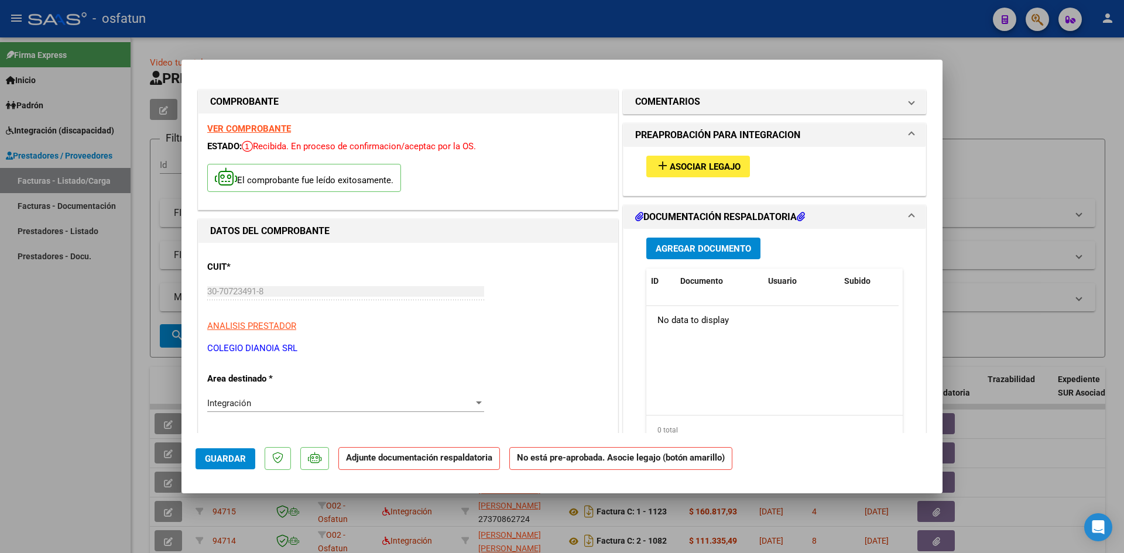
click at [710, 247] on span "Agregar Documento" at bounding box center [702, 248] width 95 height 11
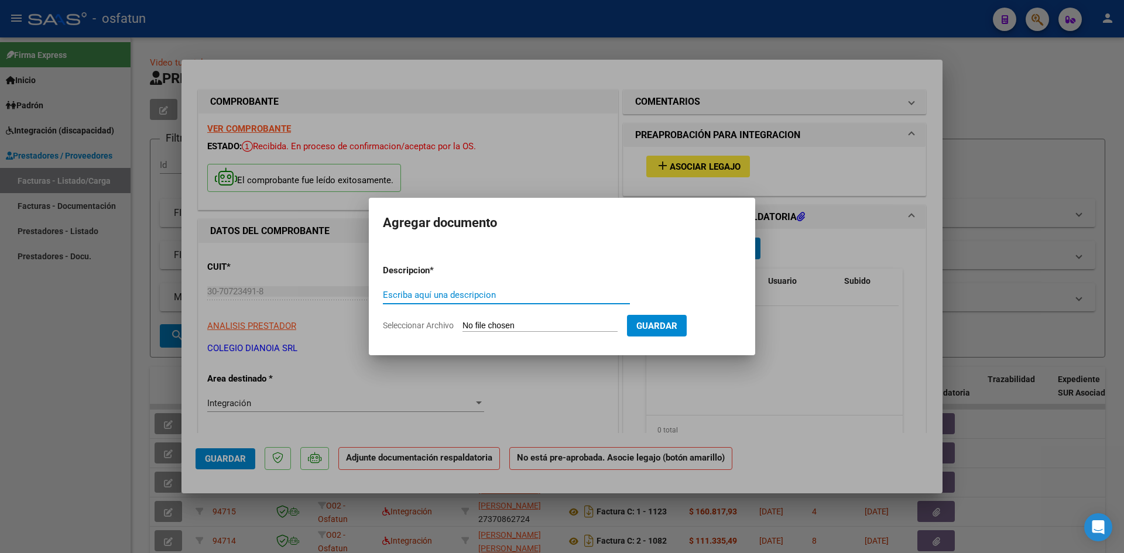
click at [394, 296] on input "Escriba aquí una descripcion" at bounding box center [506, 295] width 247 height 11
type input "asistencia escuela especial"
click at [483, 324] on input "Seleccionar Archivo" at bounding box center [539, 326] width 155 height 11
type input "C:\fakepath\flor asistencia escuela.pdf"
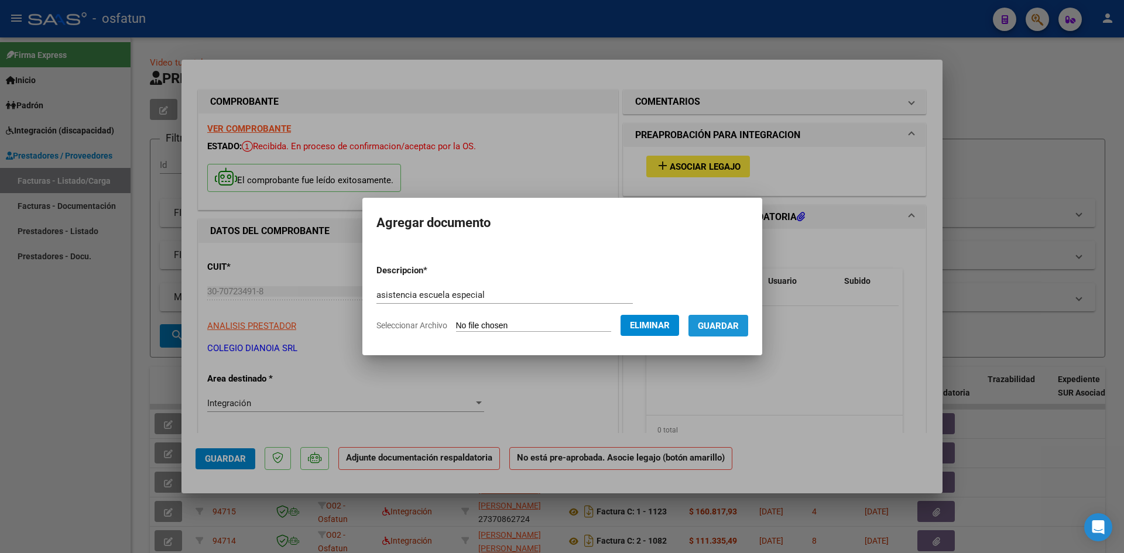
click at [732, 329] on span "Guardar" at bounding box center [718, 326] width 41 height 11
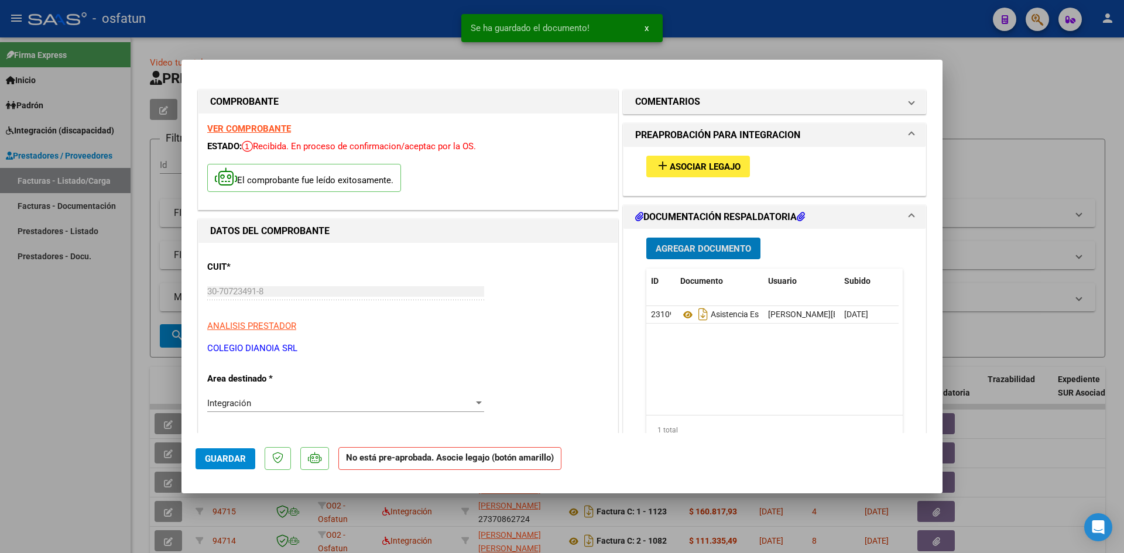
click at [701, 250] on span "Agregar Documento" at bounding box center [702, 248] width 95 height 11
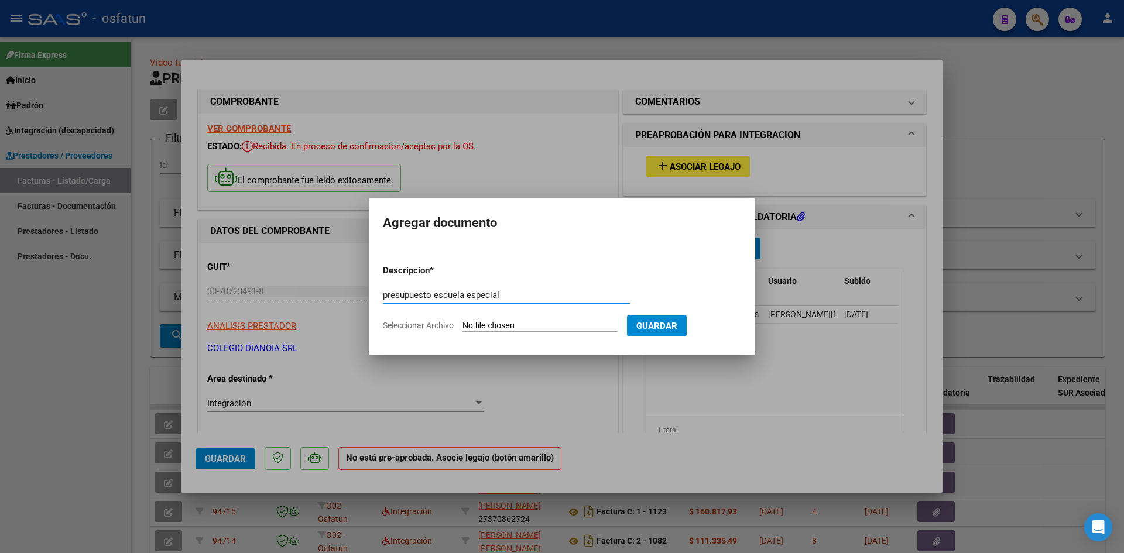
type input "presupuesto escuela especial"
click at [489, 325] on input "Seleccionar Archivo" at bounding box center [539, 326] width 155 height 11
type input "C:\fakepath\flor presupuesto escuela.pdf"
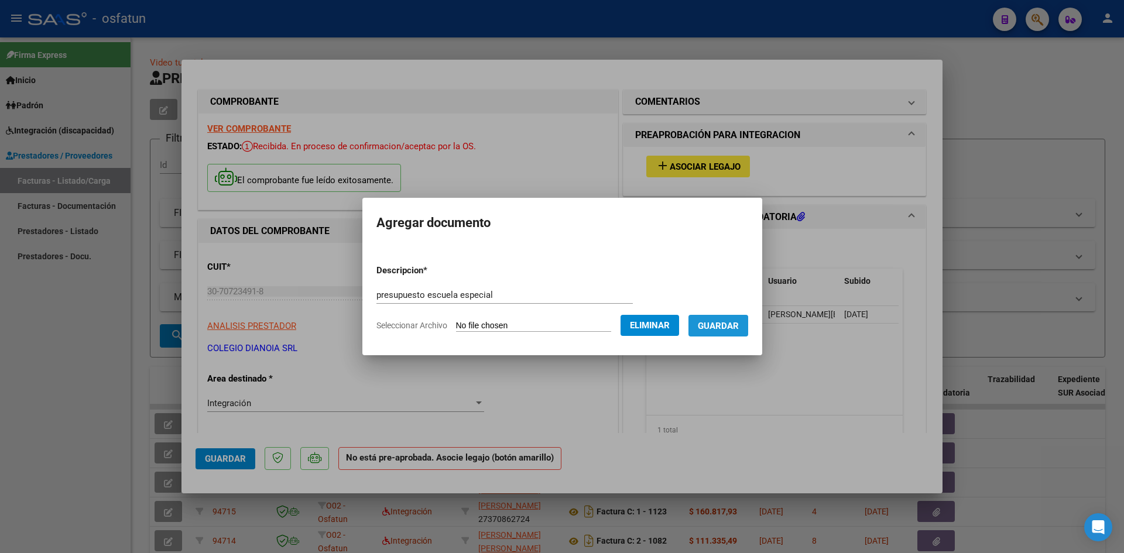
click at [729, 331] on button "Guardar" at bounding box center [718, 326] width 60 height 22
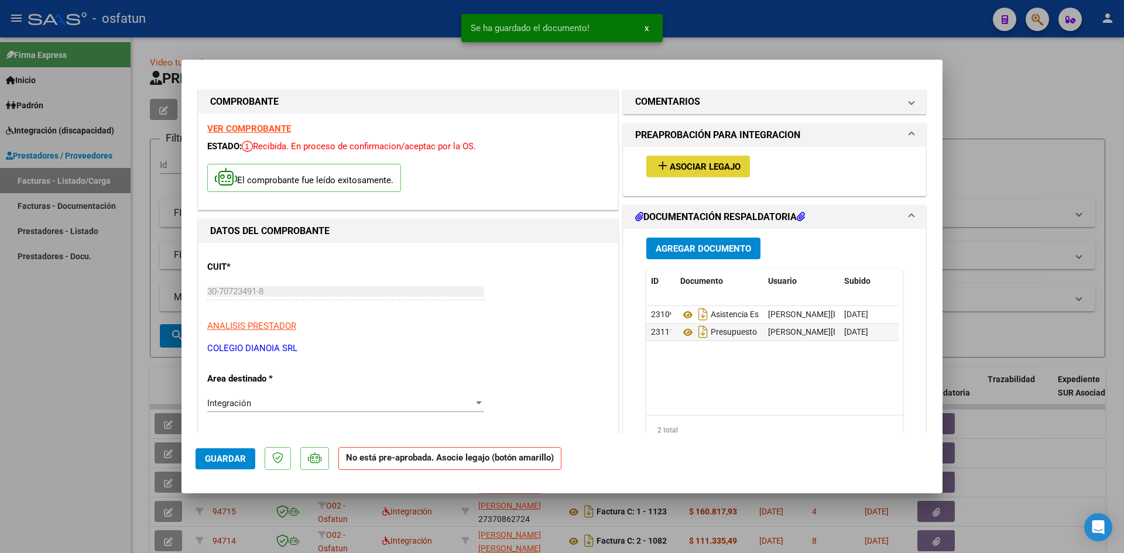
click at [679, 163] on span "Asociar Legajo" at bounding box center [705, 167] width 71 height 11
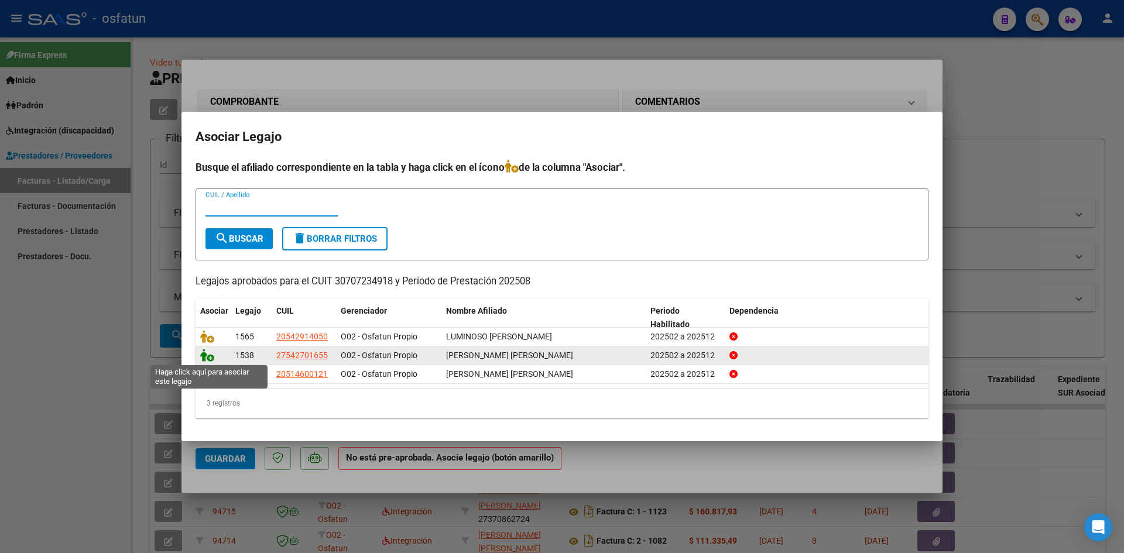
click at [202, 359] on icon at bounding box center [207, 355] width 14 height 13
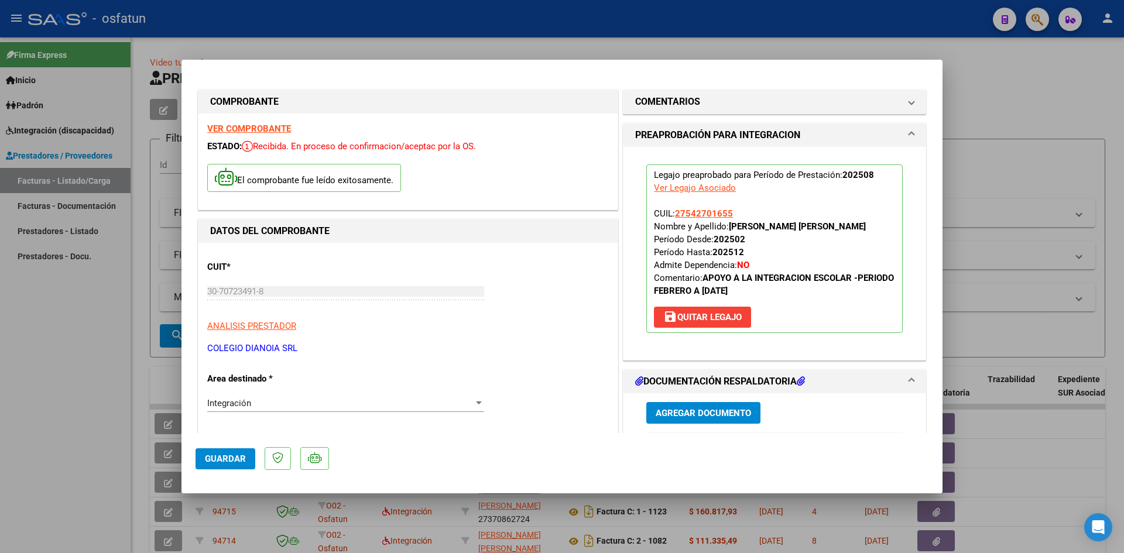
click at [226, 459] on span "Guardar" at bounding box center [225, 459] width 41 height 11
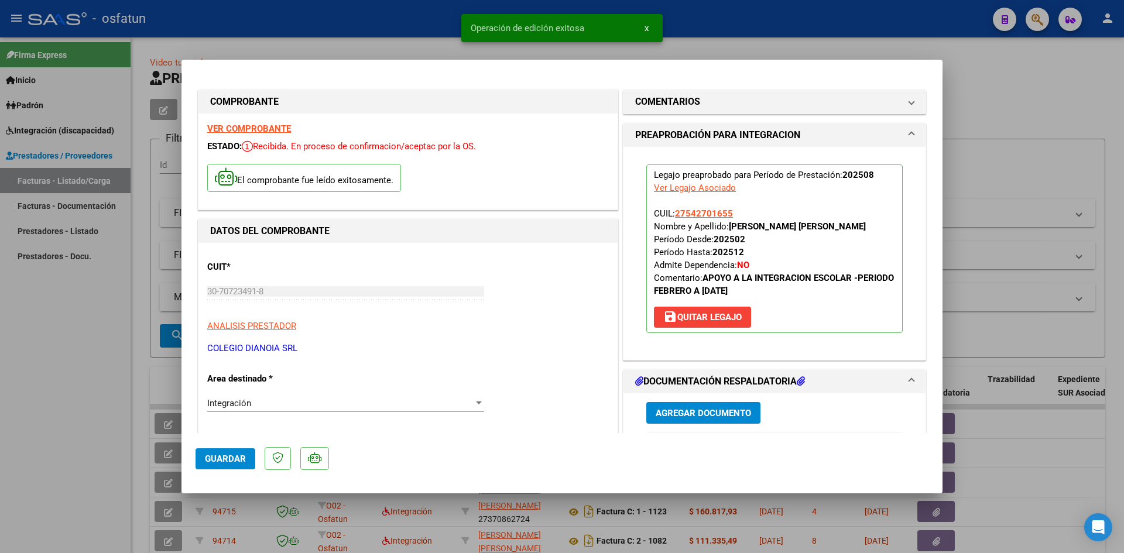
click at [791, 40] on div at bounding box center [562, 276] width 1124 height 553
type input "$ 0,00"
